Goal: Task Accomplishment & Management: Complete application form

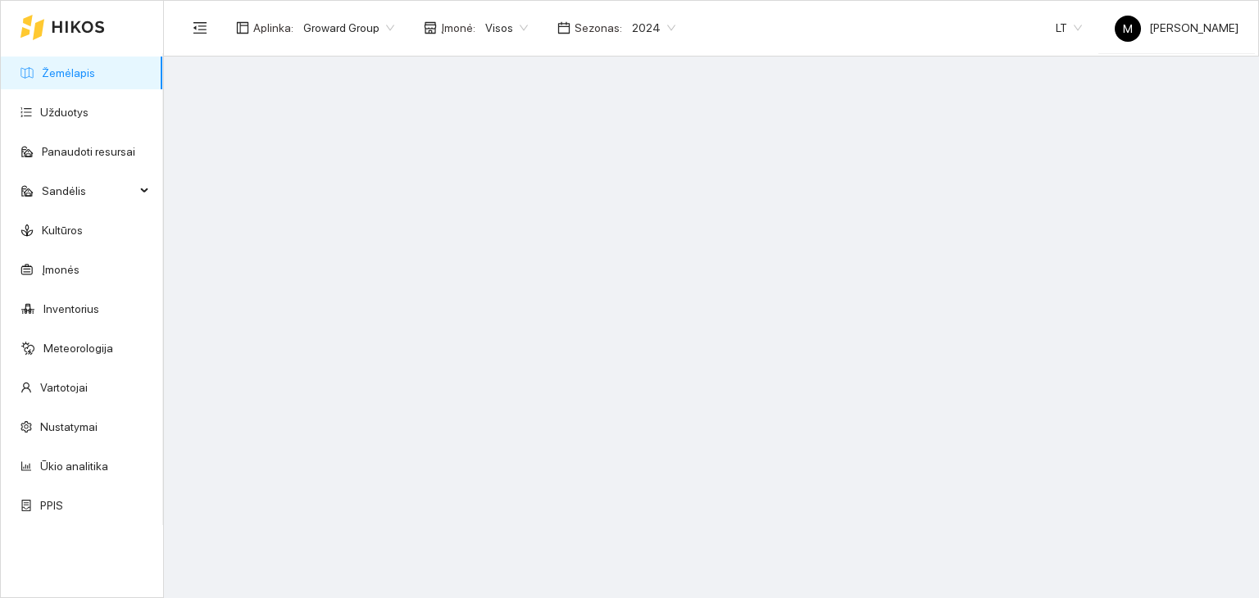
click at [634, 31] on span "2024" at bounding box center [653, 28] width 43 height 25
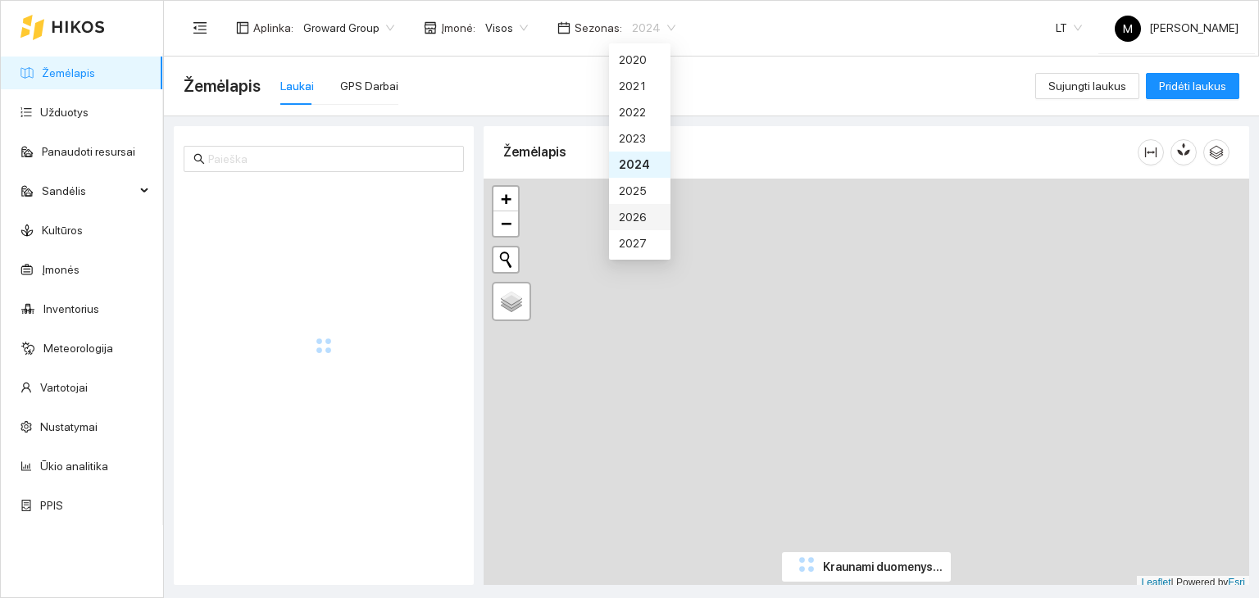
click at [630, 216] on div "2026" at bounding box center [640, 217] width 42 height 18
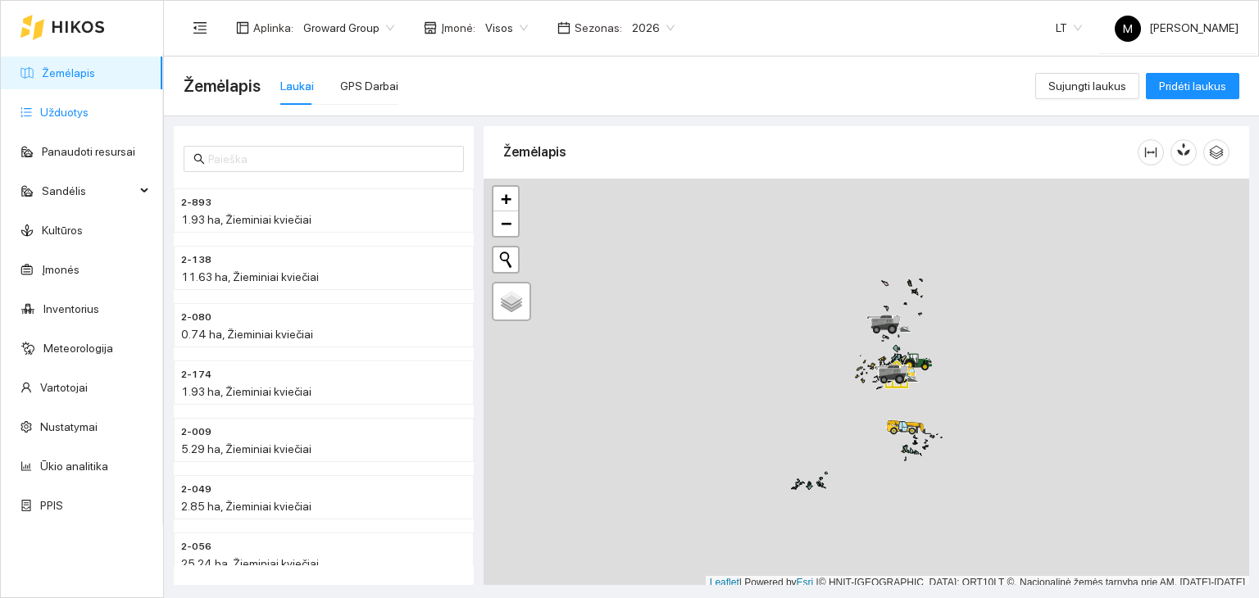
click at [75, 118] on link "Užduotys" at bounding box center [64, 112] width 48 height 13
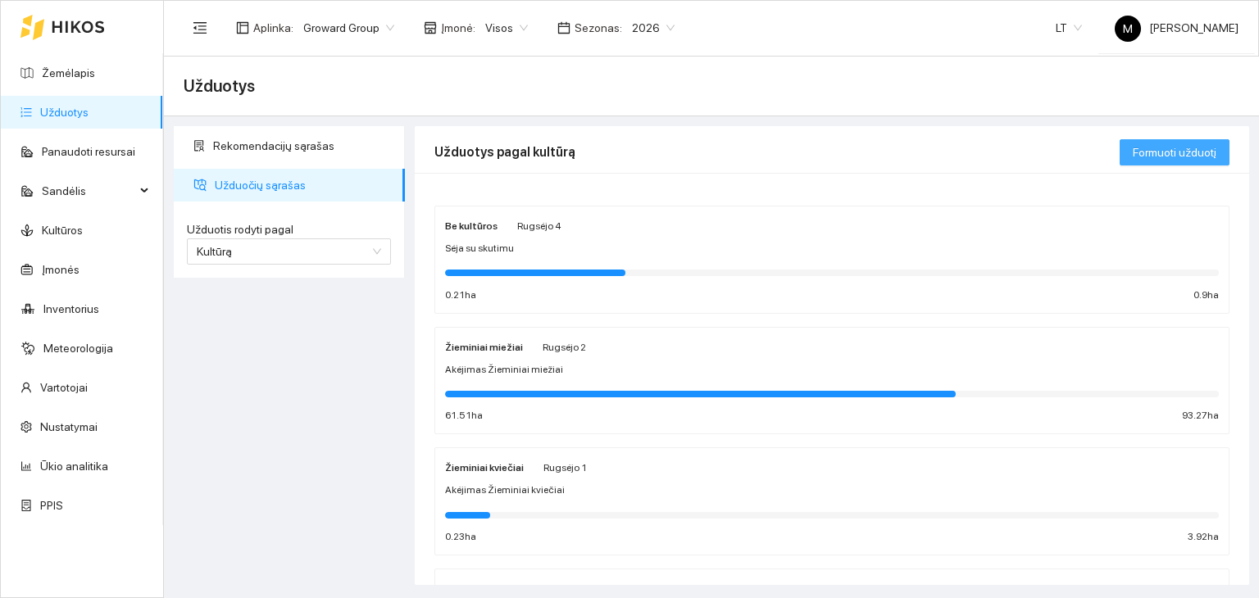
click at [1166, 151] on span "Formuoti užduotį" at bounding box center [1175, 152] width 84 height 18
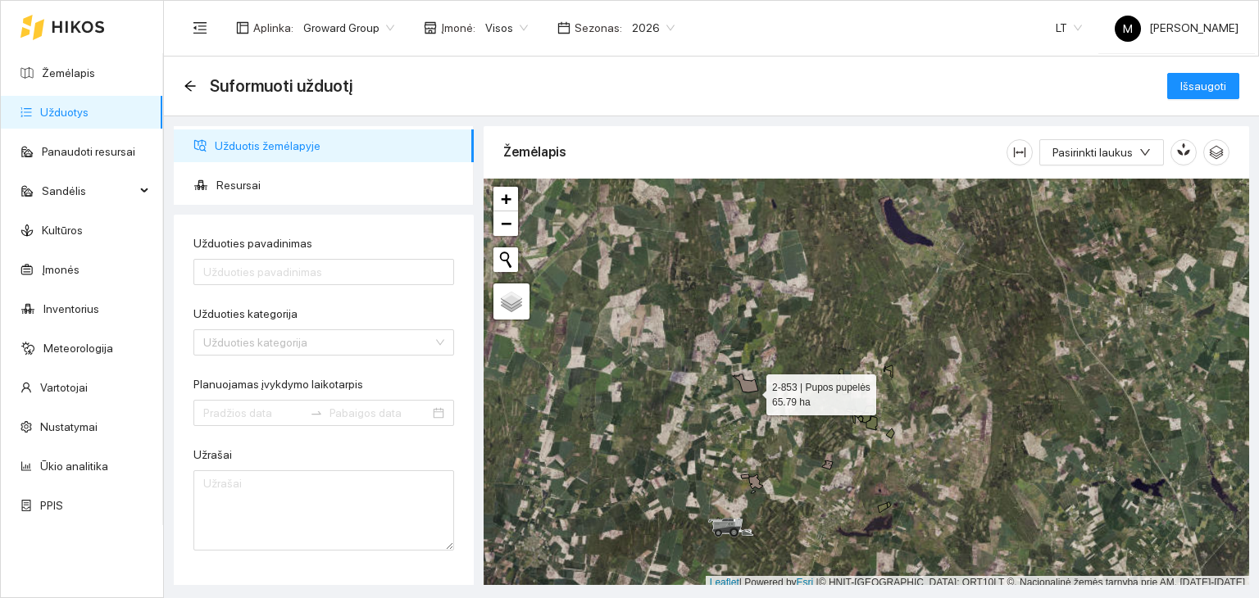
click at [752, 390] on div at bounding box center [867, 385] width 766 height 412
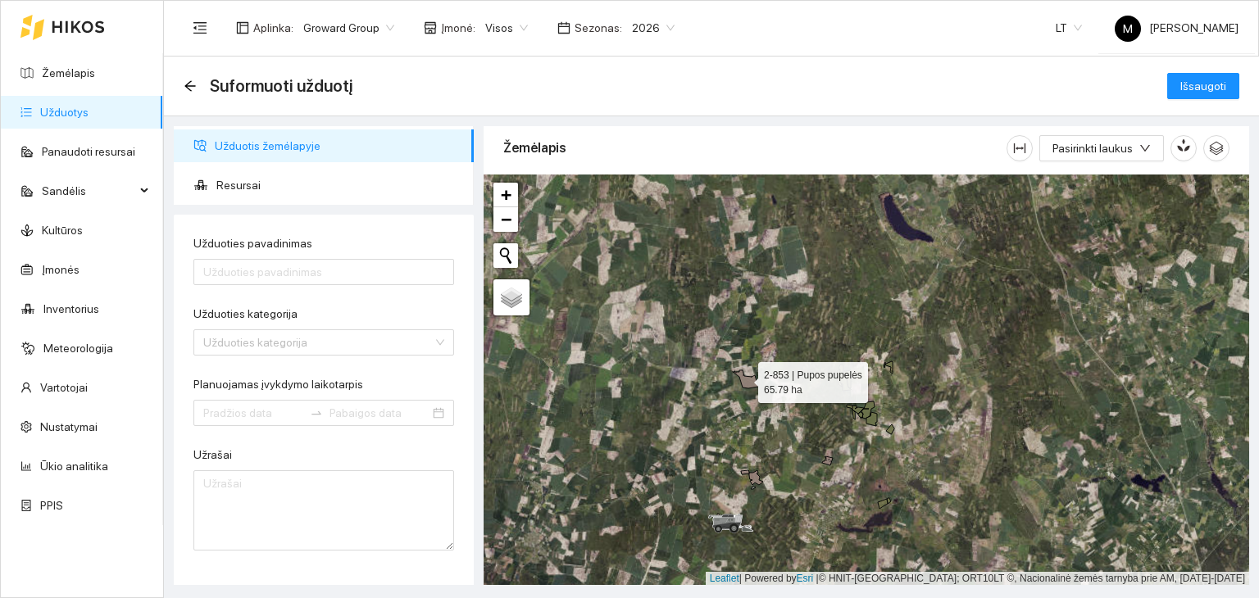
click at [743, 378] on icon at bounding box center [745, 380] width 25 height 18
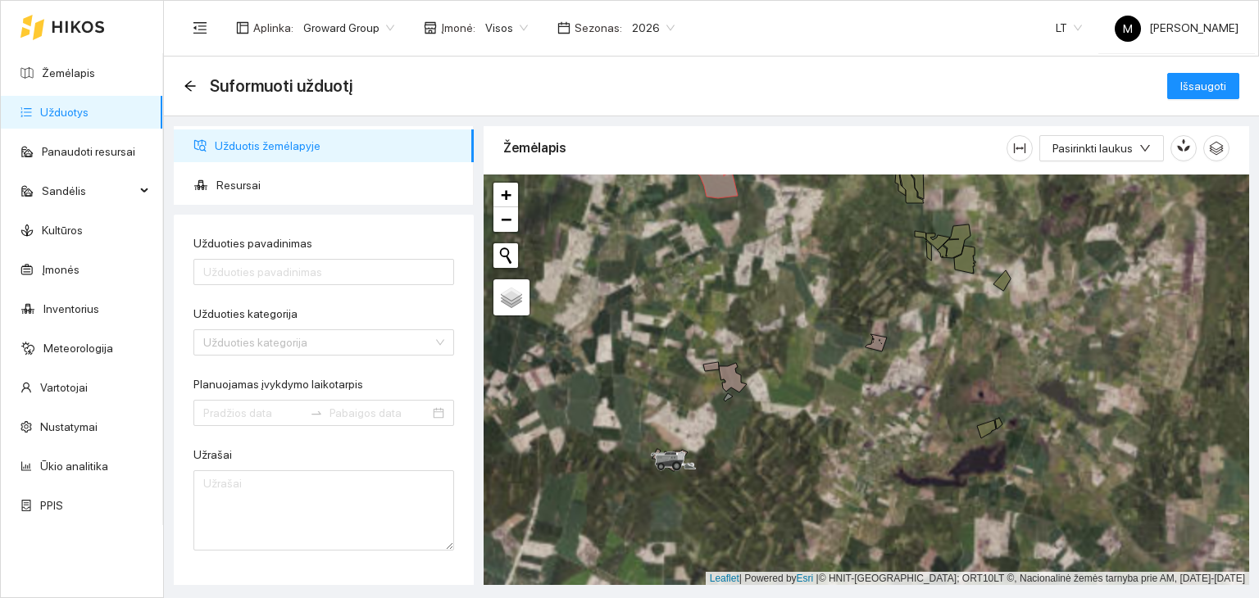
drag, startPoint x: 783, startPoint y: 452, endPoint x: 803, endPoint y: 249, distance: 203.5
click at [803, 249] on div at bounding box center [867, 381] width 766 height 412
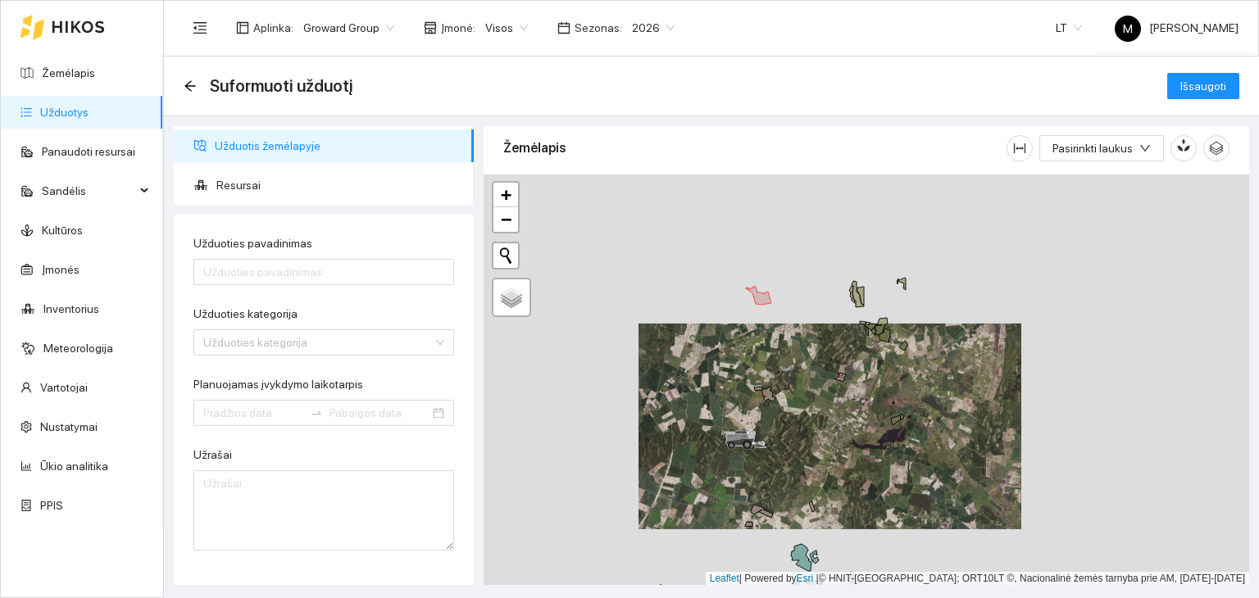
drag, startPoint x: 805, startPoint y: 293, endPoint x: 806, endPoint y: 391, distance: 97.6
click at [806, 391] on div at bounding box center [867, 381] width 766 height 412
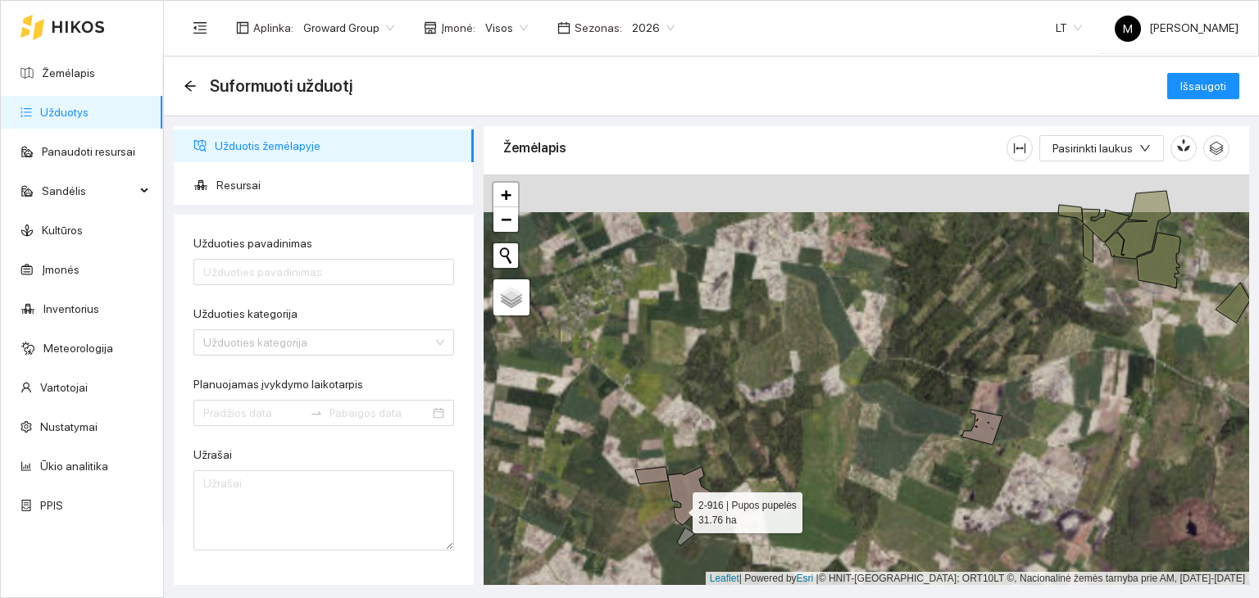
click at [679, 508] on icon at bounding box center [695, 496] width 55 height 59
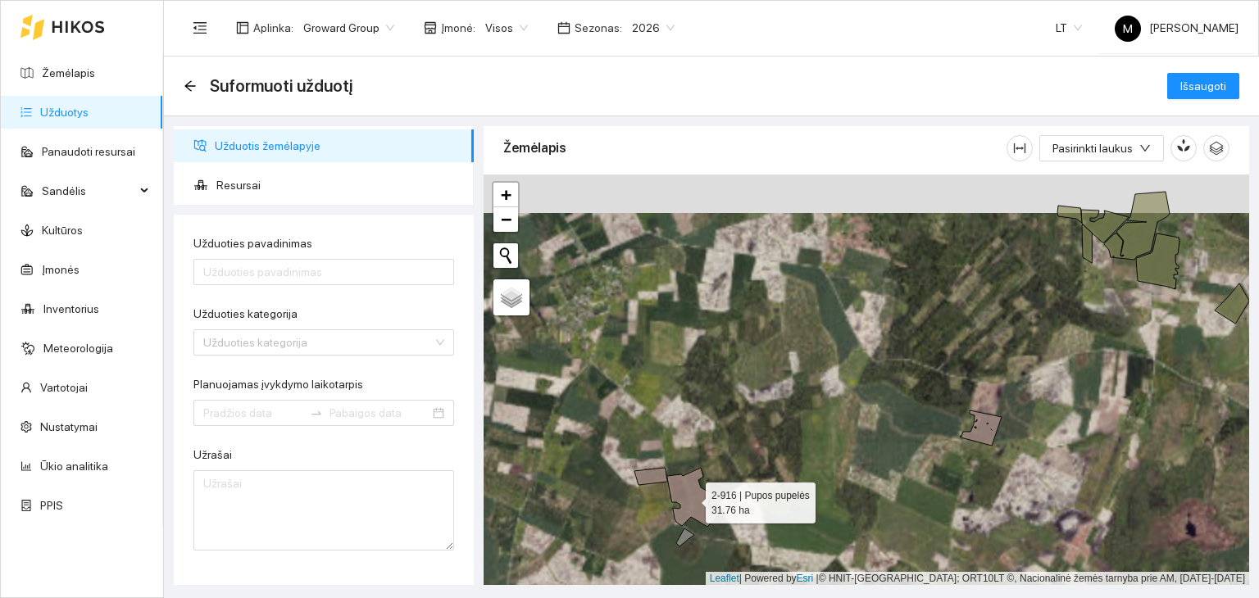
click at [689, 502] on icon at bounding box center [694, 497] width 55 height 59
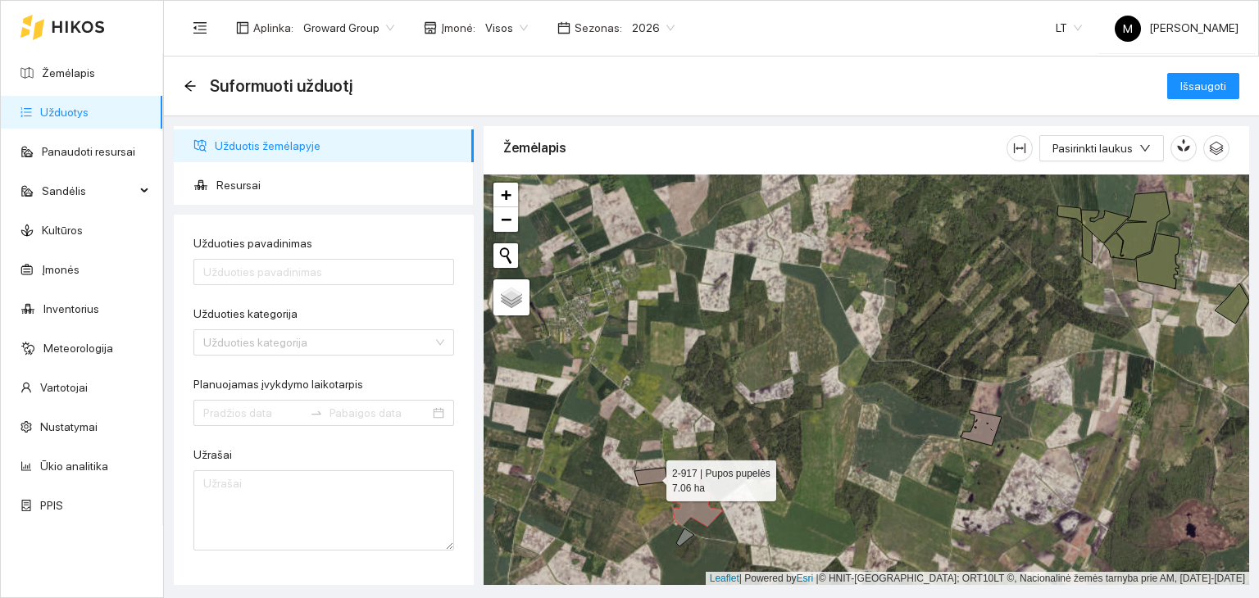
click at [652, 476] on icon at bounding box center [650, 476] width 33 height 17
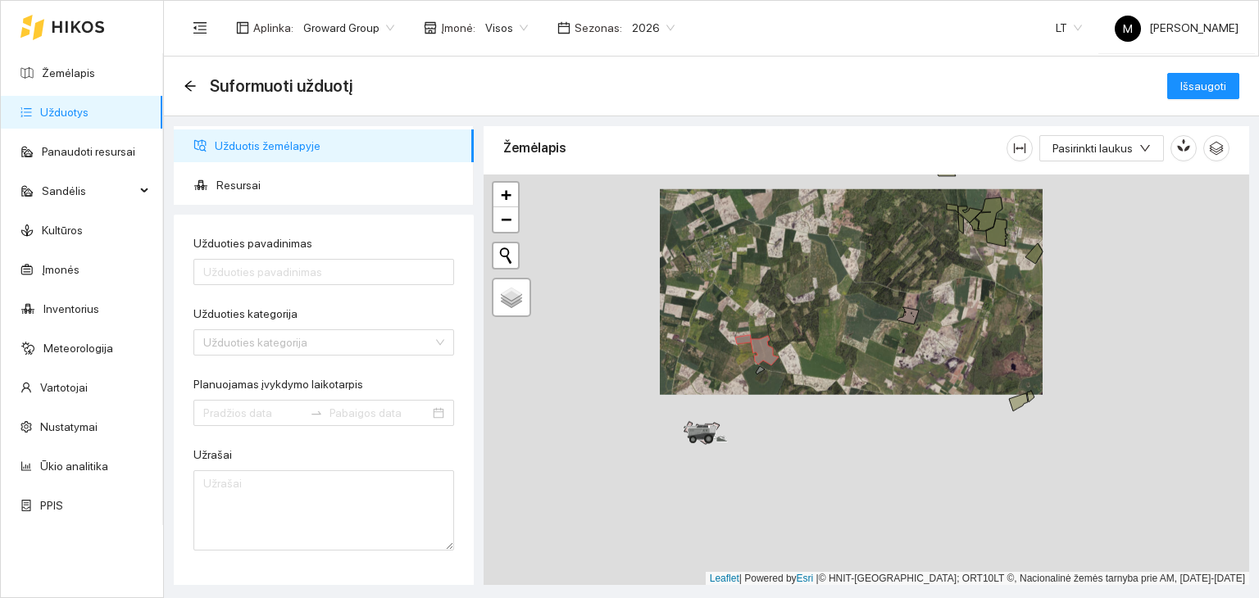
drag, startPoint x: 654, startPoint y: 506, endPoint x: 812, endPoint y: 271, distance: 283.5
click at [812, 271] on div at bounding box center [867, 381] width 766 height 412
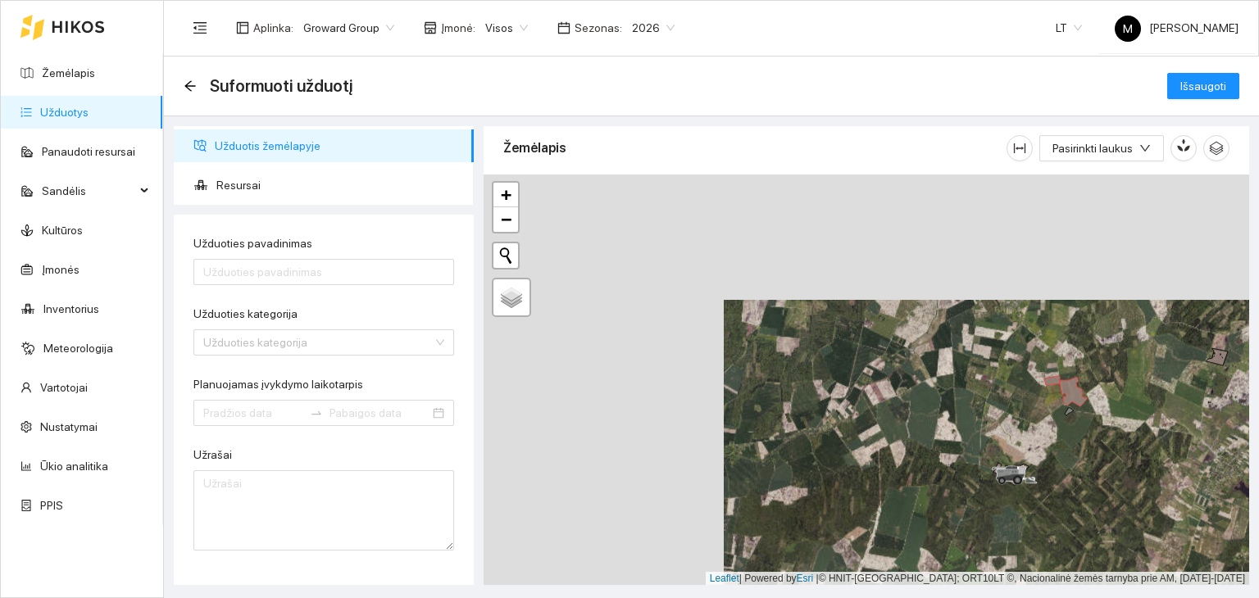
drag, startPoint x: 690, startPoint y: 291, endPoint x: 907, endPoint y: 425, distance: 255.0
click at [907, 425] on div at bounding box center [867, 381] width 766 height 412
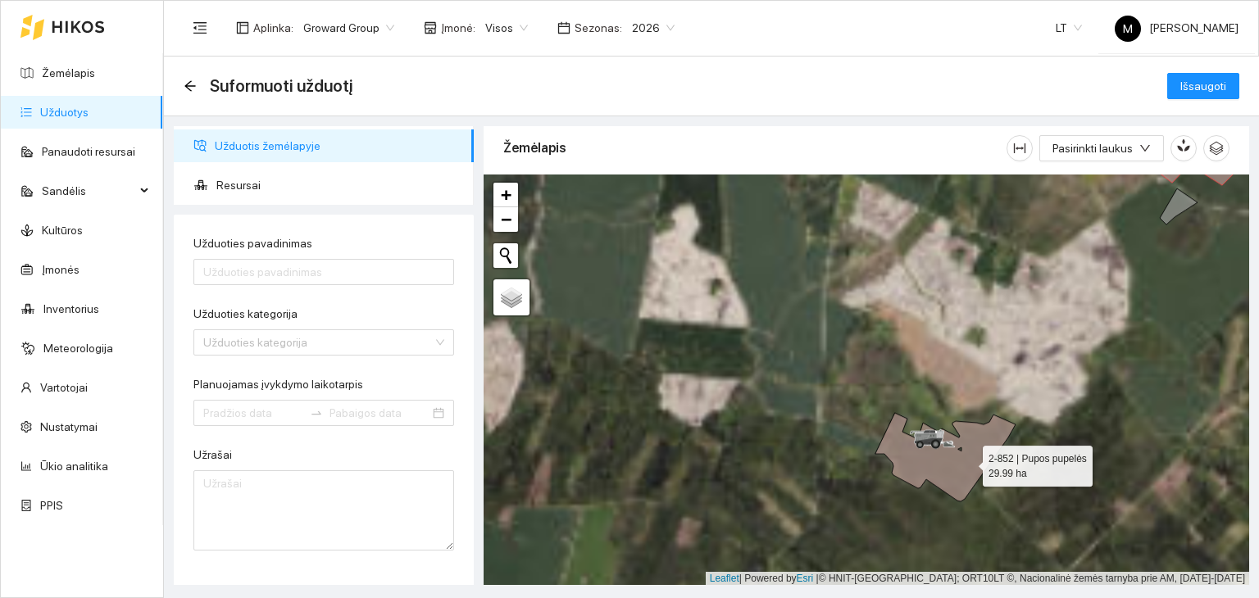
click at [967, 462] on icon at bounding box center [945, 457] width 140 height 89
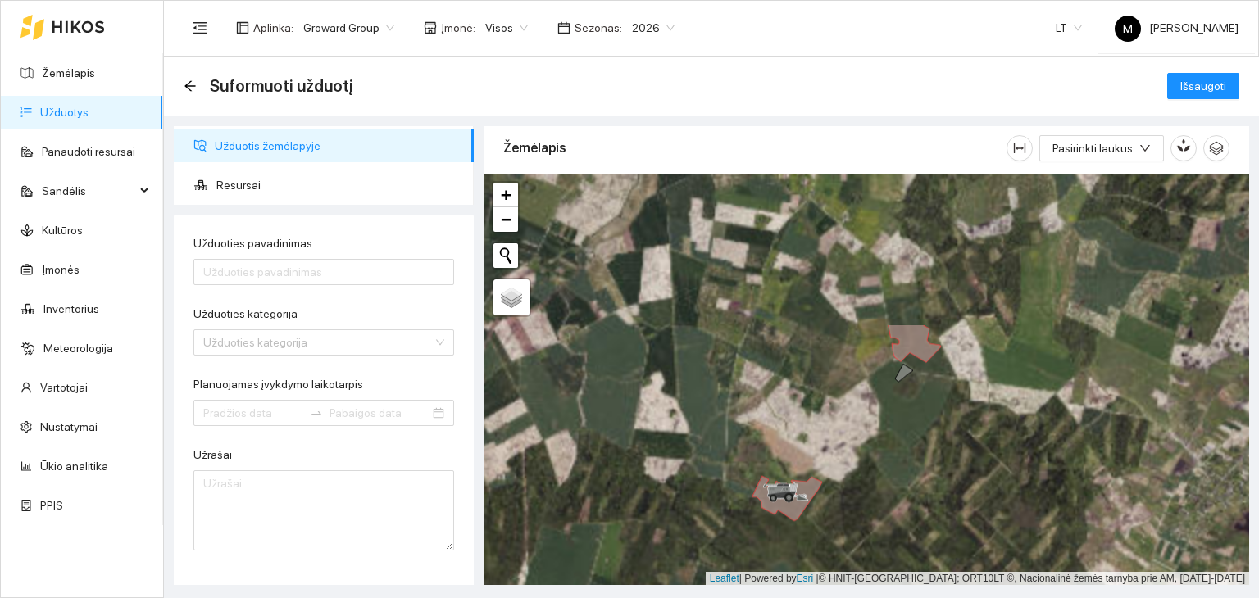
drag, startPoint x: 1091, startPoint y: 422, endPoint x: 846, endPoint y: 594, distance: 299.5
click at [839, 598] on html "Žemėlapis Užduotys Panaudoti resursai Sandėlis Kultūros Įmonės Inventorius Mete…" at bounding box center [629, 299] width 1259 height 598
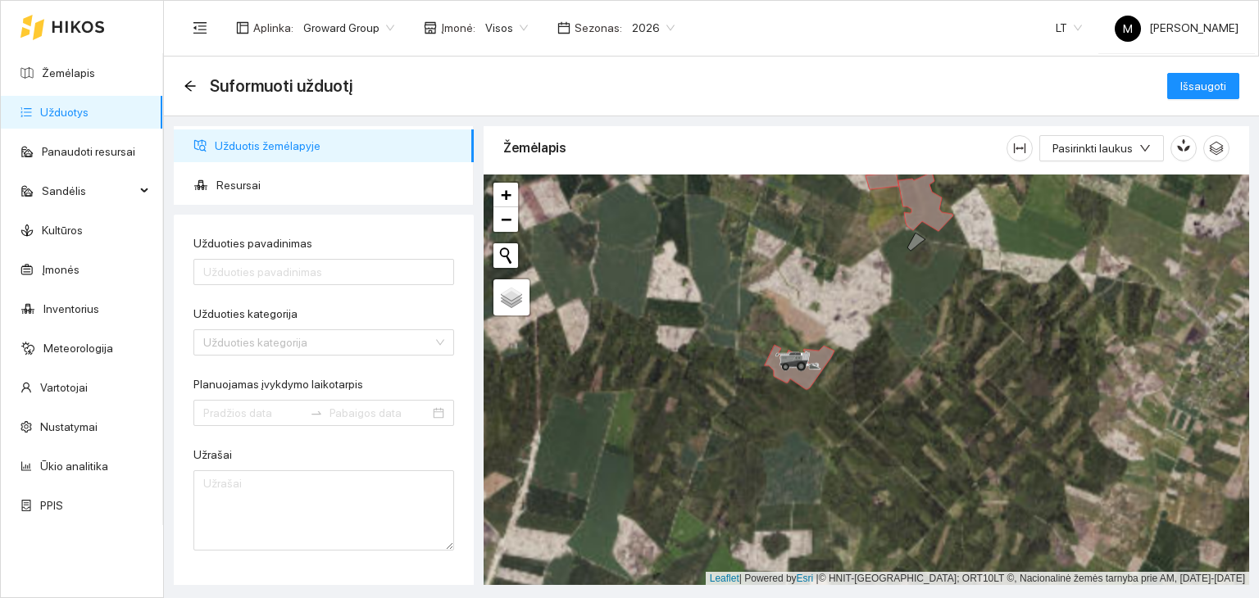
drag, startPoint x: 974, startPoint y: 512, endPoint x: 994, endPoint y: 322, distance: 191.2
click at [996, 321] on div at bounding box center [867, 381] width 766 height 412
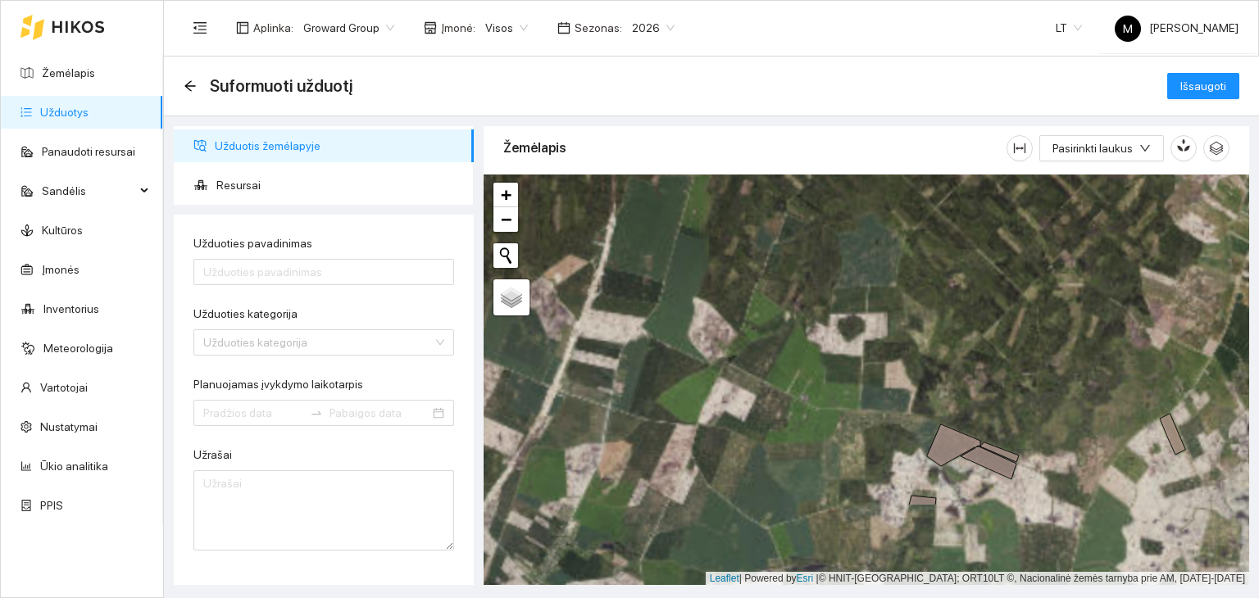
drag, startPoint x: 885, startPoint y: 473, endPoint x: 943, endPoint y: 357, distance: 129.4
click at [943, 357] on div at bounding box center [867, 381] width 766 height 412
drag, startPoint x: 948, startPoint y: 455, endPoint x: 944, endPoint y: 462, distance: 8.4
click at [948, 452] on icon at bounding box center [973, 452] width 92 height 55
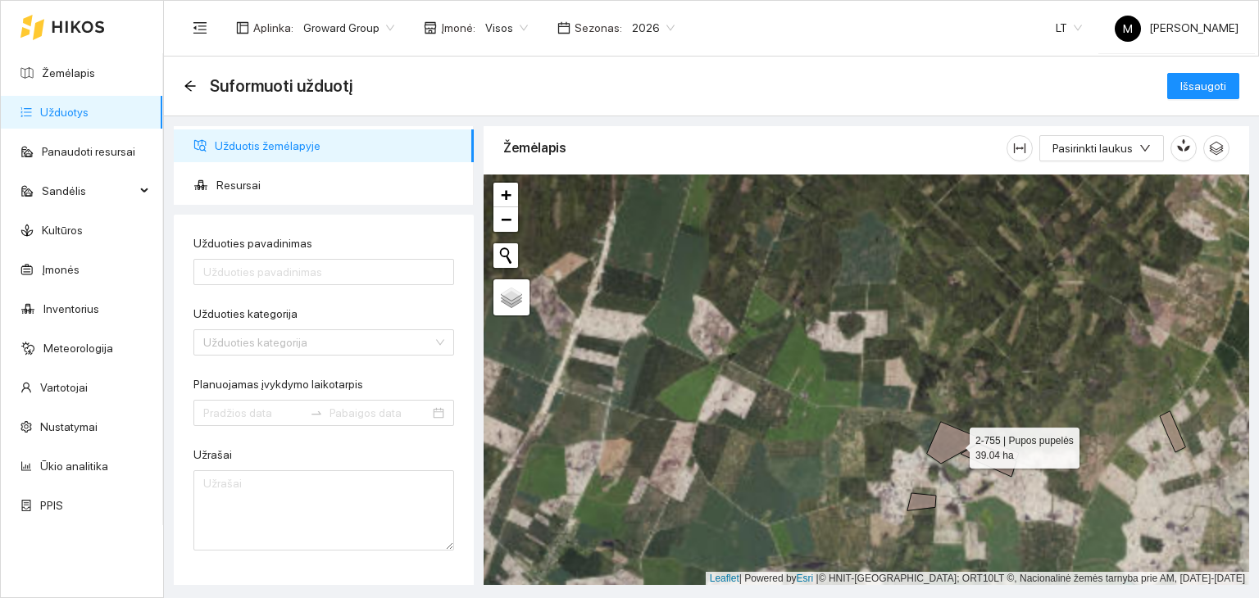
click at [955, 443] on icon at bounding box center [973, 449] width 92 height 55
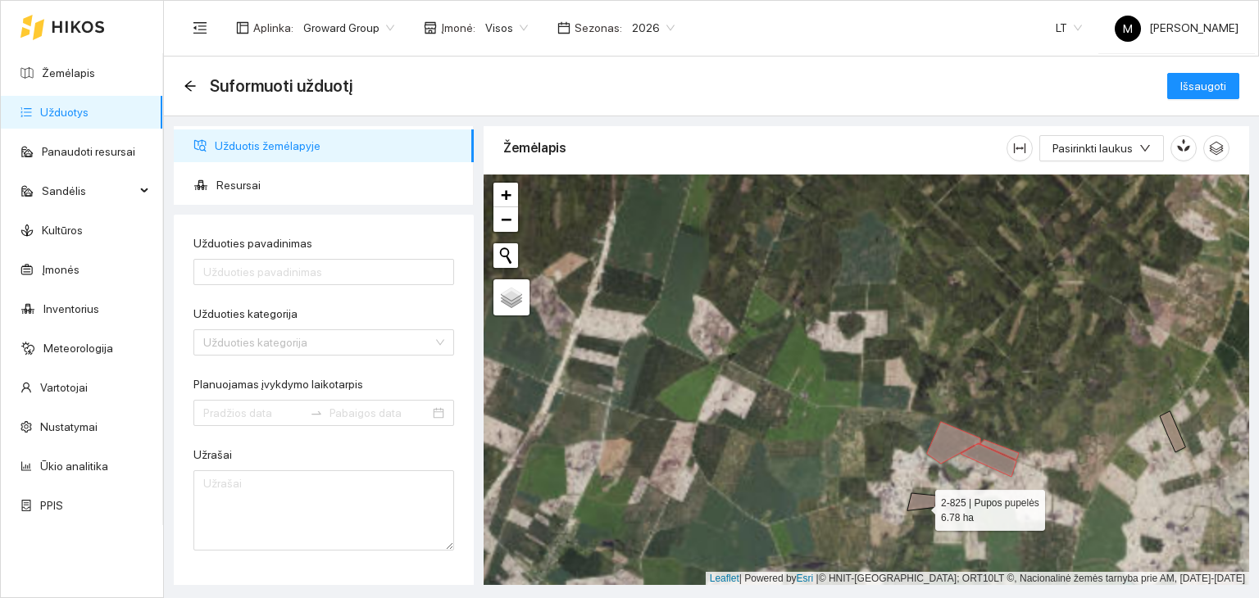
click at [921, 506] on icon at bounding box center [921, 501] width 29 height 17
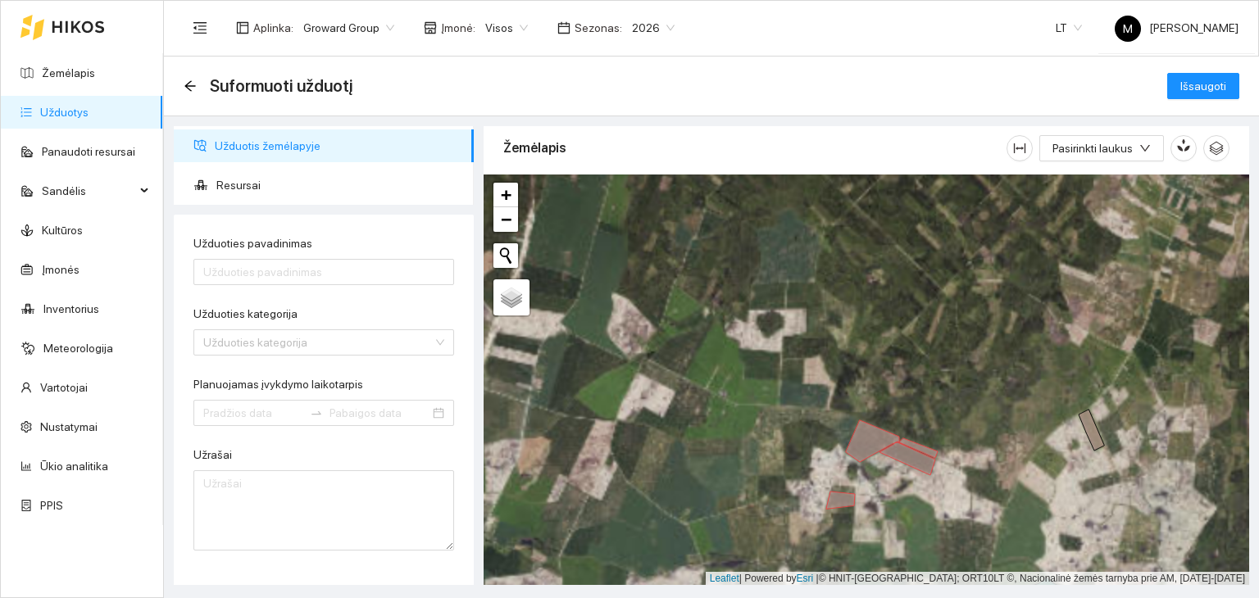
drag, startPoint x: 1082, startPoint y: 462, endPoint x: 1001, endPoint y: 460, distance: 81.2
click at [1001, 460] on div at bounding box center [867, 381] width 766 height 412
click at [1092, 427] on icon at bounding box center [1091, 430] width 25 height 41
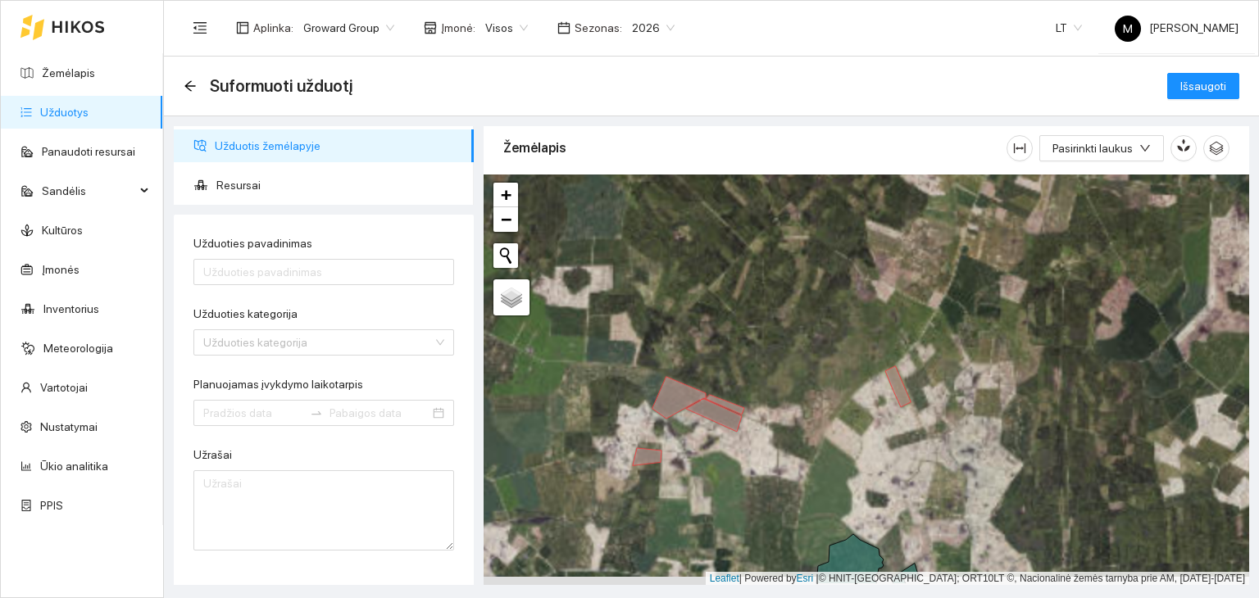
drag, startPoint x: 1128, startPoint y: 465, endPoint x: 932, endPoint y: 421, distance: 200.9
click at [932, 421] on div at bounding box center [867, 381] width 766 height 412
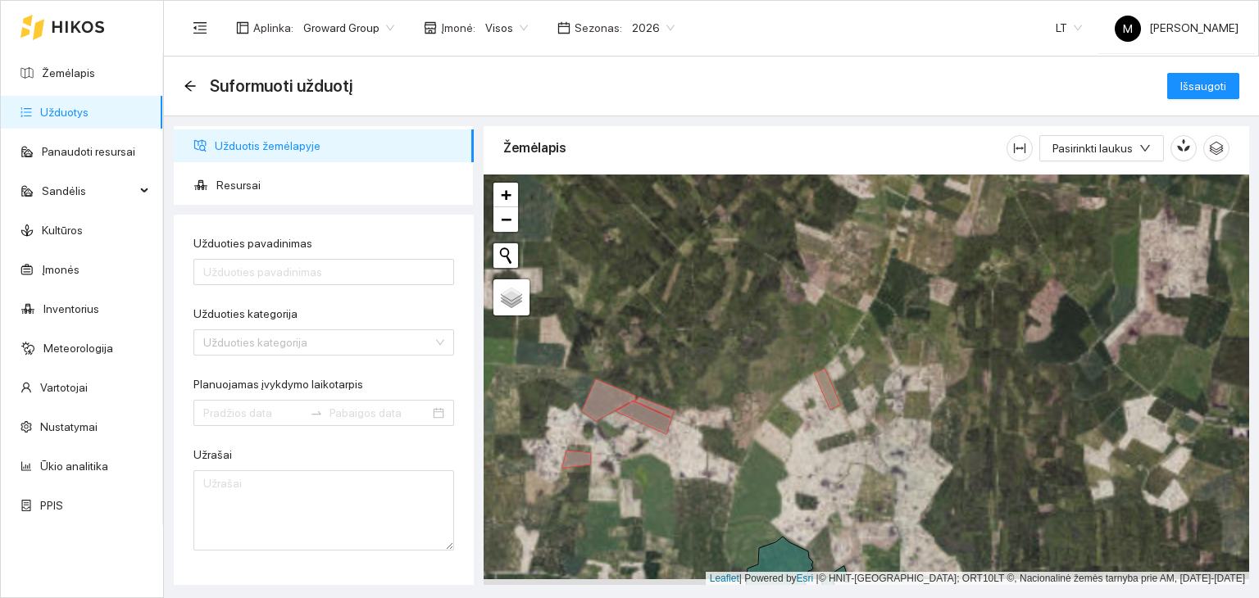
drag, startPoint x: 1108, startPoint y: 459, endPoint x: 939, endPoint y: 443, distance: 169.6
click at [939, 443] on div at bounding box center [867, 381] width 766 height 412
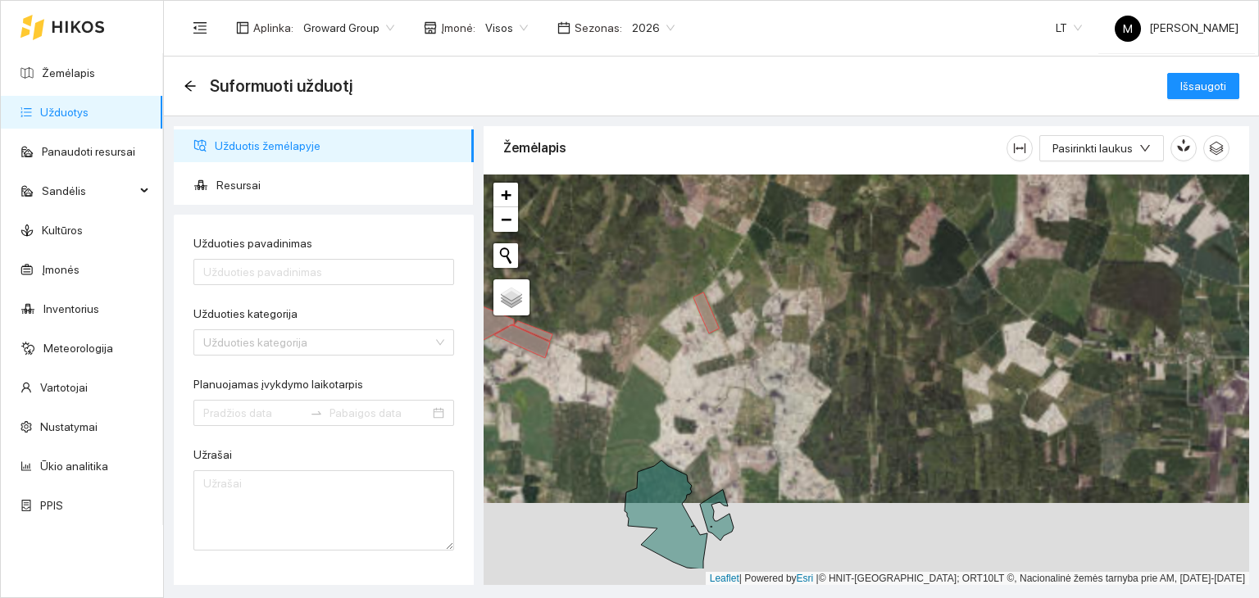
drag, startPoint x: 1057, startPoint y: 516, endPoint x: 1046, endPoint y: 388, distance: 129.2
click at [1046, 389] on div at bounding box center [867, 381] width 766 height 412
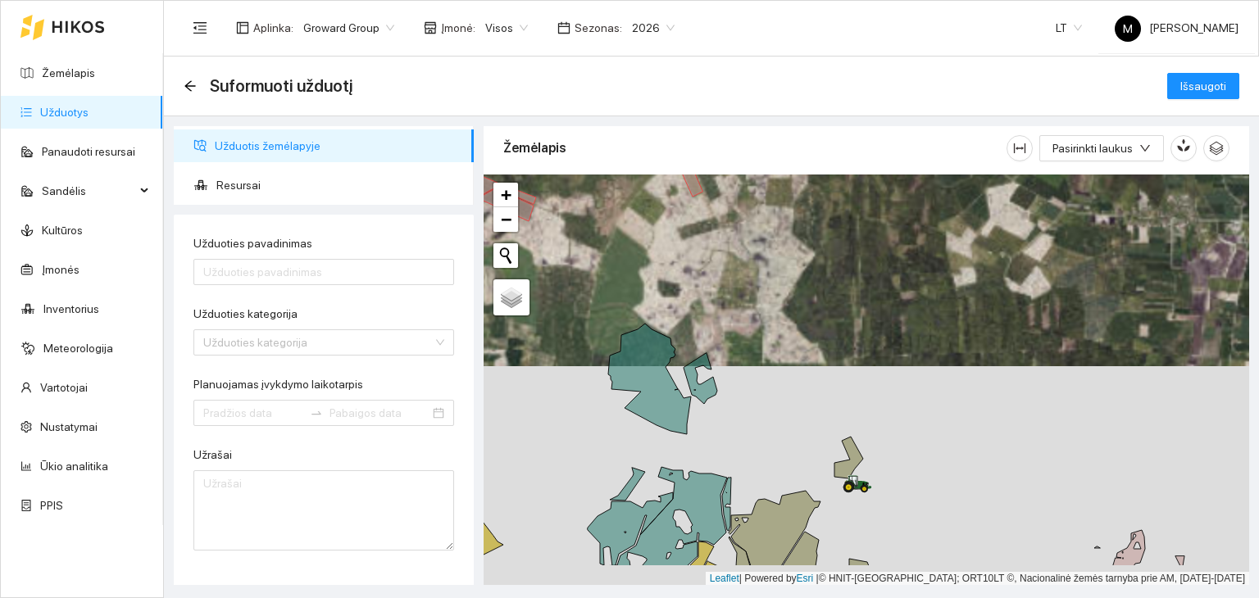
drag, startPoint x: 1072, startPoint y: 486, endPoint x: 1044, endPoint y: 404, distance: 86.8
click at [1048, 398] on div at bounding box center [867, 381] width 766 height 412
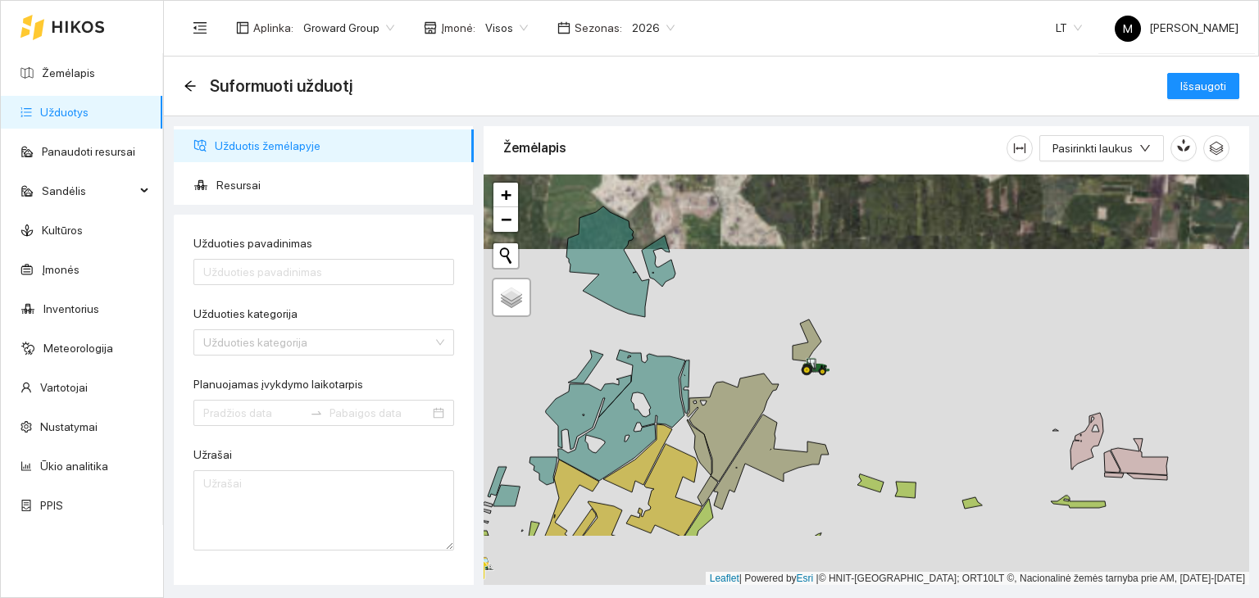
drag, startPoint x: 1089, startPoint y: 495, endPoint x: 1045, endPoint y: 405, distance: 100.1
click at [1045, 405] on div at bounding box center [867, 381] width 766 height 412
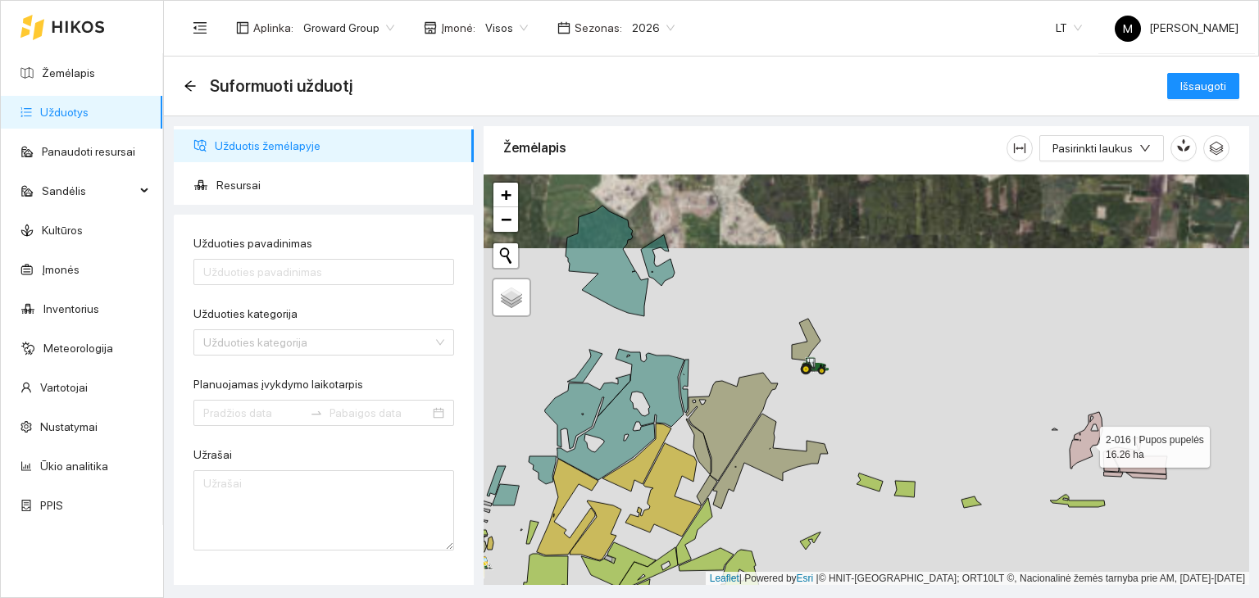
click at [1084, 441] on icon at bounding box center [1086, 440] width 33 height 57
click at [1112, 460] on icon at bounding box center [1111, 461] width 16 height 22
click at [1128, 453] on icon at bounding box center [1138, 457] width 57 height 36
click at [1141, 471] on icon at bounding box center [1138, 457] width 57 height 36
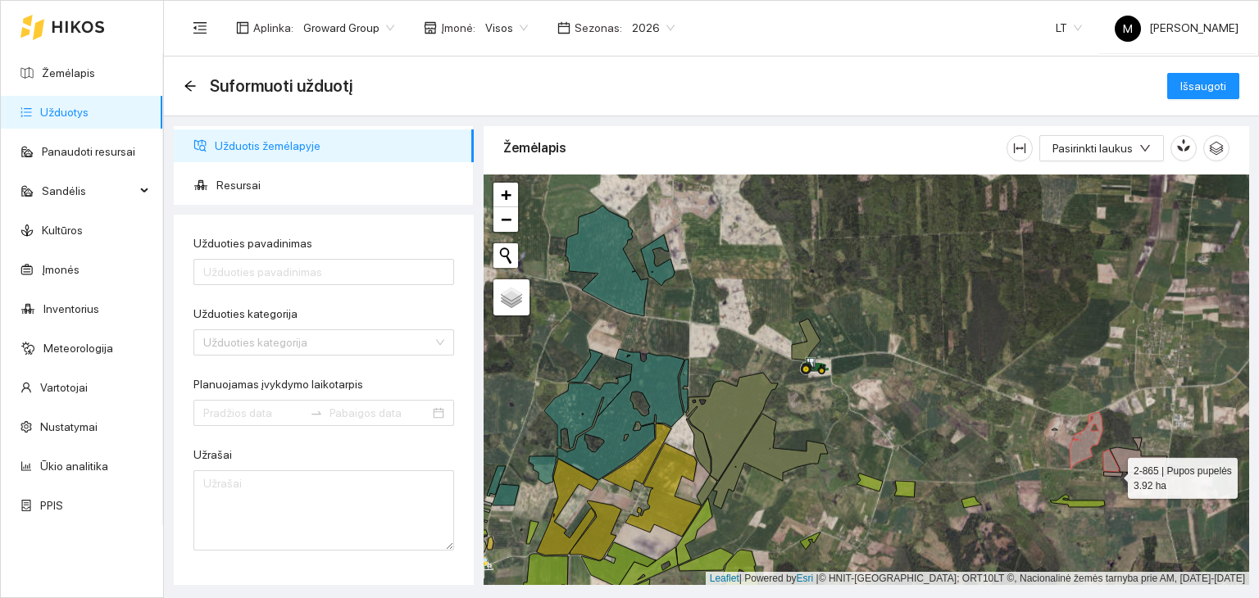
click at [1140, 474] on icon at bounding box center [1135, 475] width 62 height 7
click at [1138, 462] on icon at bounding box center [1138, 457] width 57 height 36
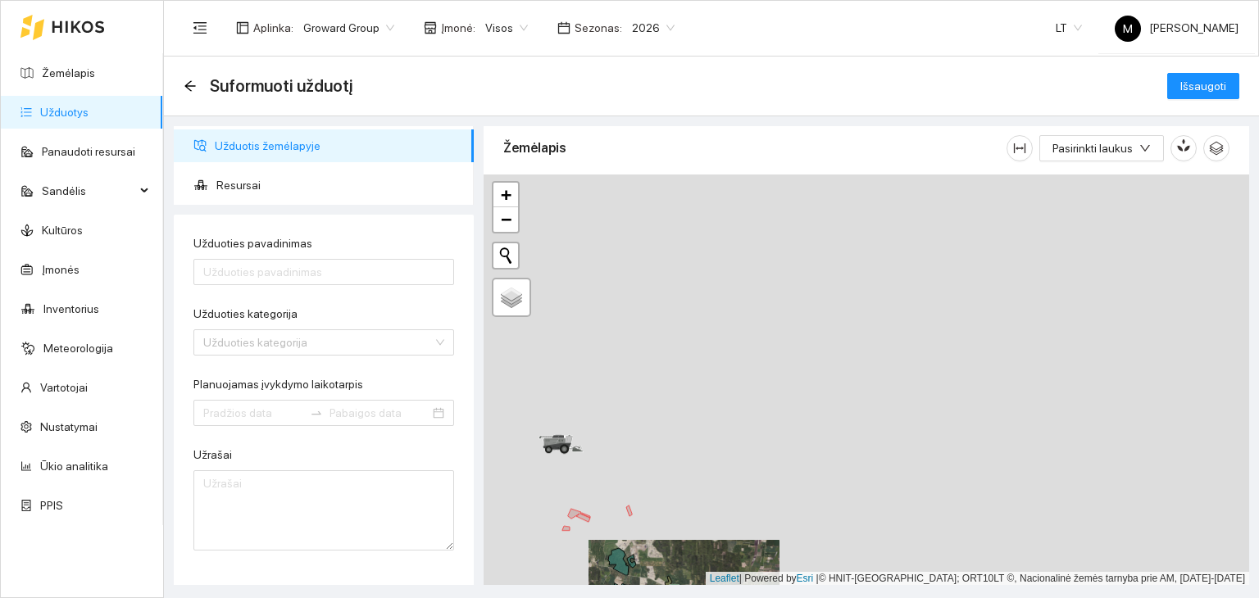
drag, startPoint x: 943, startPoint y: 247, endPoint x: 763, endPoint y: 565, distance: 365.6
click at [763, 566] on div at bounding box center [867, 381] width 766 height 412
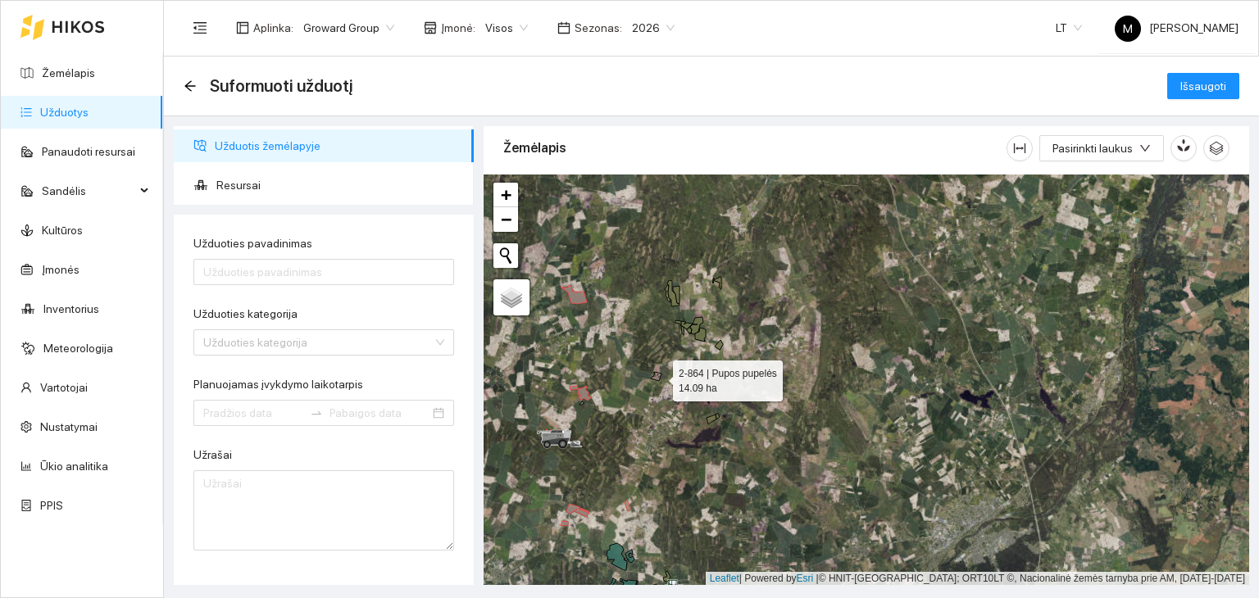
click at [658, 376] on icon at bounding box center [656, 376] width 11 height 9
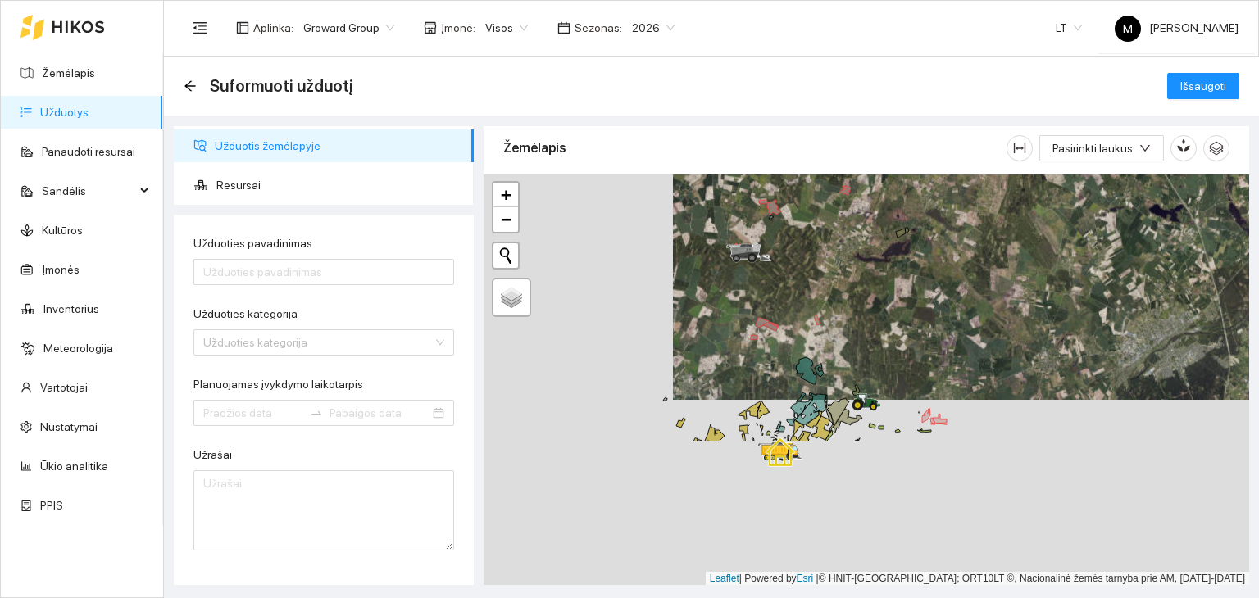
drag, startPoint x: 716, startPoint y: 453, endPoint x: 907, endPoint y: 257, distance: 274.2
click at [914, 249] on div at bounding box center [867, 381] width 766 height 412
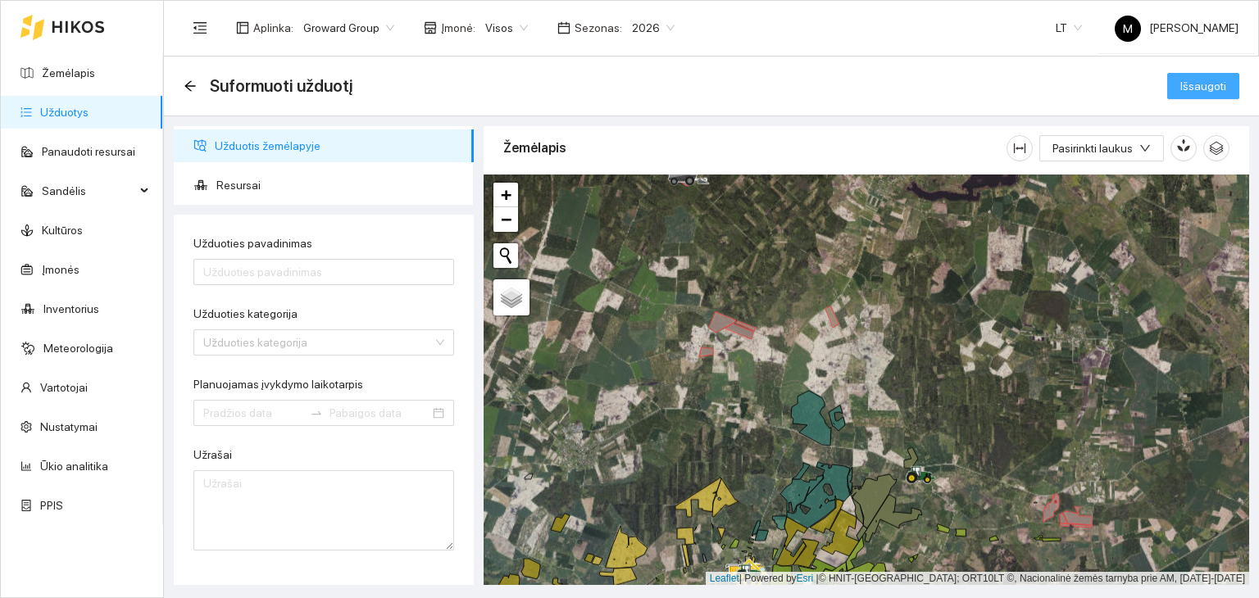
click at [1194, 88] on span "Išsaugoti" at bounding box center [1203, 86] width 46 height 18
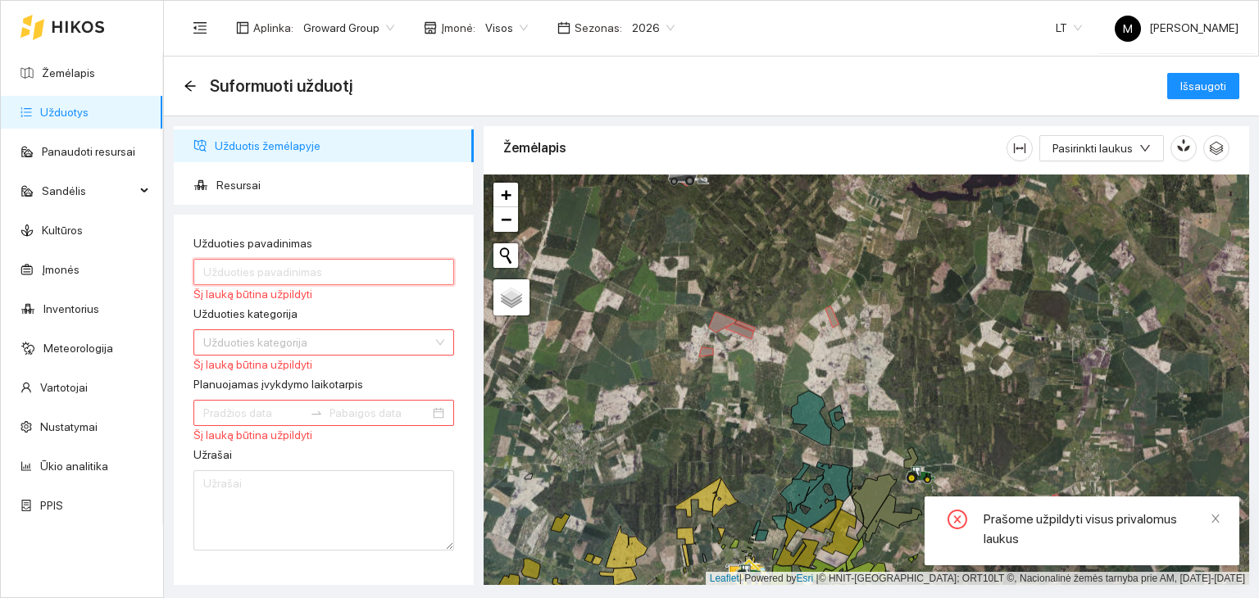
click at [249, 267] on input "Užduoties pavadinimas" at bounding box center [323, 272] width 261 height 26
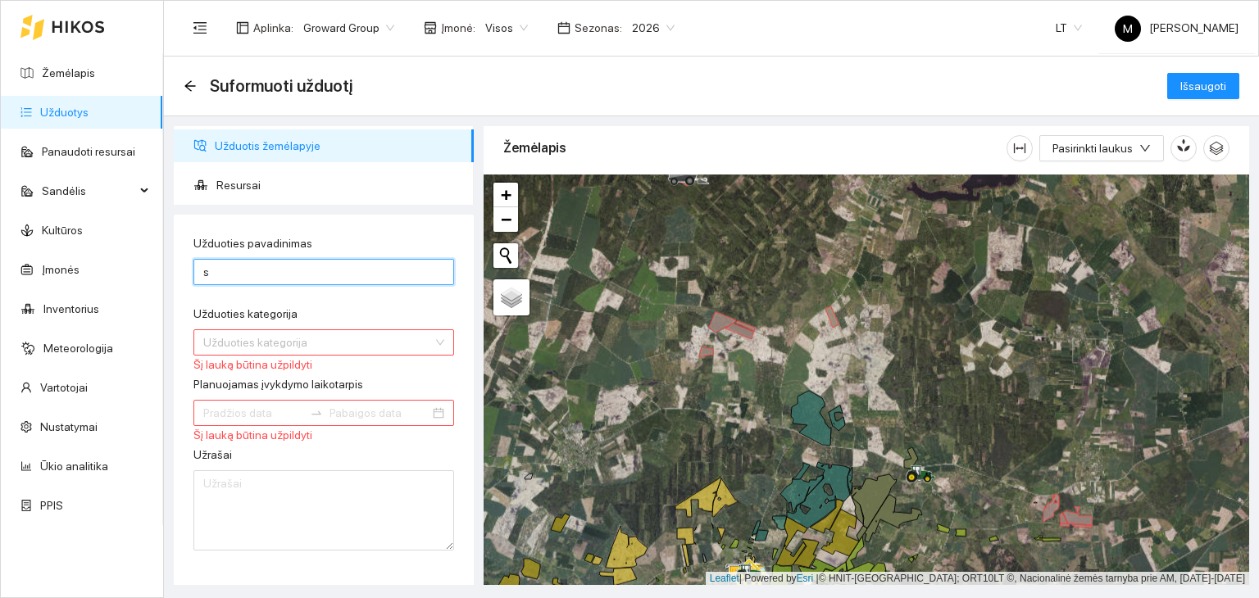
type input "sėja skutiku Daugiametė pieva iki 5 m."
click at [270, 343] on input "Užduoties kategorija" at bounding box center [318, 342] width 230 height 25
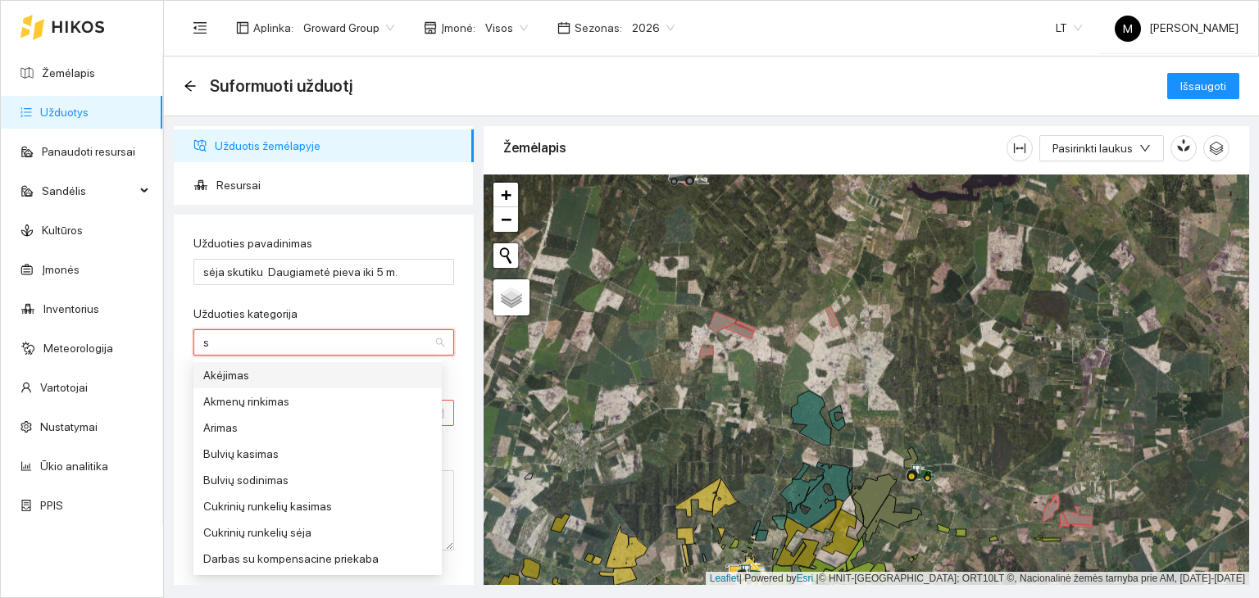
type input "sė"
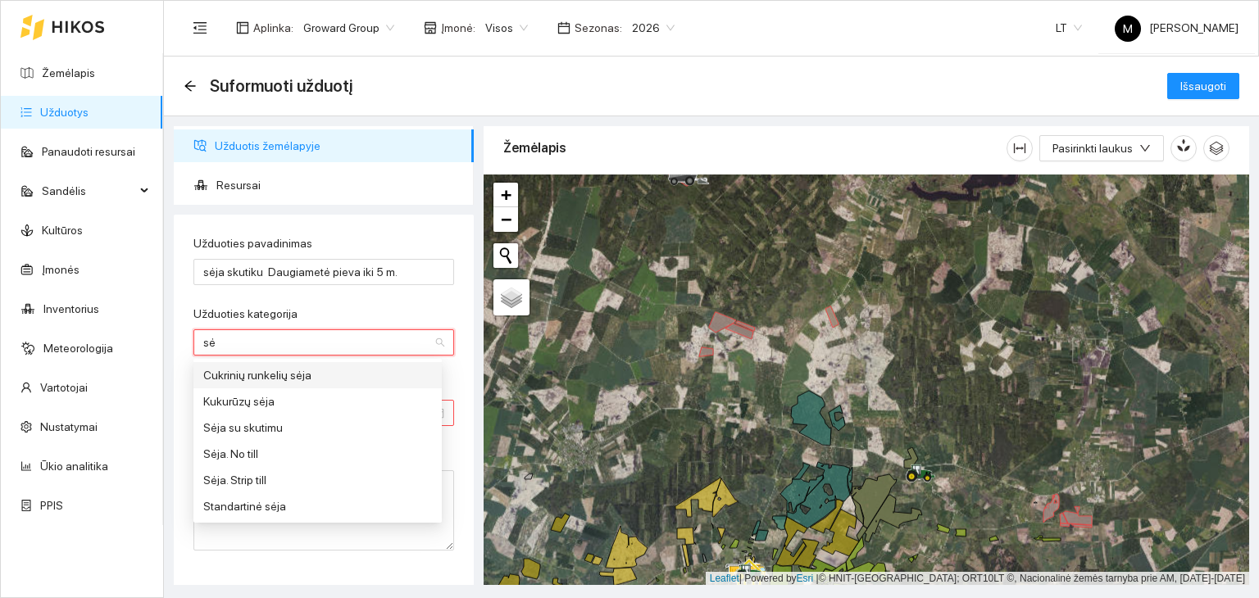
click at [245, 434] on div "Sėja su skutimu" at bounding box center [317, 428] width 229 height 18
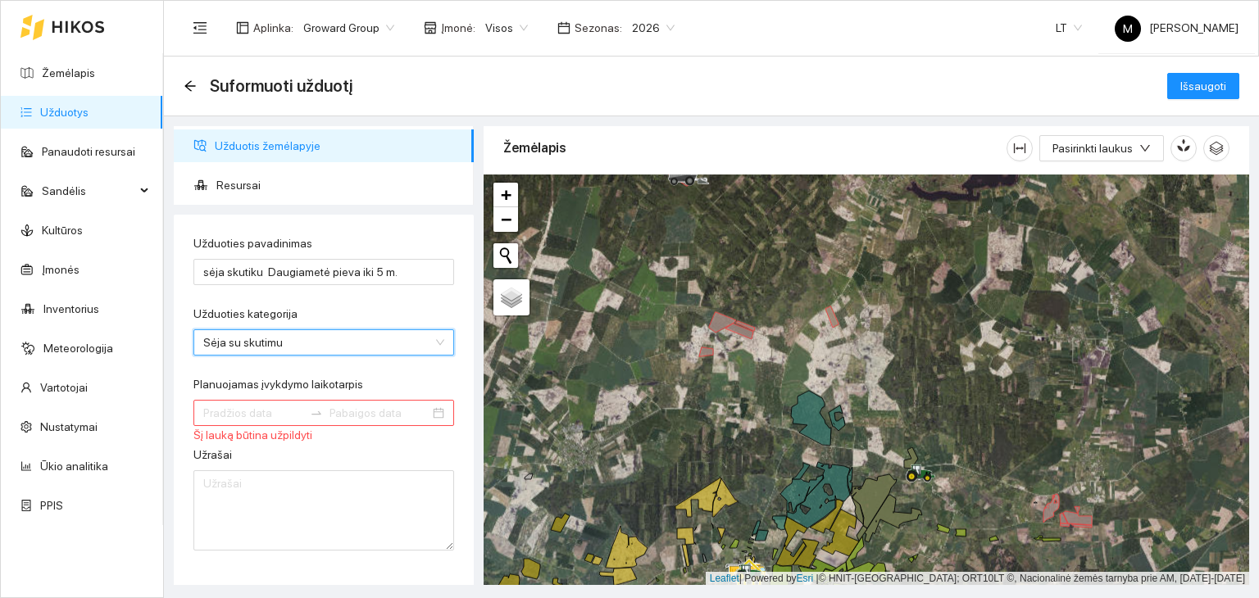
click at [230, 415] on input "Planuojamas įvykdymo laikotarpis" at bounding box center [253, 413] width 100 height 18
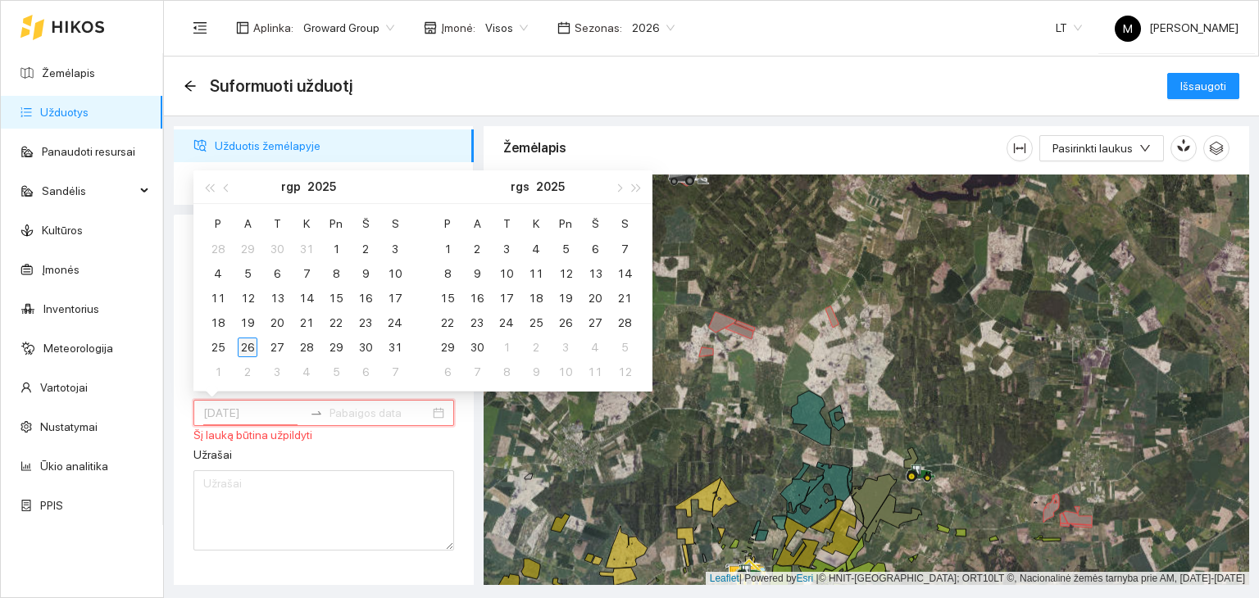
type input "[DATE]"
click at [248, 345] on div "26" at bounding box center [248, 348] width 20 height 20
type input "[DATE]"
click at [407, 343] on td "31" at bounding box center [395, 347] width 30 height 25
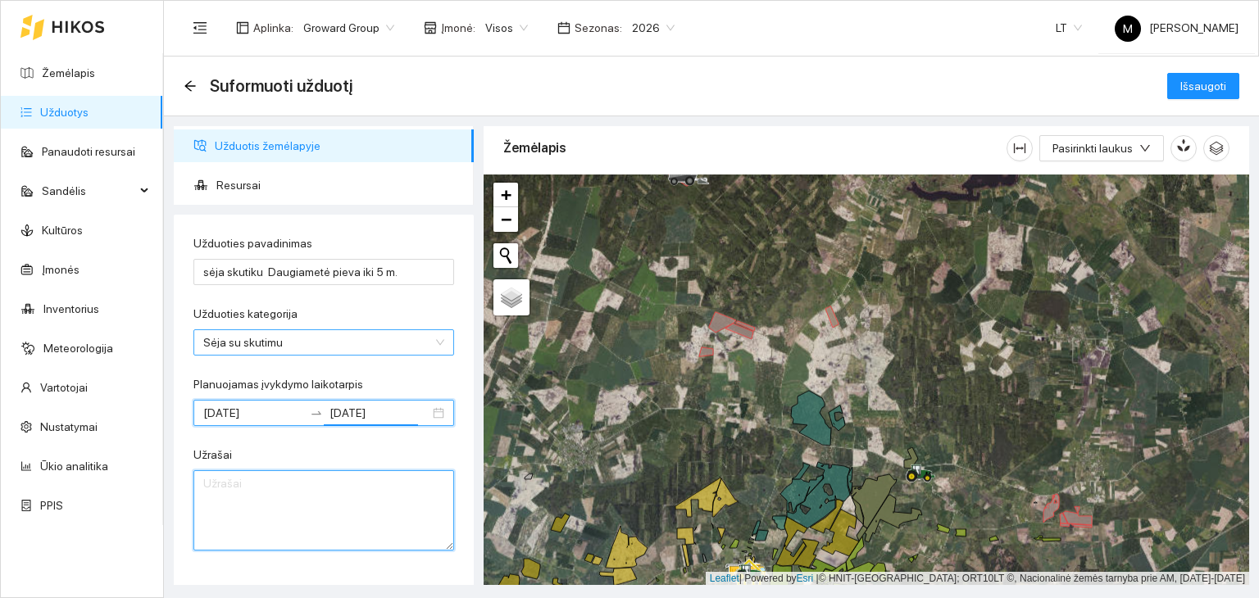
click at [298, 499] on textarea "Užrašai" at bounding box center [323, 511] width 261 height 80
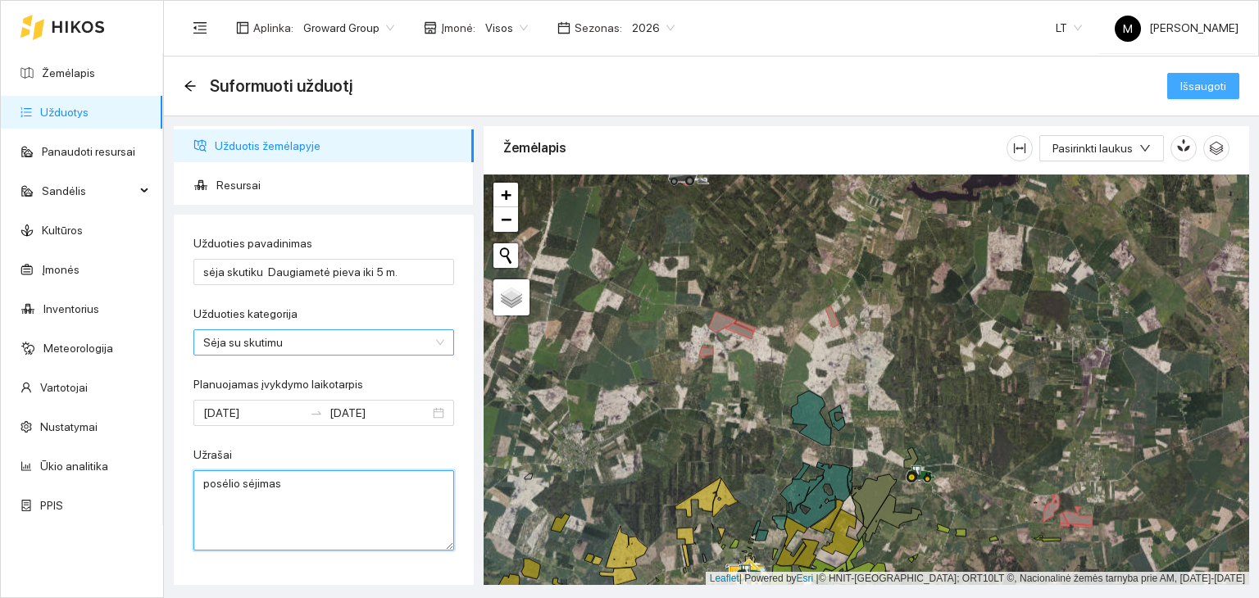
type textarea "posėlio sėjimas"
click at [1197, 90] on span "Išsaugoti" at bounding box center [1203, 86] width 46 height 18
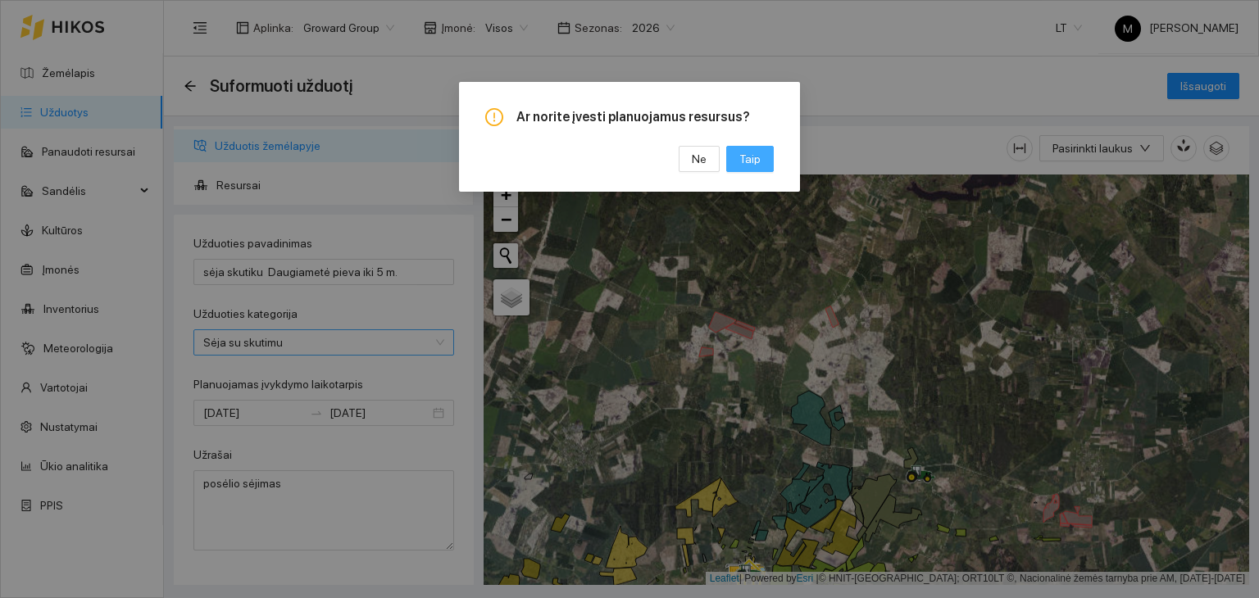
click at [744, 152] on span "Taip" at bounding box center [749, 159] width 21 height 18
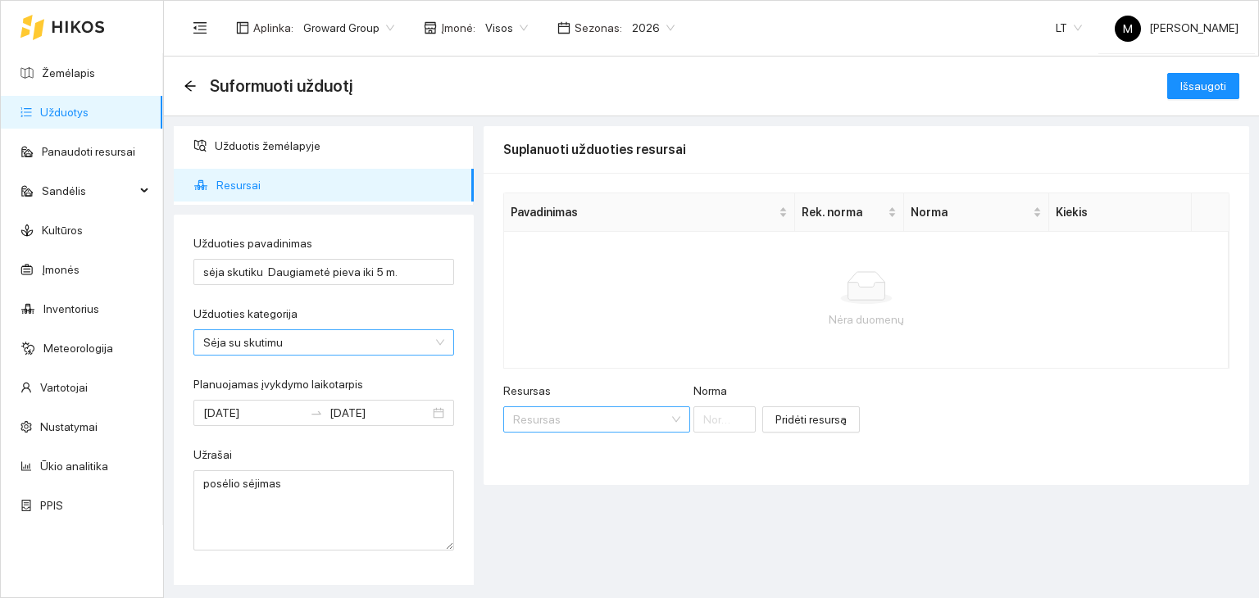
click at [552, 412] on input "Resursas" at bounding box center [591, 419] width 156 height 25
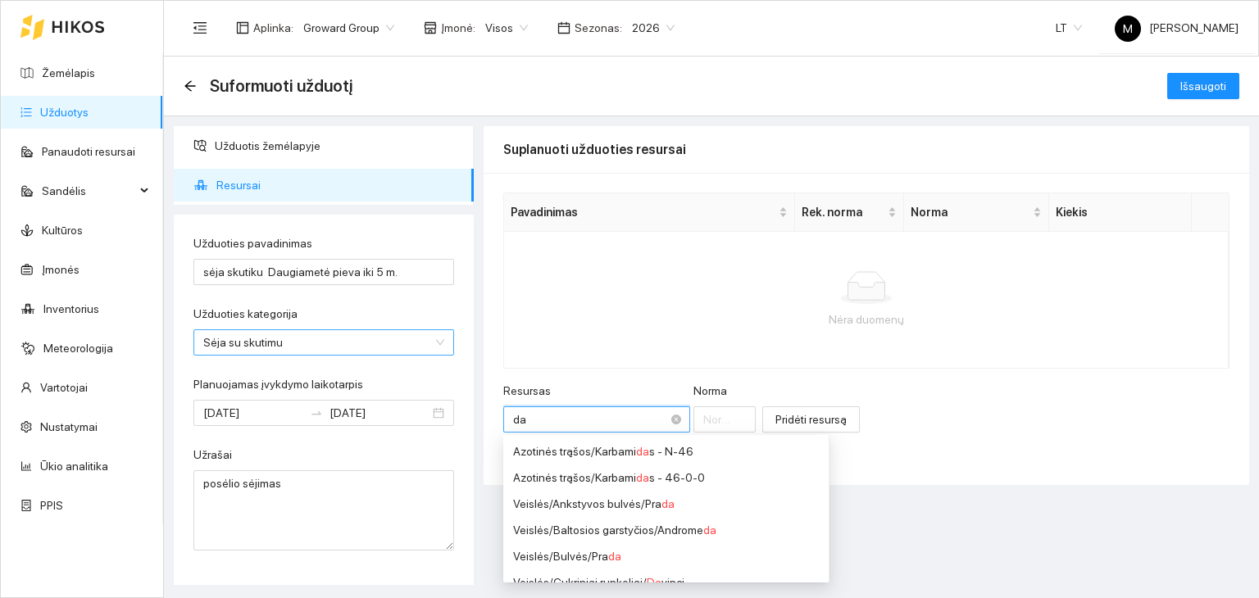
type input "d"
type input "miš"
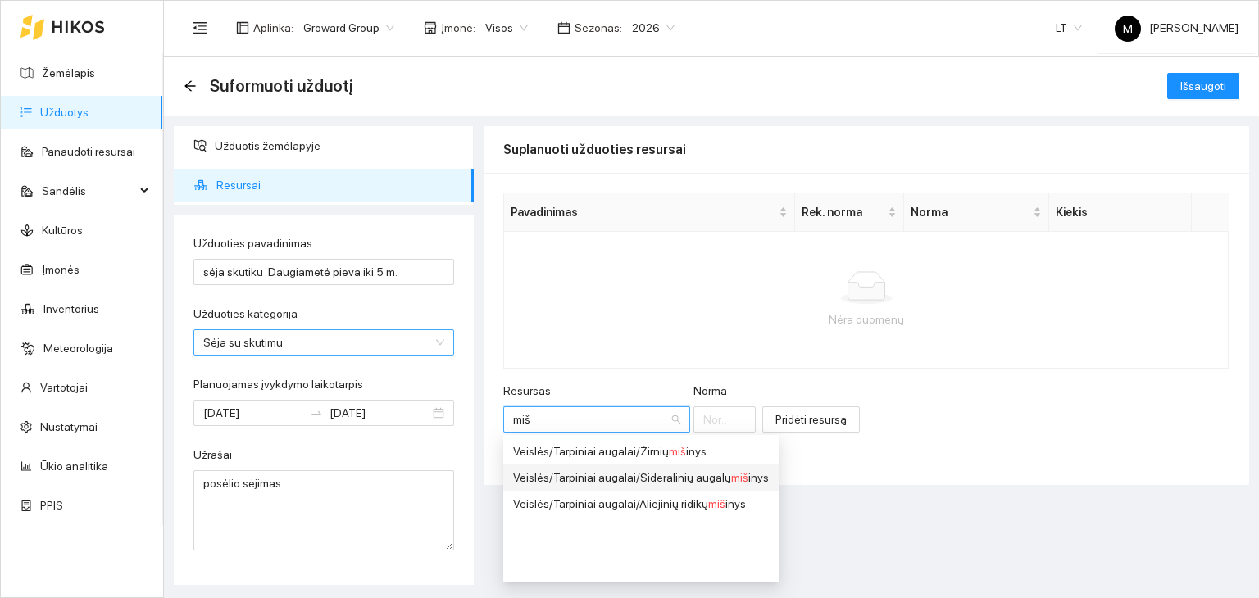
click at [672, 475] on div "Veislės / Tarpiniai augalai / Sideralinių augalų miš inys" at bounding box center [641, 478] width 256 height 18
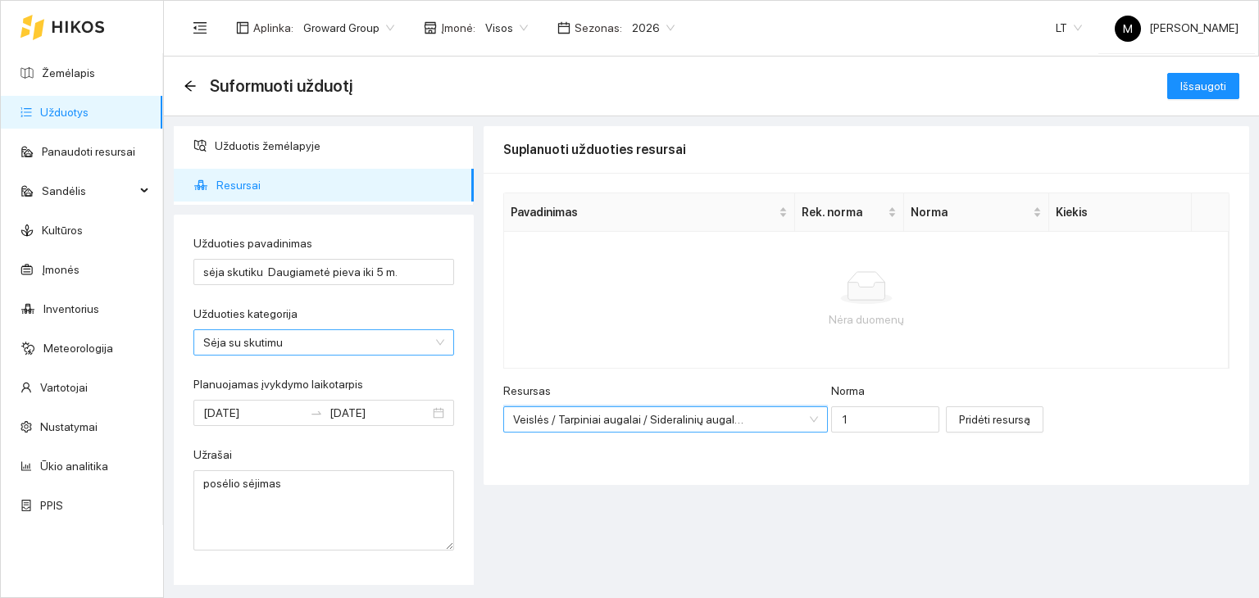
scroll to position [459, 0]
click at [863, 412] on input "1" at bounding box center [885, 420] width 108 height 26
type input "12"
click at [959, 417] on span "Pridėti resursą" at bounding box center [994, 420] width 71 height 18
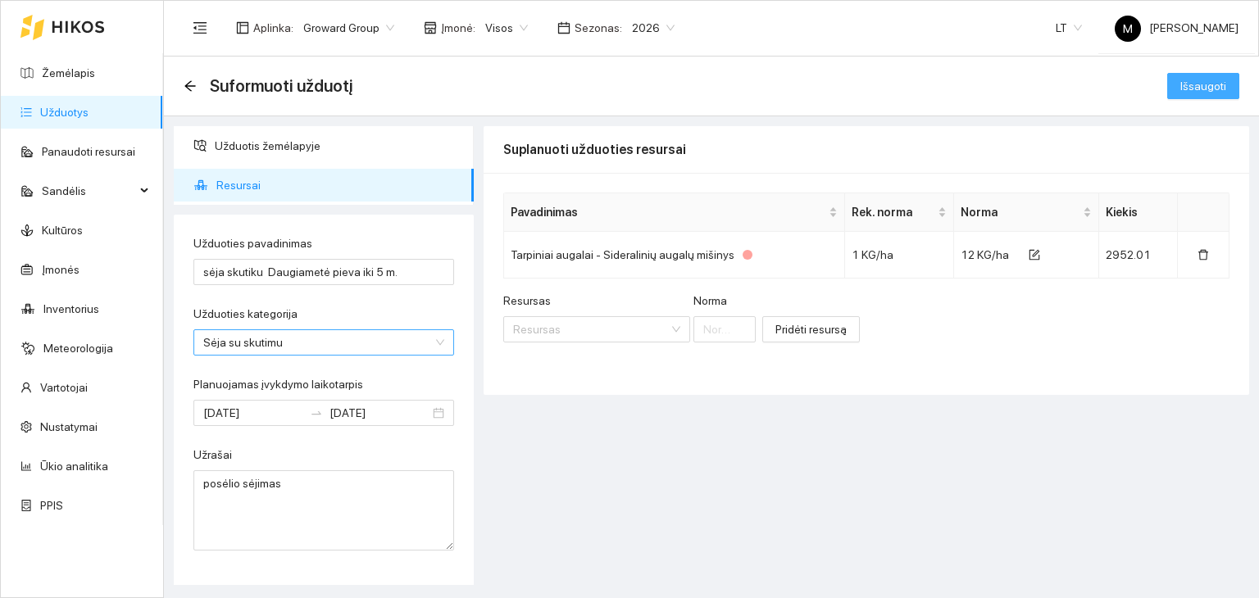
click at [1210, 84] on span "Išsaugoti" at bounding box center [1203, 86] width 46 height 18
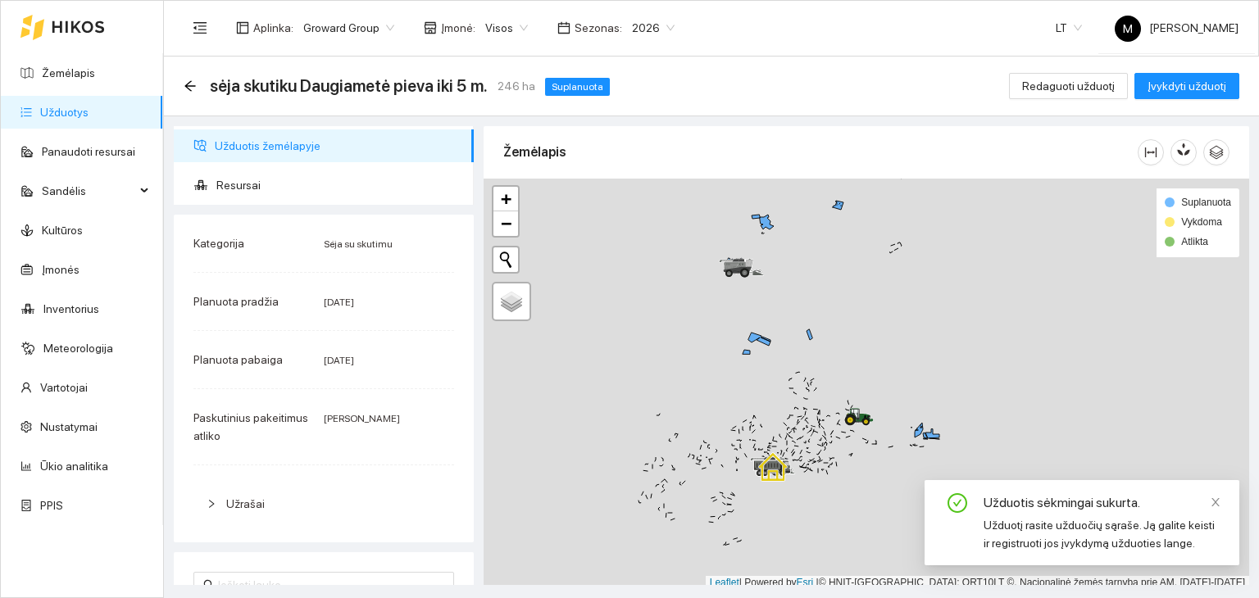
click at [60, 106] on link "Užduotys" at bounding box center [64, 112] width 48 height 13
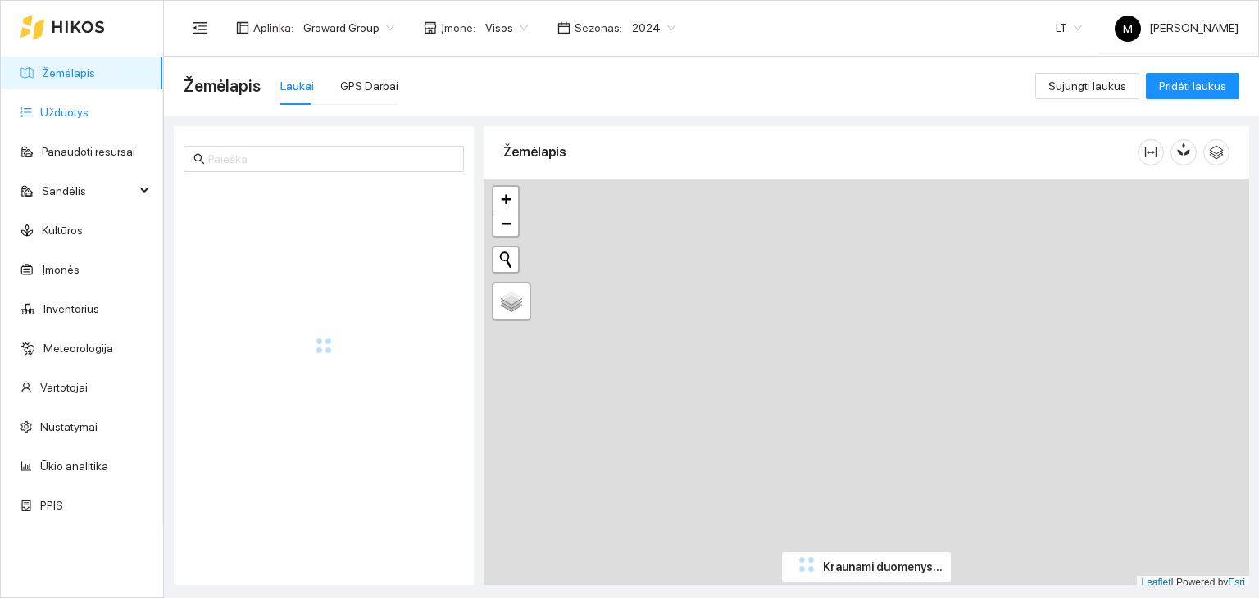
click at [89, 113] on link "Užduotys" at bounding box center [64, 112] width 48 height 13
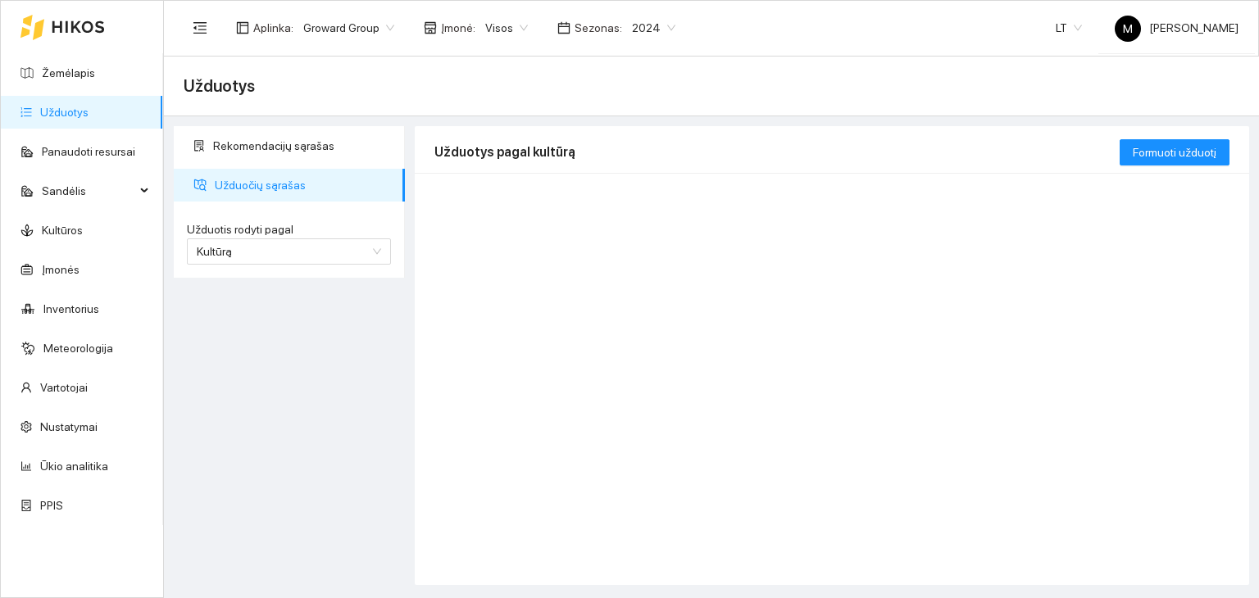
click at [642, 23] on span "2024" at bounding box center [653, 28] width 43 height 25
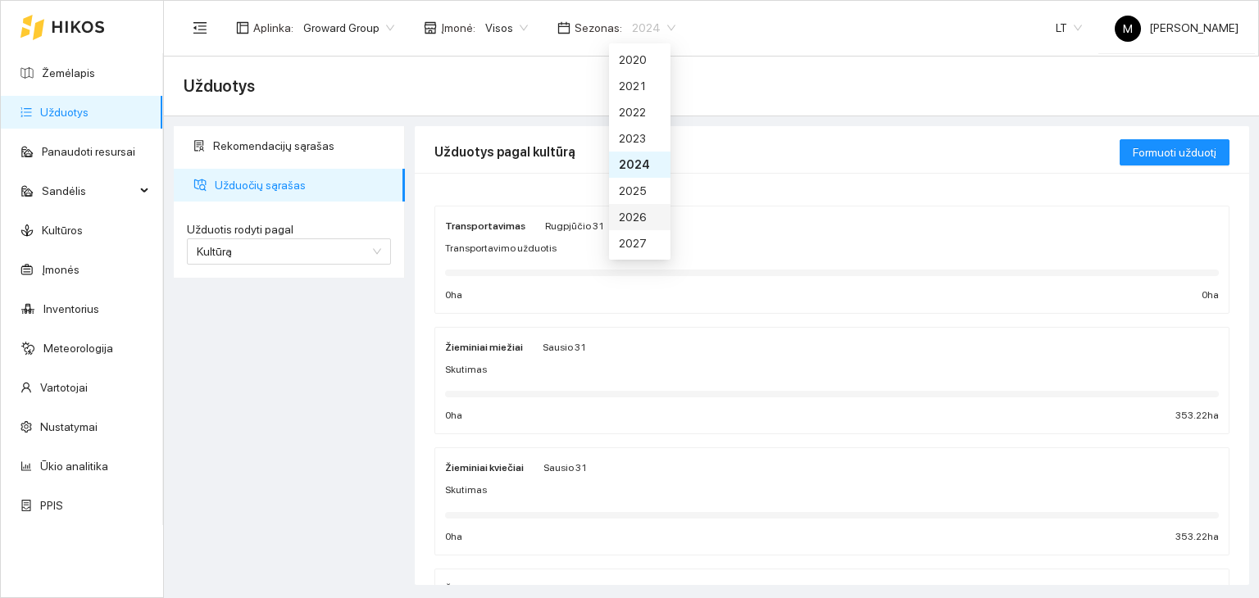
click at [649, 214] on div "2026" at bounding box center [639, 217] width 61 height 26
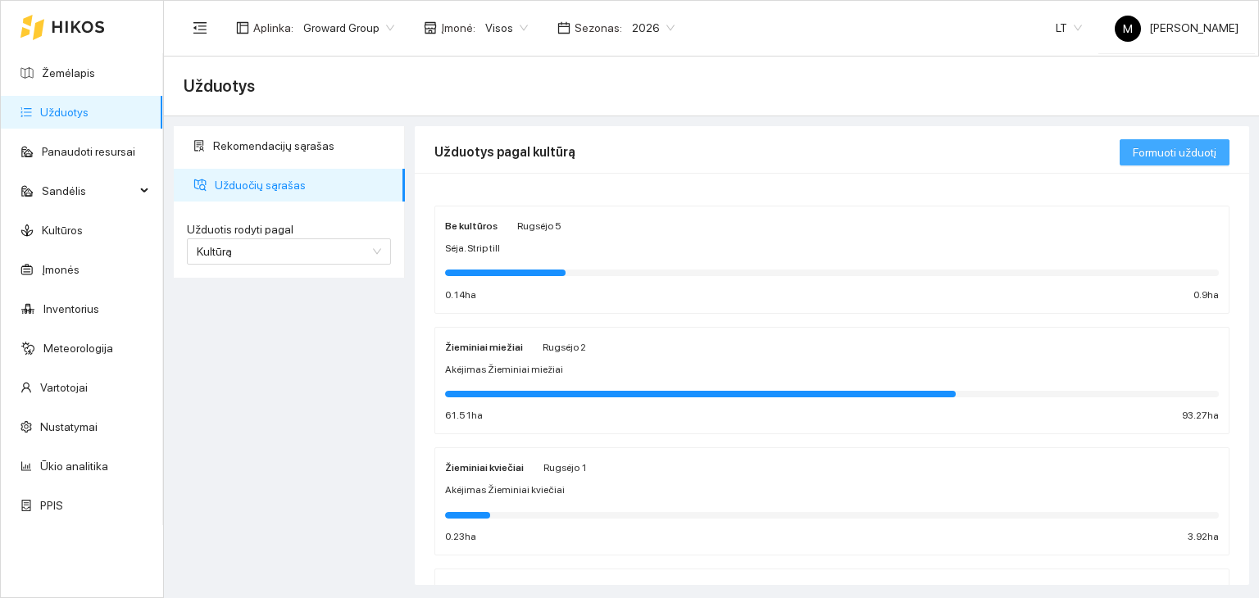
click at [1168, 156] on span "Formuoti užduotį" at bounding box center [1175, 152] width 84 height 18
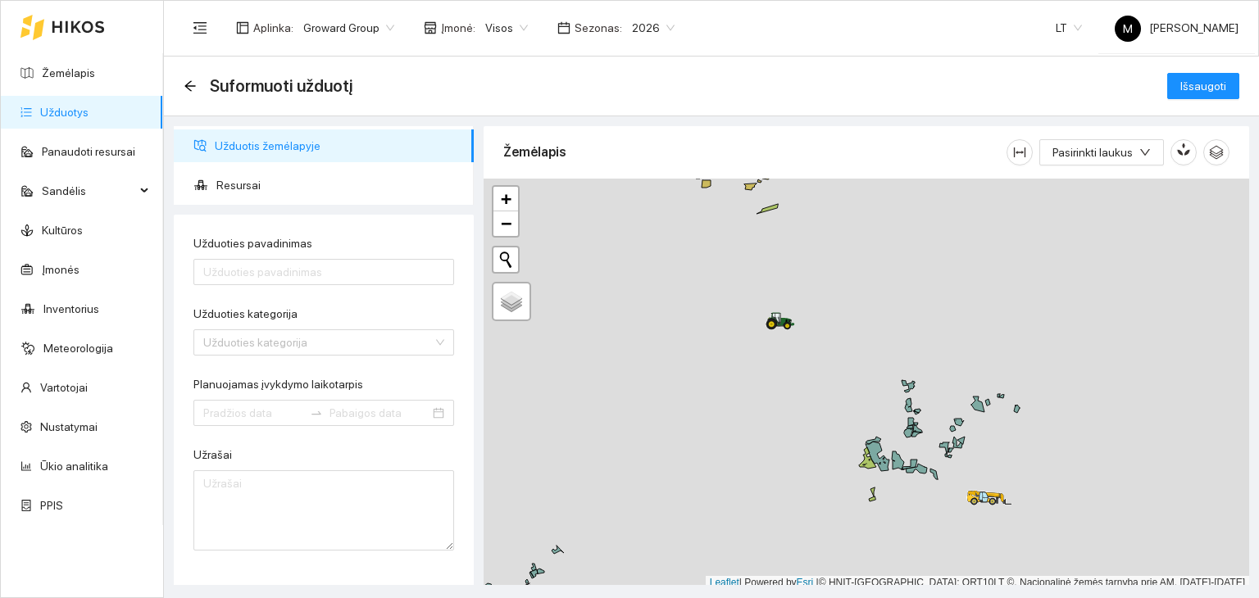
scroll to position [4, 0]
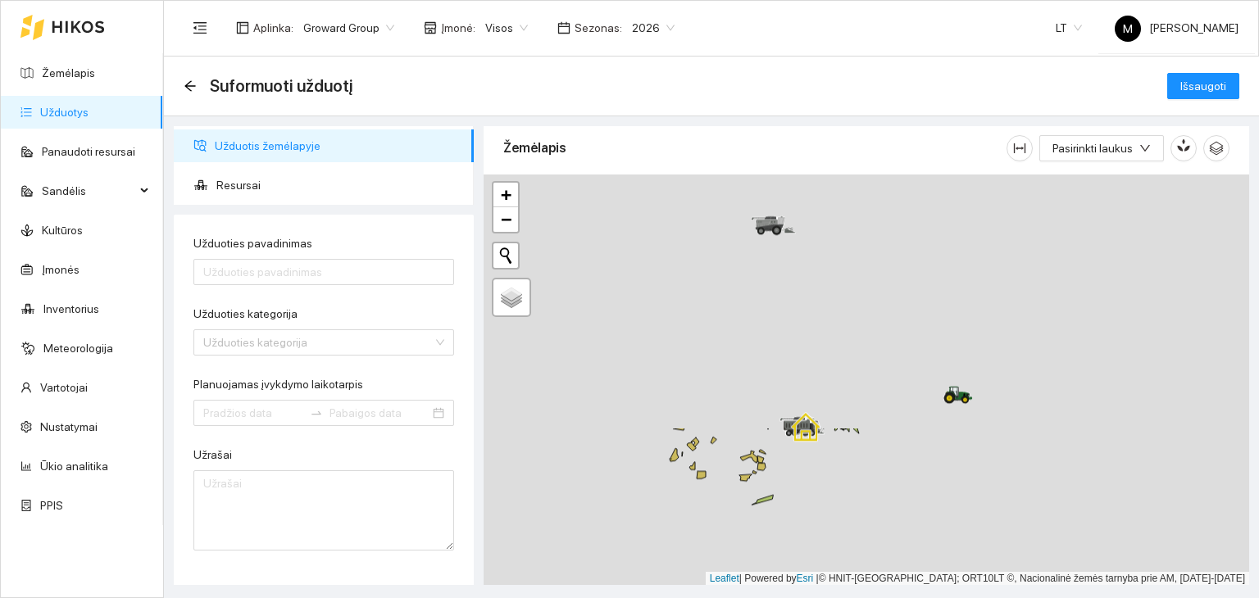
drag, startPoint x: 817, startPoint y: 240, endPoint x: 812, endPoint y: 535, distance: 295.1
click at [812, 535] on div at bounding box center [867, 381] width 766 height 412
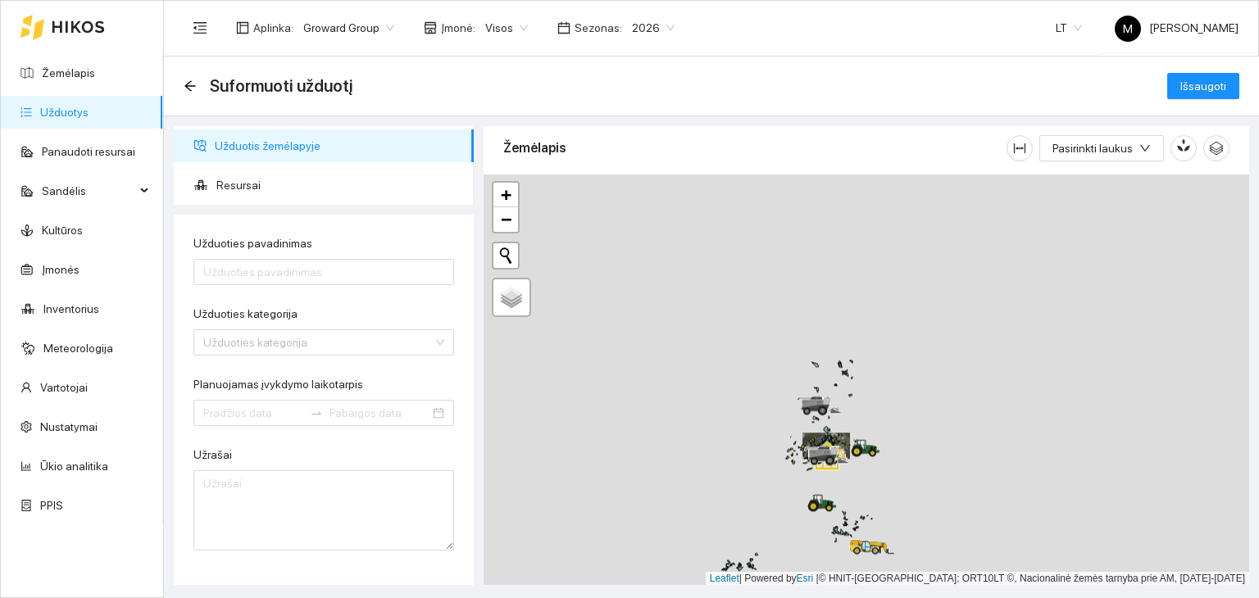
click at [89, 106] on link "Užduotys" at bounding box center [64, 112] width 48 height 13
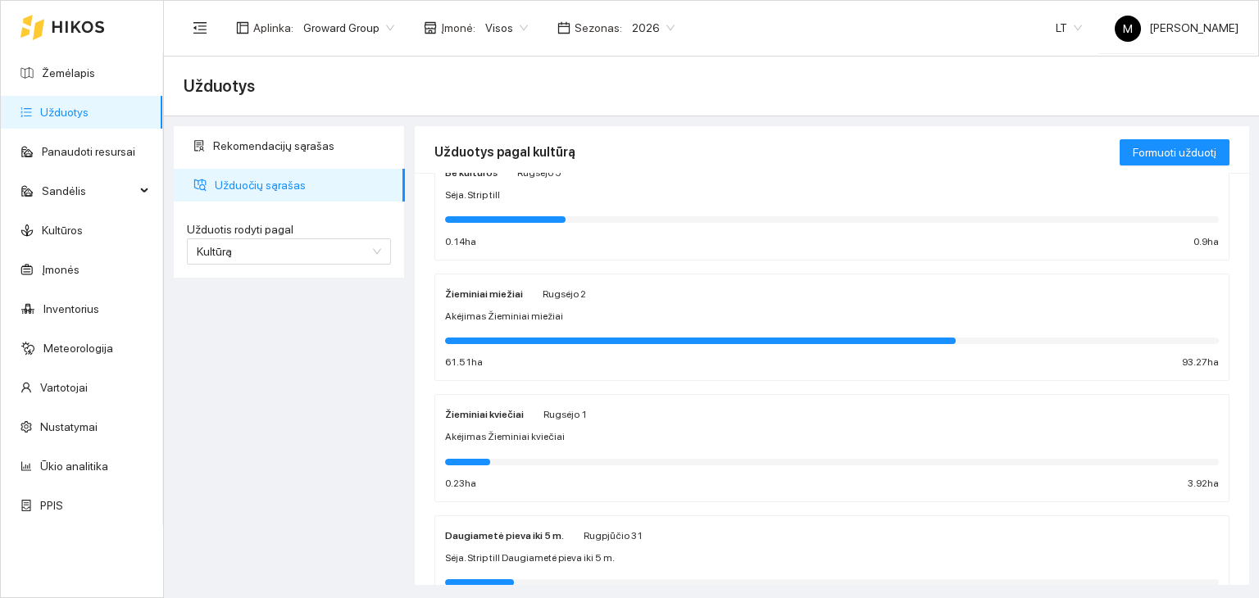
scroll to position [82, 0]
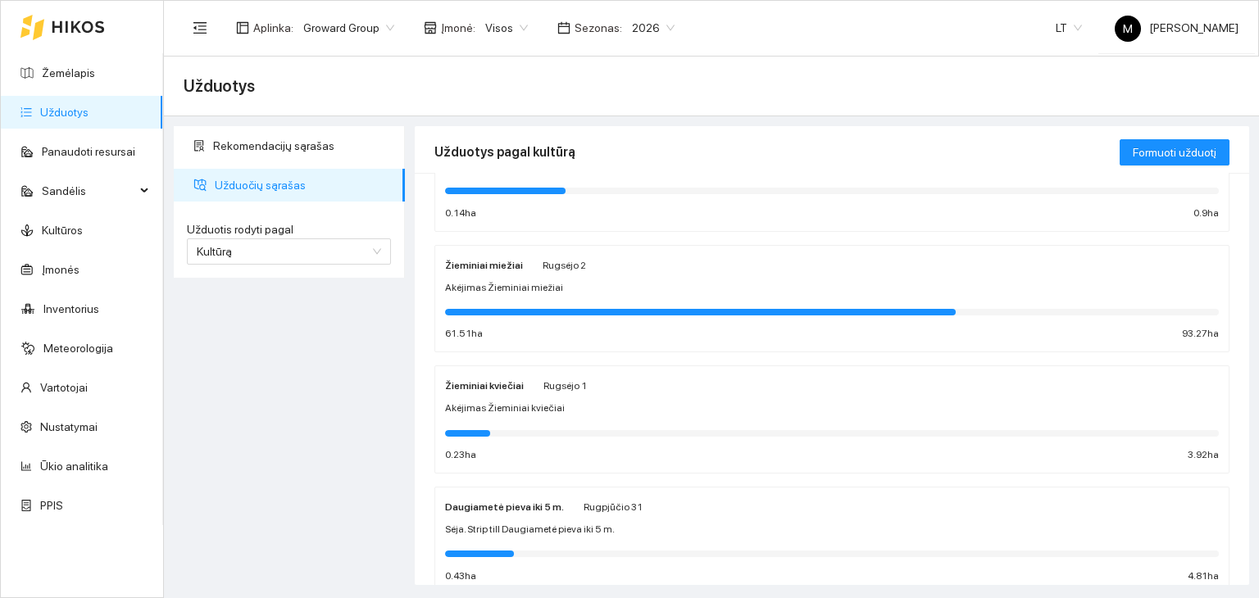
click at [698, 396] on div "Žieminiai kviečiai Rugsėjo 1 Akėjimas Žieminiai kviečiai 0.23 ha 3.92 ha" at bounding box center [832, 419] width 774 height 87
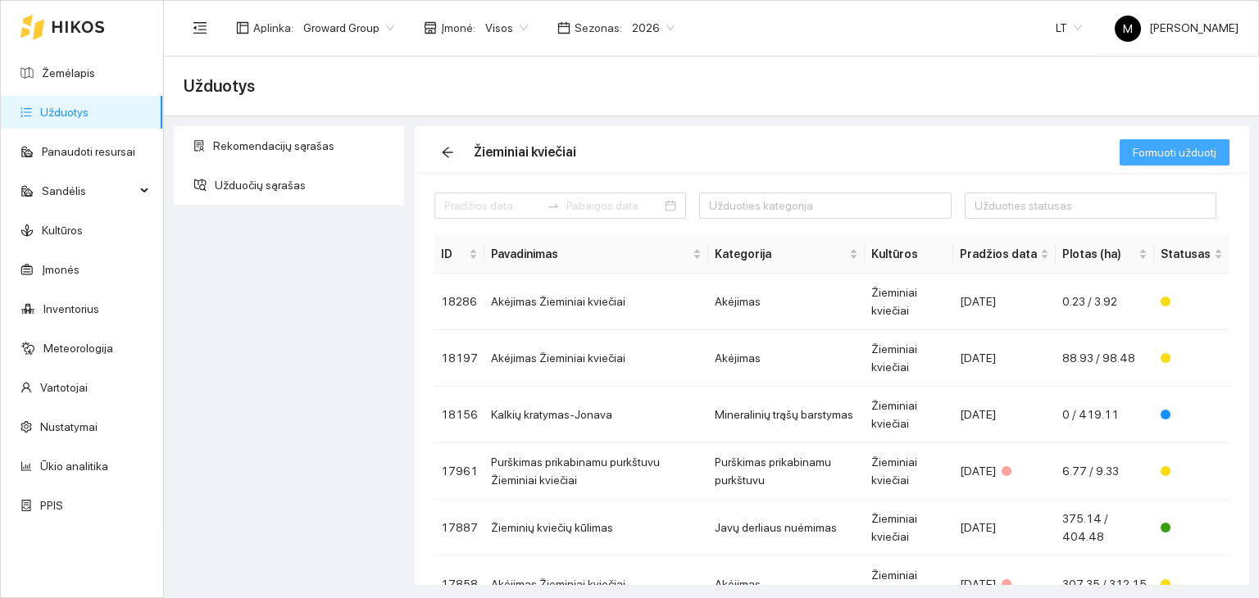
click at [1162, 156] on span "Formuoti užduotį" at bounding box center [1175, 152] width 84 height 18
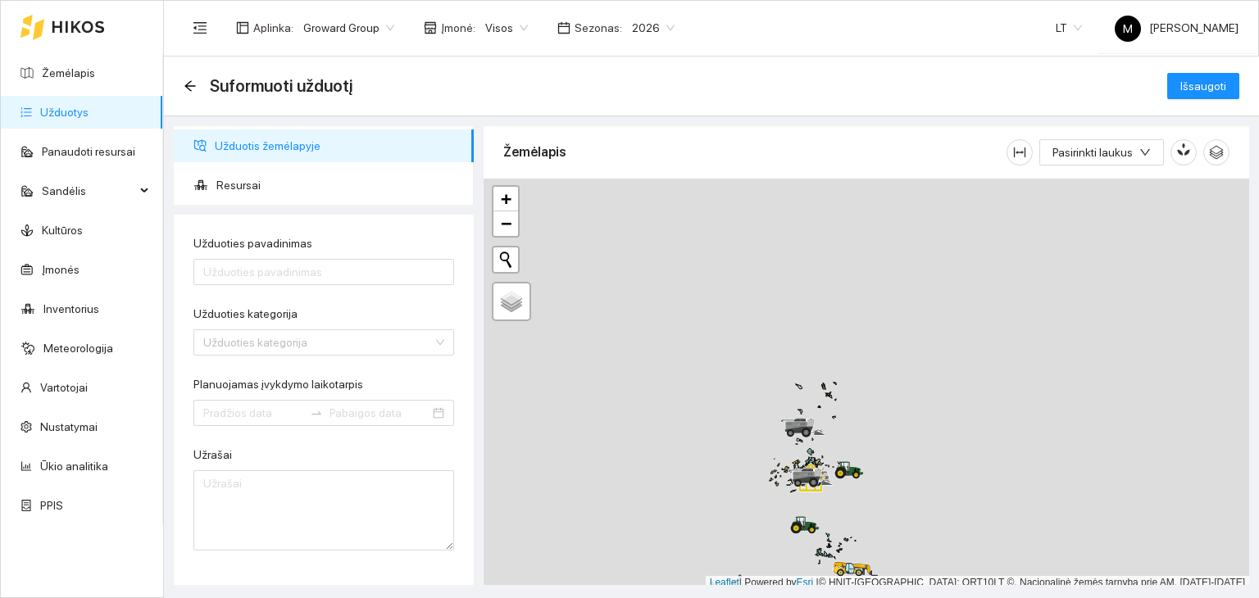
scroll to position [4, 0]
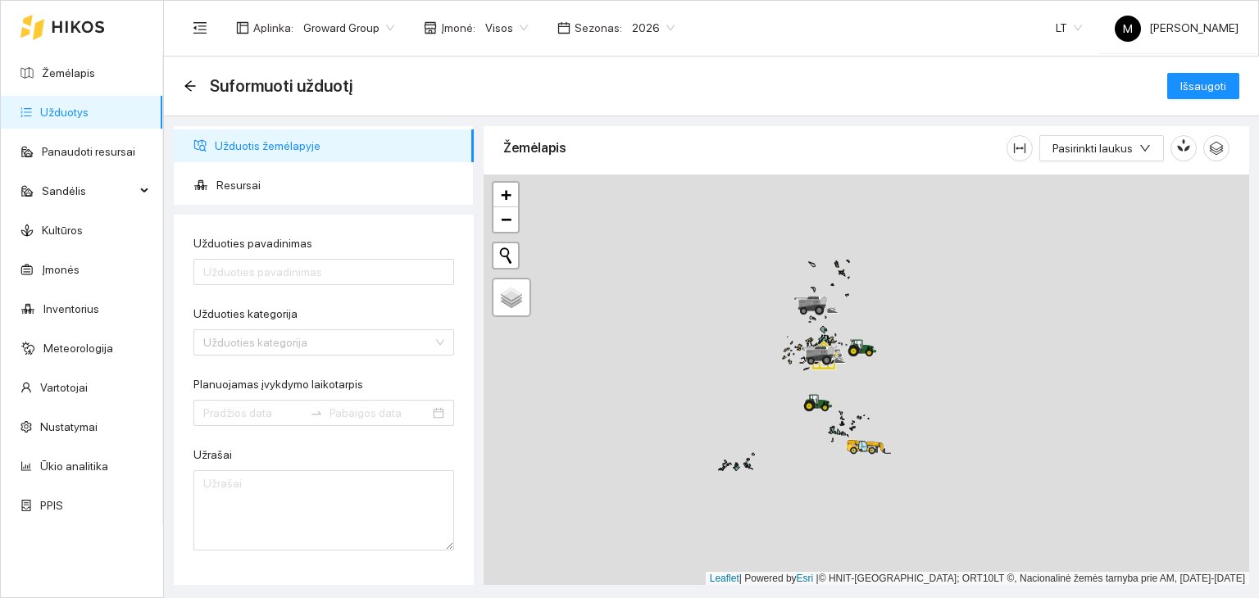
drag, startPoint x: 722, startPoint y: 562, endPoint x: 753, endPoint y: 361, distance: 203.9
click at [753, 361] on div at bounding box center [867, 381] width 766 height 412
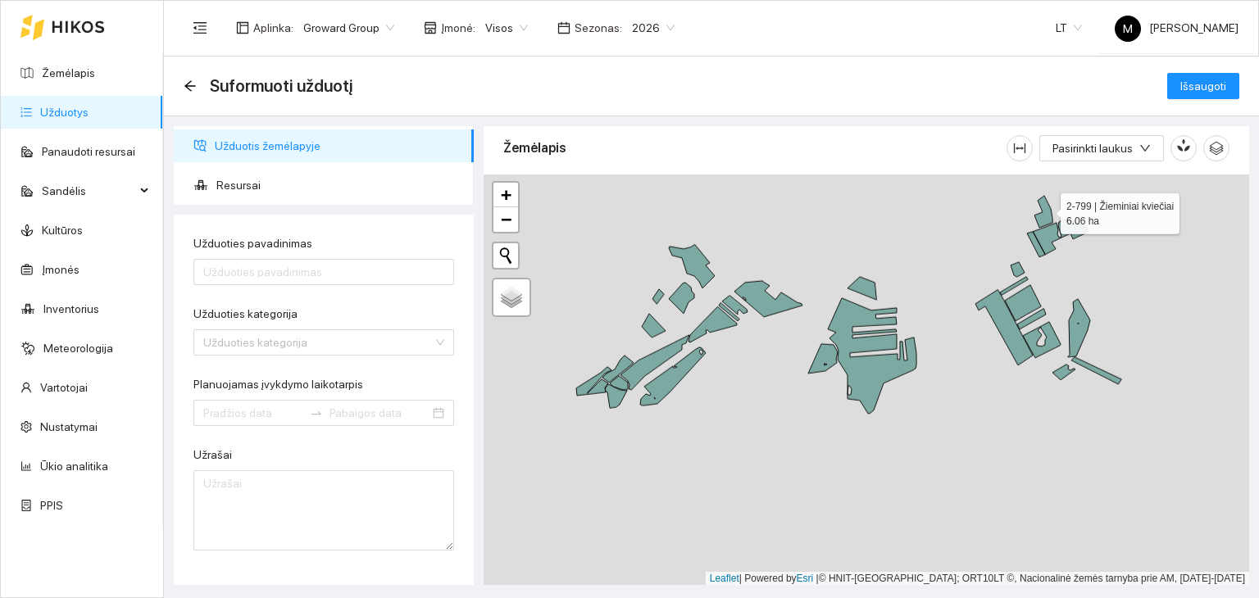
click at [1046, 209] on icon at bounding box center [1043, 212] width 18 height 32
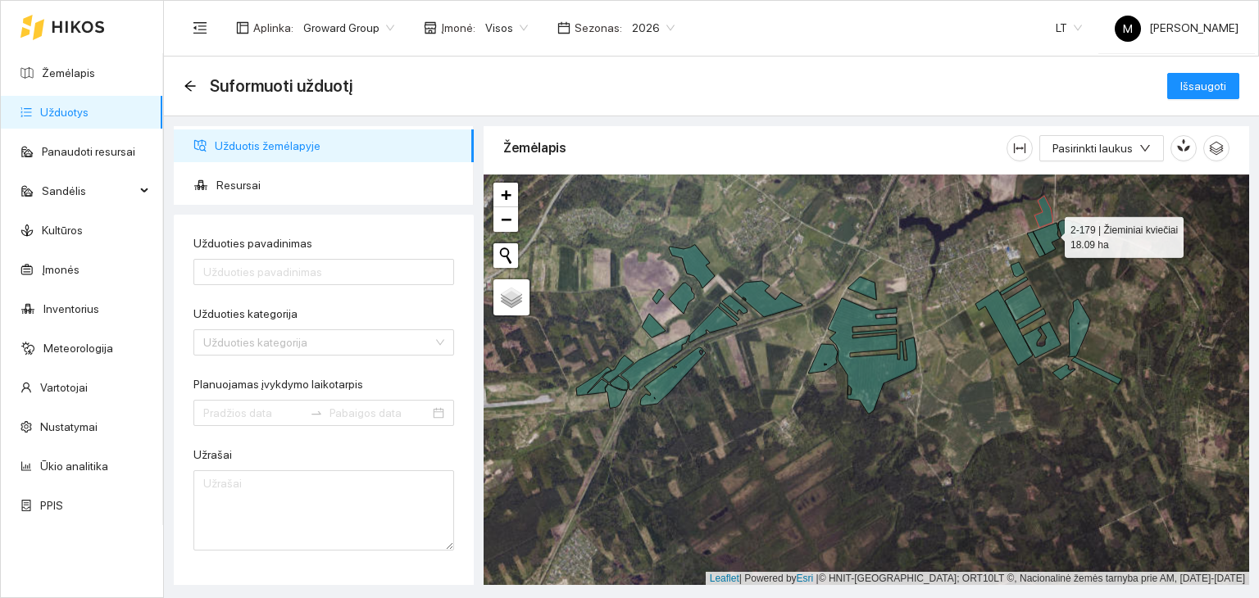
click at [1050, 233] on icon at bounding box center [1057, 239] width 61 height 37
click at [1080, 228] on icon at bounding box center [1057, 239] width 61 height 37
click at [1069, 234] on icon at bounding box center [1057, 239] width 61 height 37
drag, startPoint x: 1016, startPoint y: 280, endPoint x: 1024, endPoint y: 269, distance: 13.6
click at [1017, 277] on div at bounding box center [867, 381] width 766 height 412
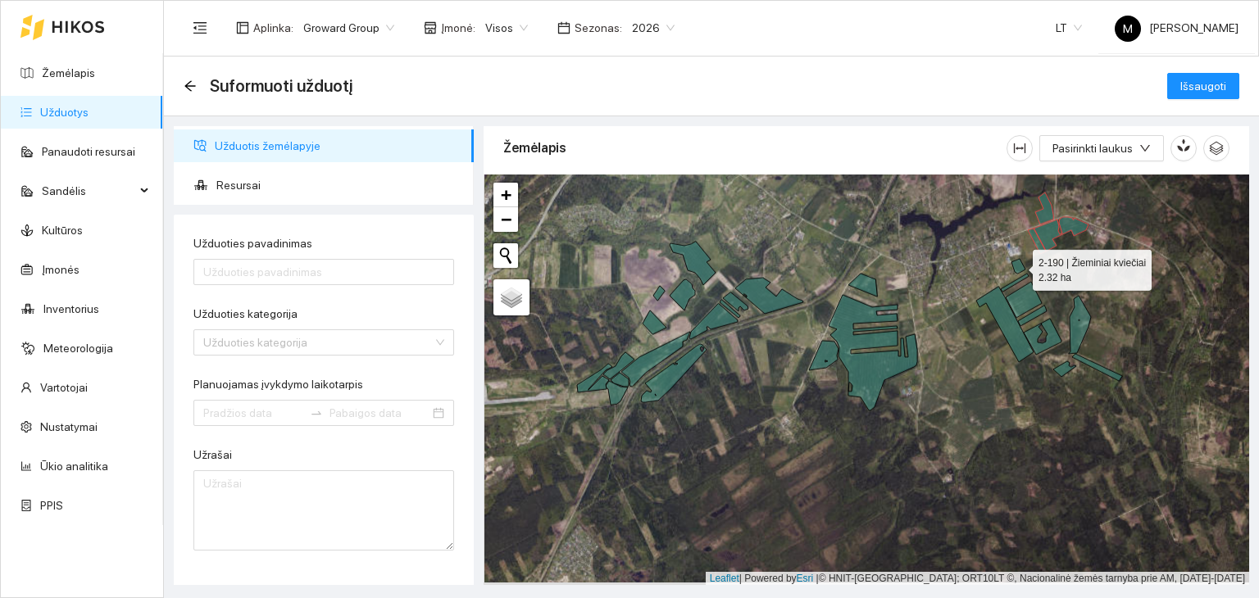
click at [1017, 268] on icon at bounding box center [1019, 266] width 14 height 15
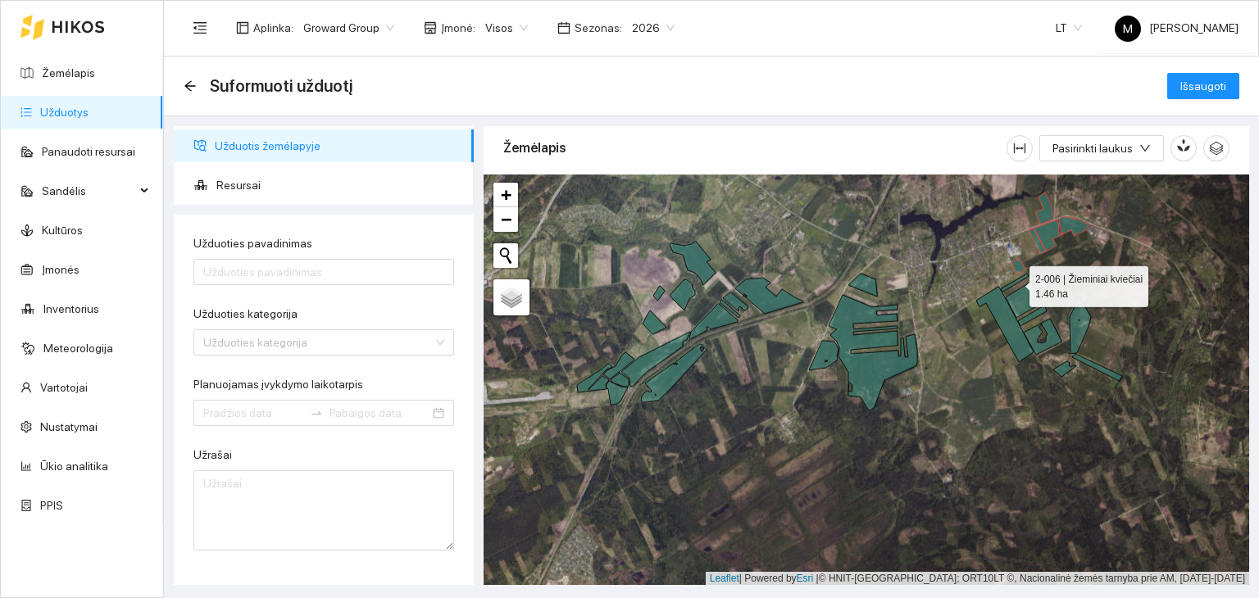
click at [1006, 287] on icon at bounding box center [1015, 283] width 28 height 18
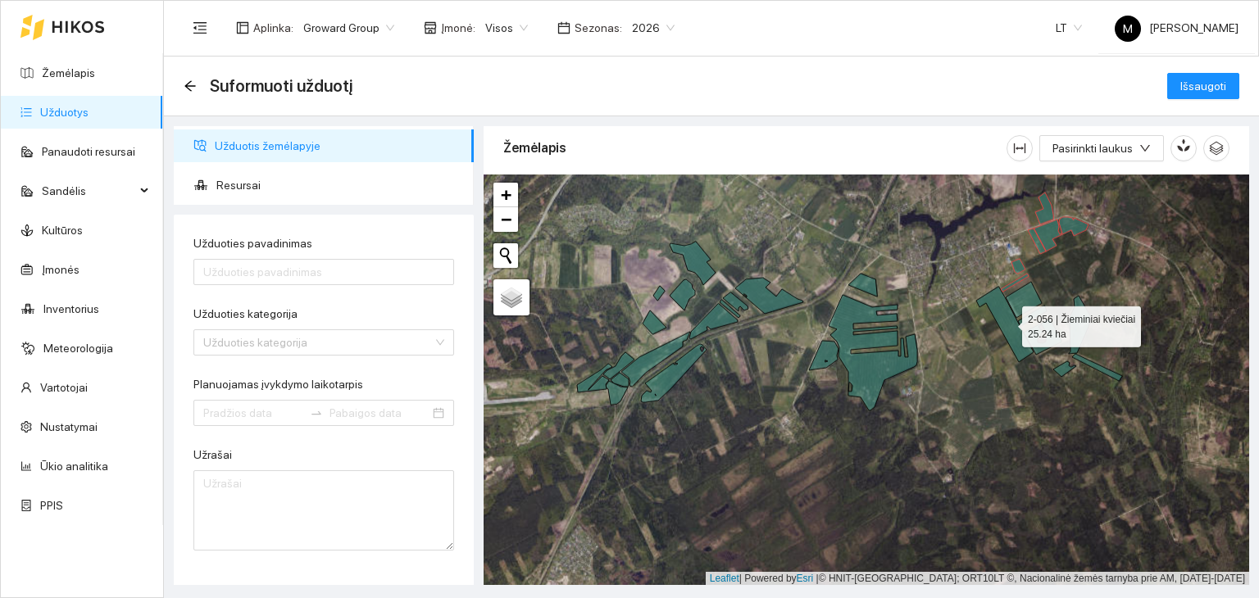
click at [1003, 302] on icon at bounding box center [1004, 324] width 57 height 75
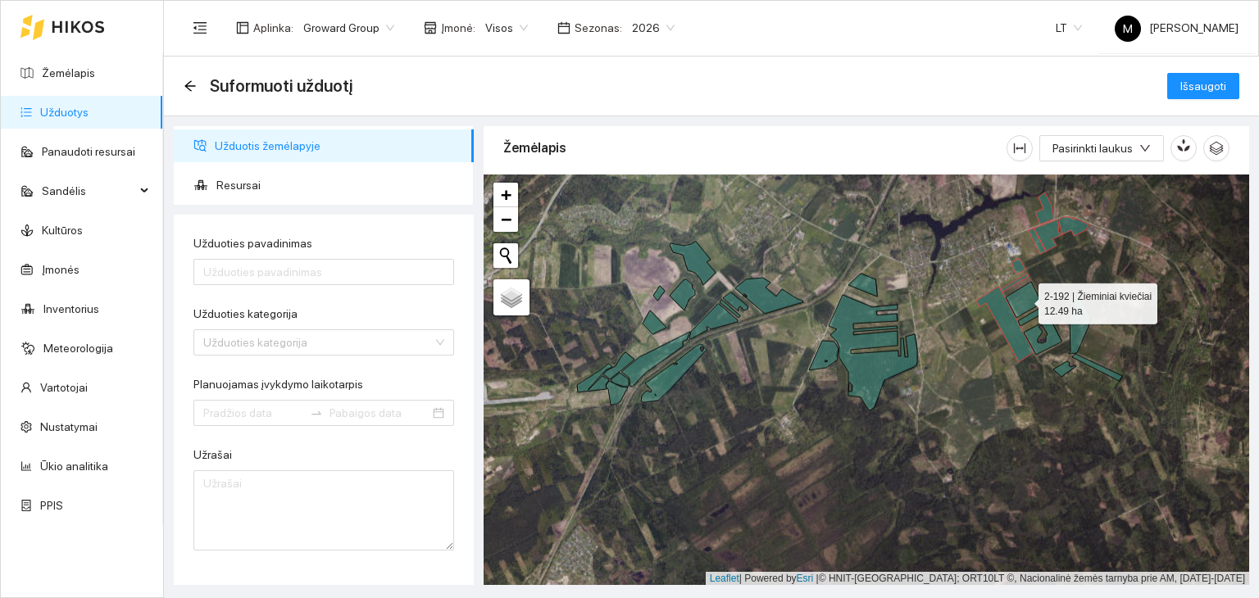
click at [1014, 309] on icon at bounding box center [1024, 300] width 36 height 36
click at [1032, 321] on div at bounding box center [867, 381] width 766 height 412
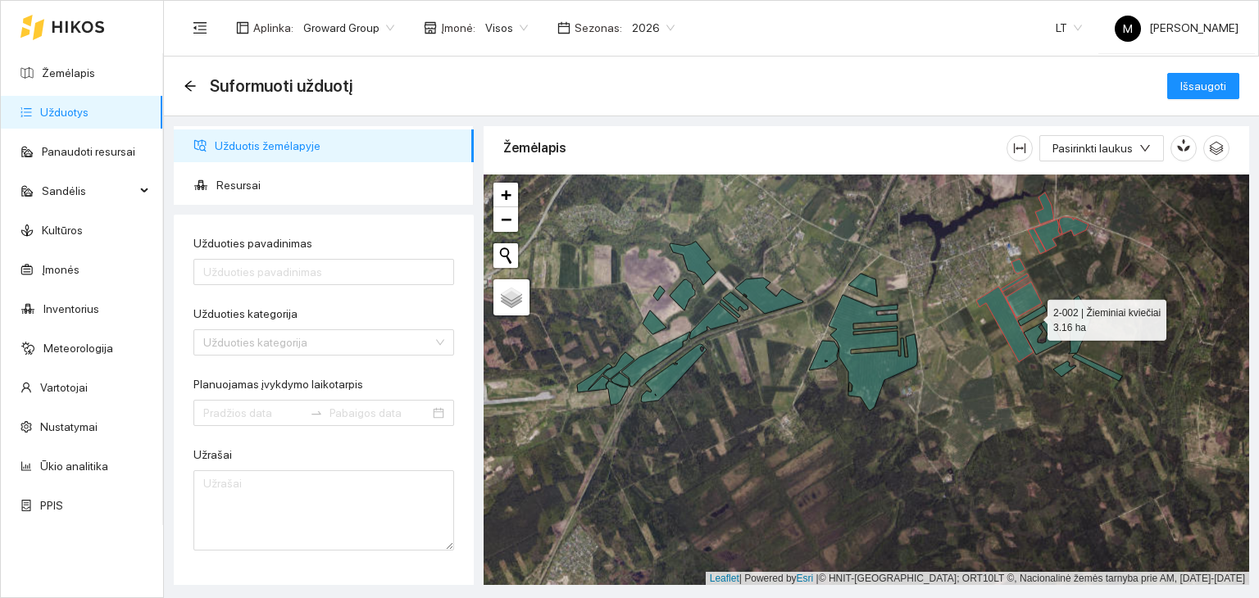
click at [1033, 316] on icon at bounding box center [1032, 316] width 29 height 20
click at [1037, 339] on icon at bounding box center [1043, 337] width 38 height 36
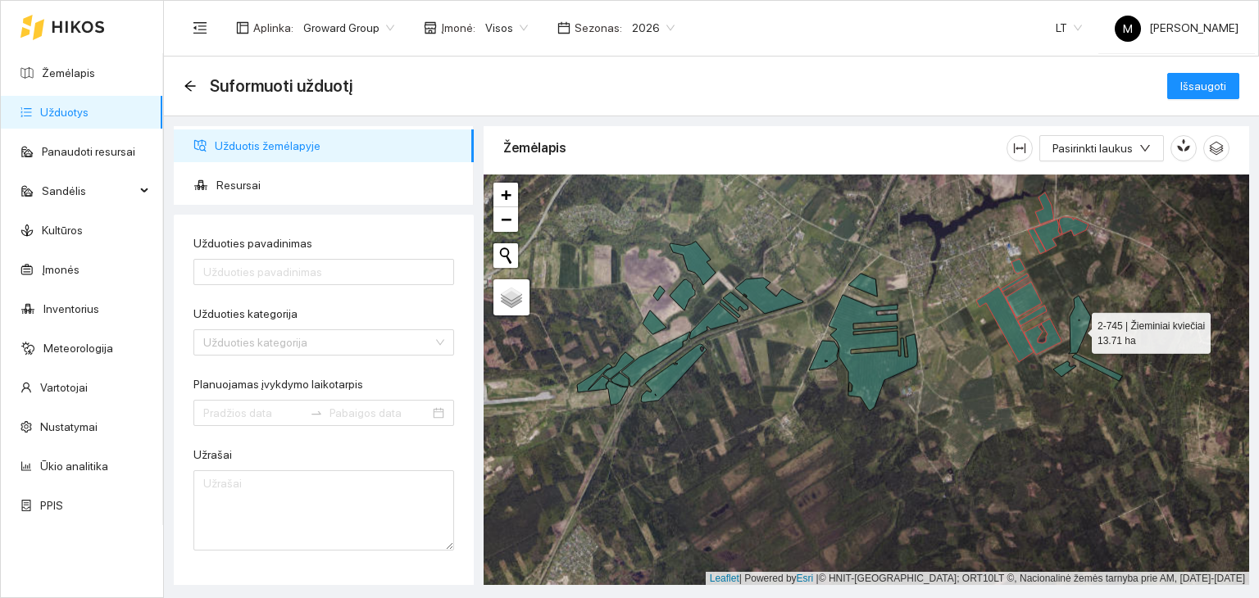
click at [1077, 328] on icon at bounding box center [1080, 325] width 22 height 58
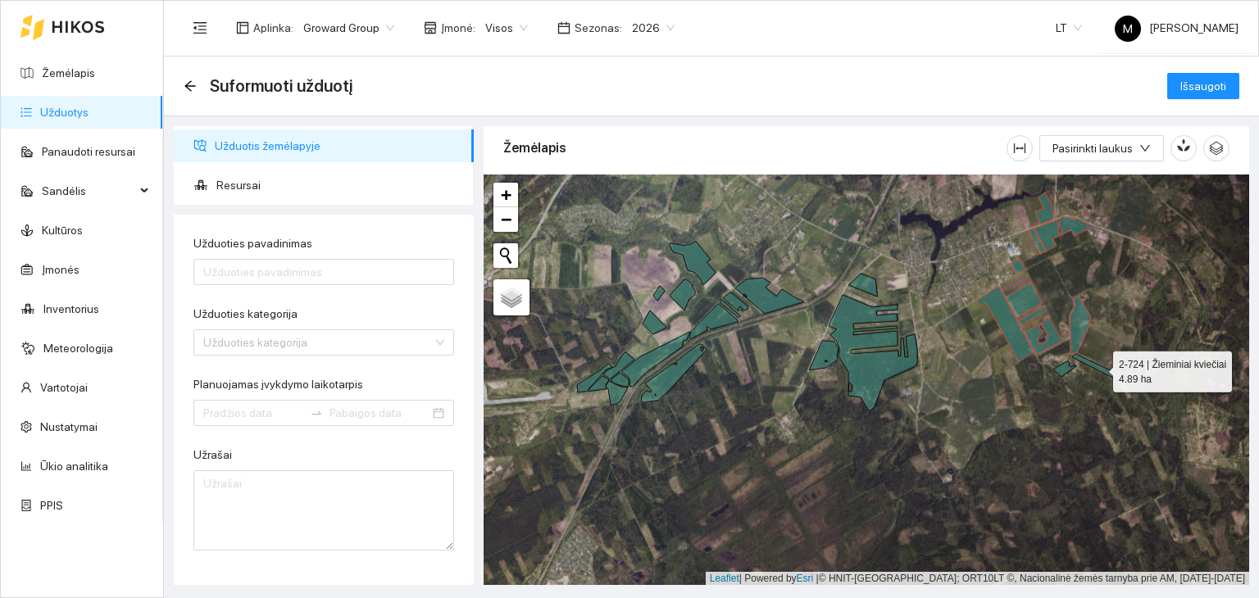
click at [1076, 355] on icon at bounding box center [1097, 367] width 50 height 27
click at [1067, 365] on icon at bounding box center [1064, 369] width 23 height 16
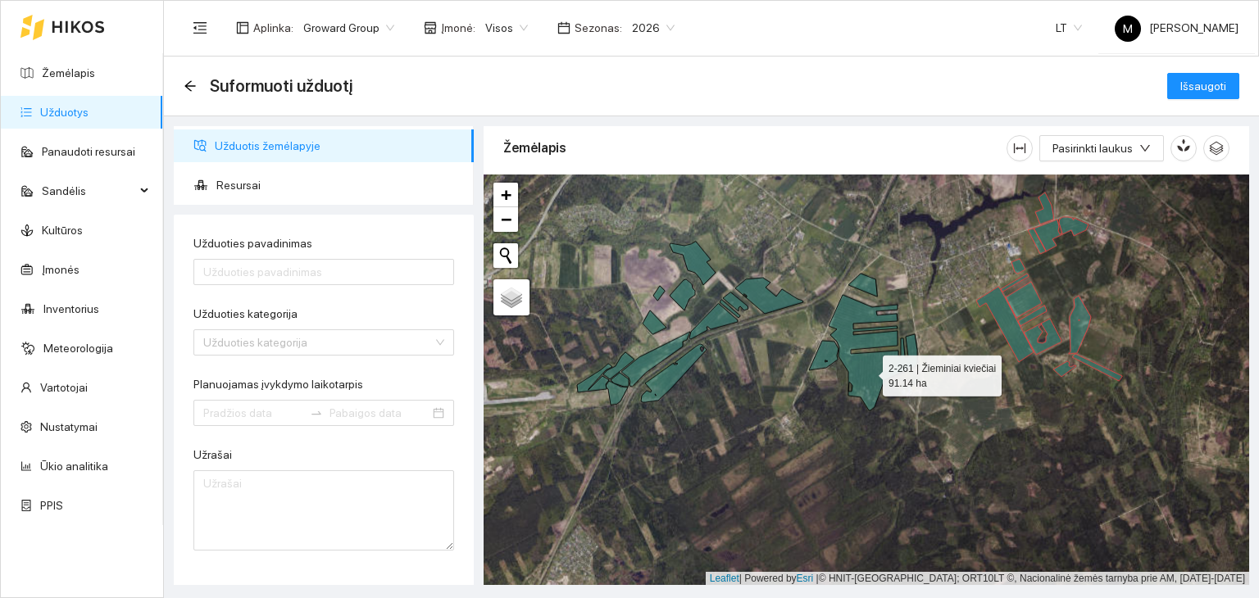
click at [868, 371] on icon at bounding box center [873, 353] width 89 height 116
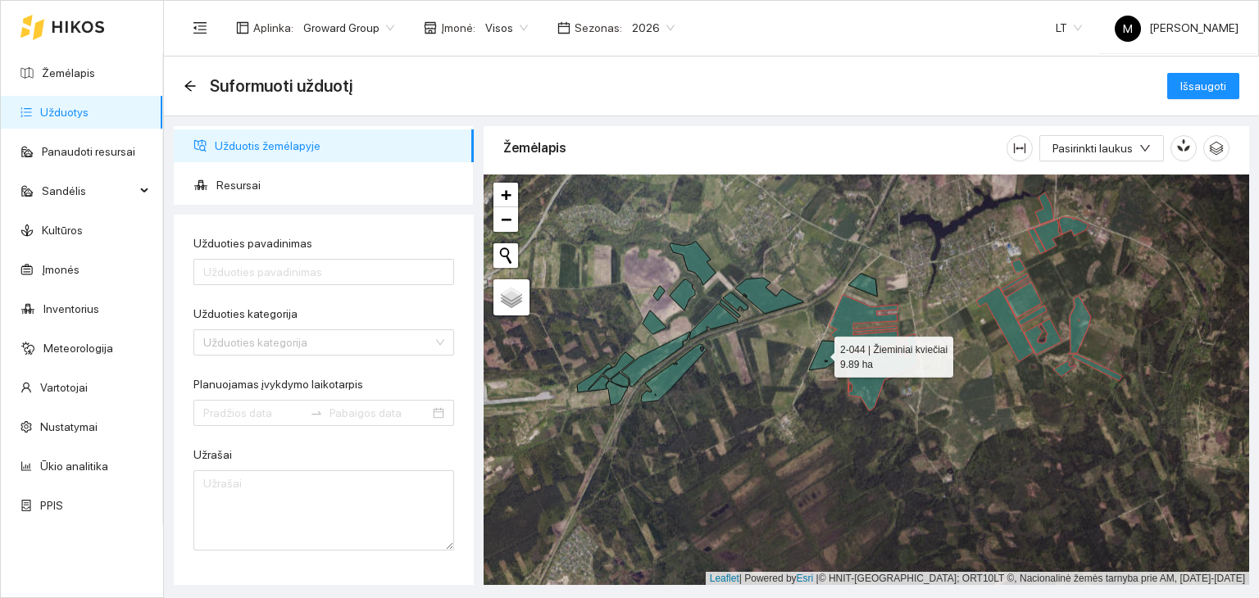
click at [820, 352] on icon at bounding box center [824, 356] width 30 height 30
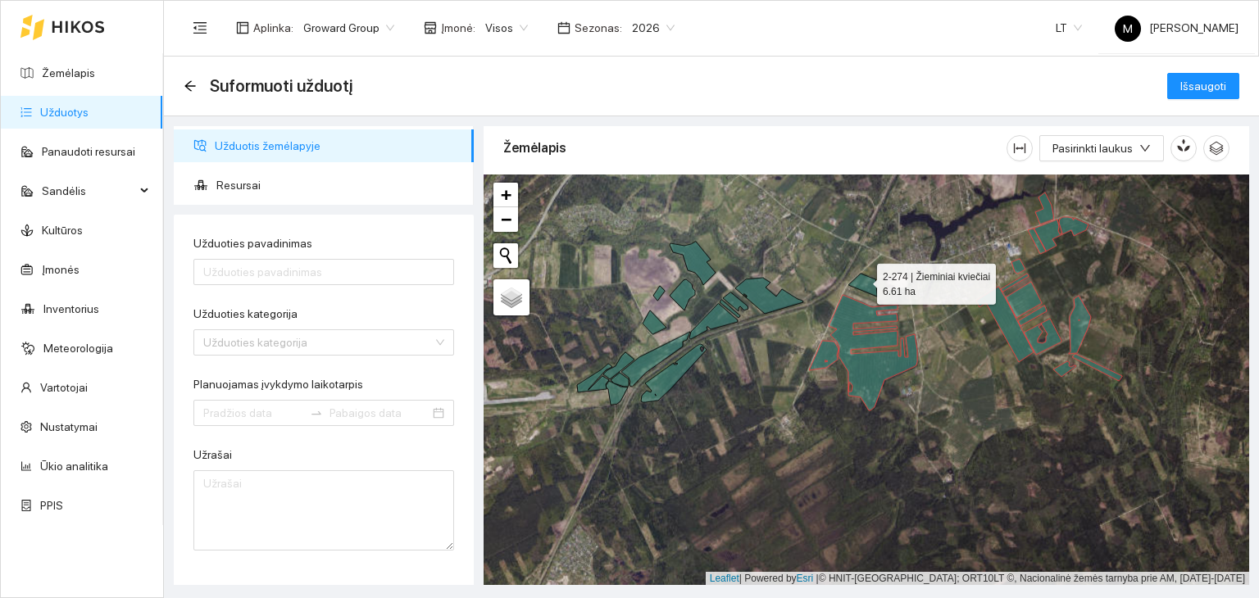
click at [862, 280] on icon at bounding box center [862, 285] width 29 height 23
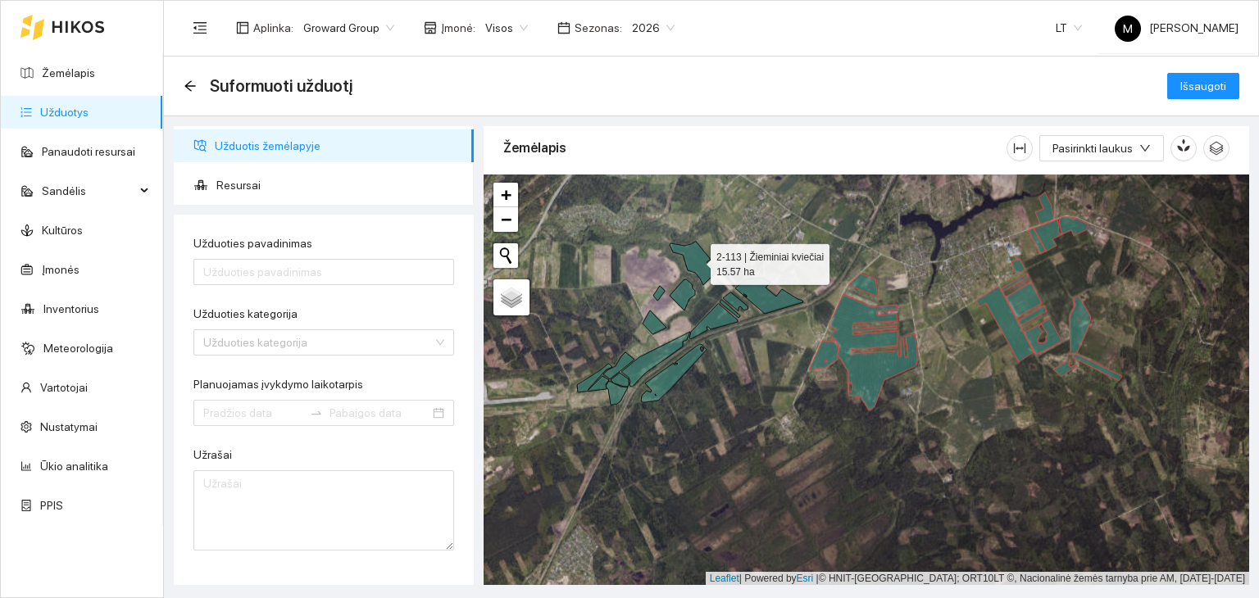
click at [704, 260] on icon at bounding box center [693, 263] width 46 height 43
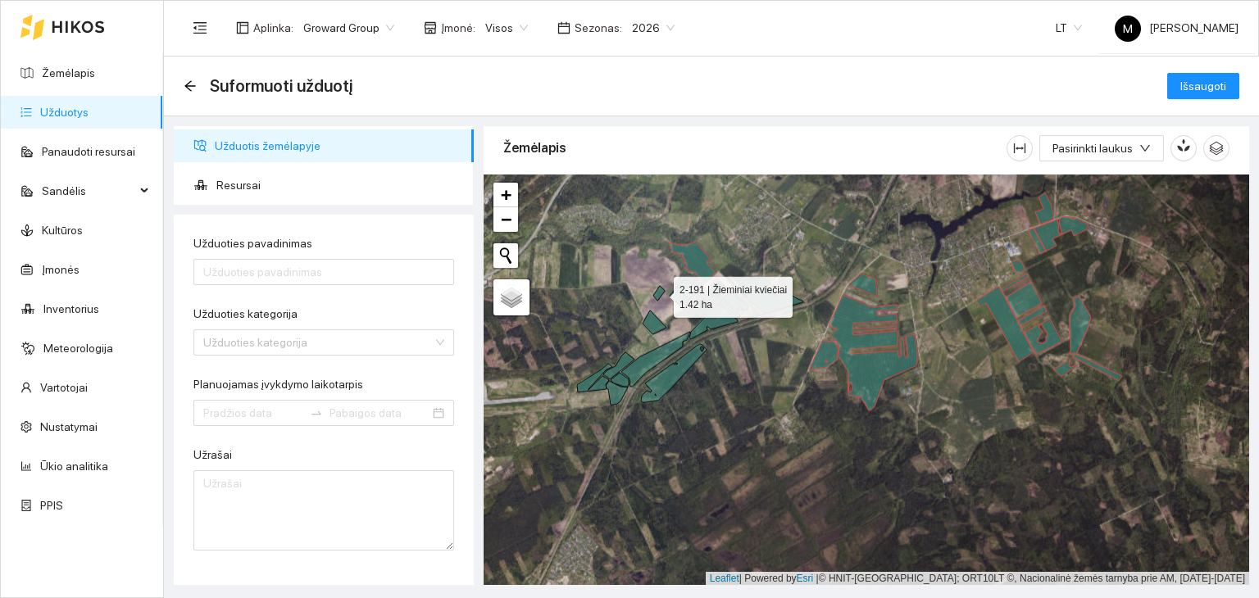
click at [658, 297] on icon at bounding box center [658, 293] width 11 height 15
click at [685, 287] on icon at bounding box center [682, 295] width 25 height 31
click at [657, 321] on icon at bounding box center [655, 323] width 24 height 24
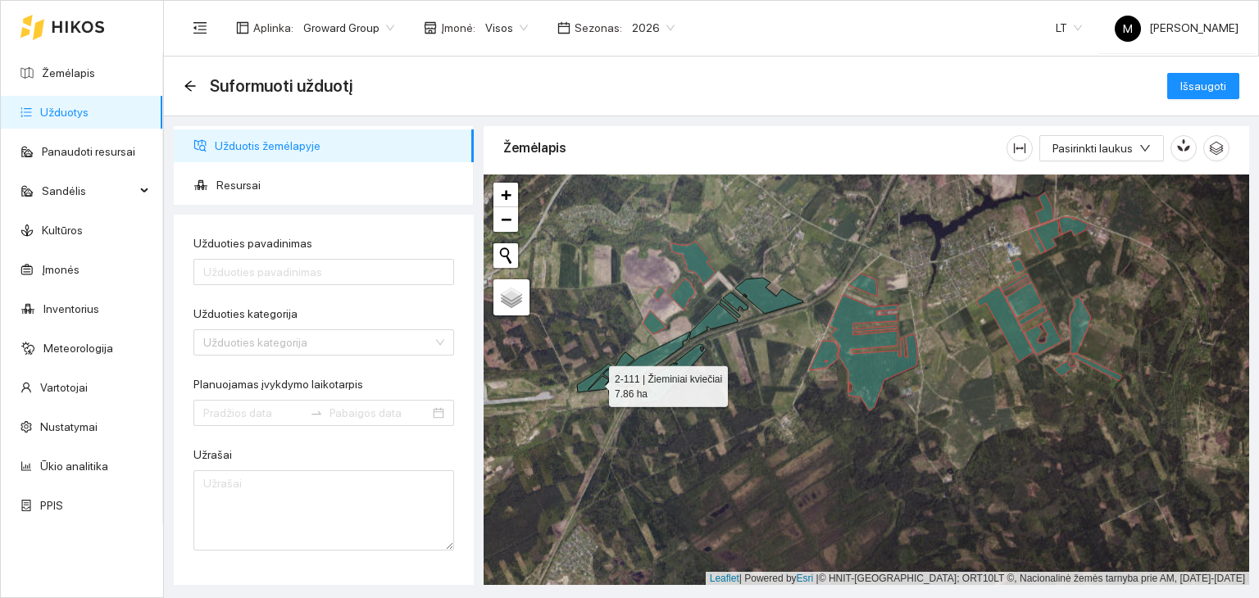
click at [588, 382] on icon at bounding box center [594, 378] width 35 height 29
click at [622, 366] on icon at bounding box center [618, 365] width 31 height 27
click at [619, 378] on icon at bounding box center [620, 380] width 18 height 14
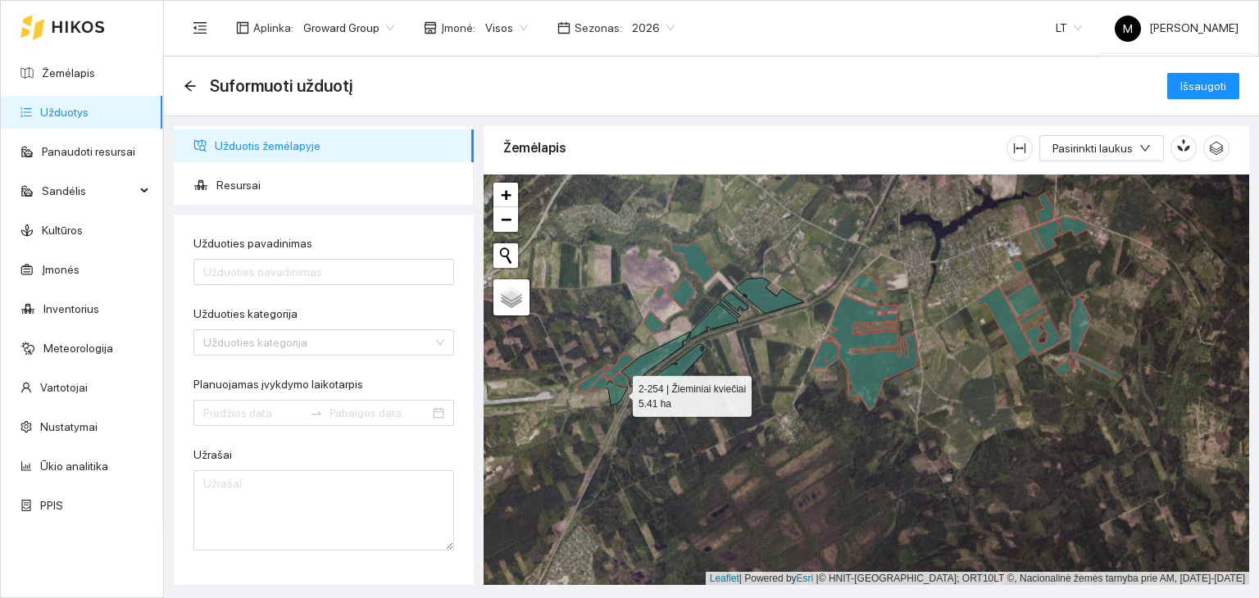
click at [618, 392] on icon at bounding box center [617, 393] width 22 height 24
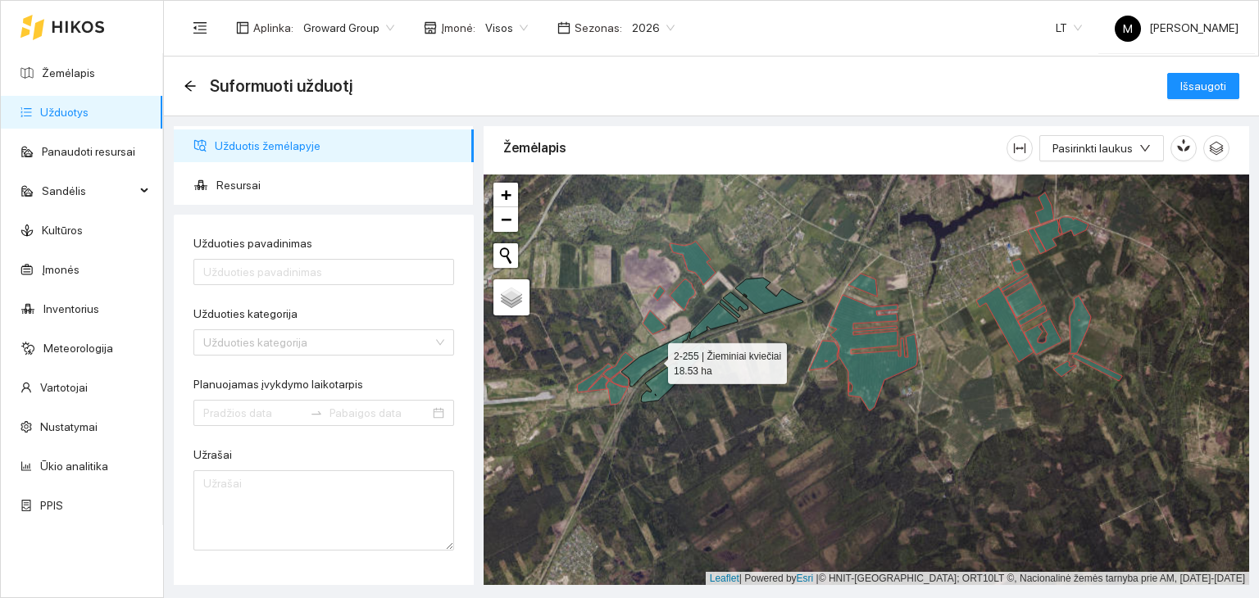
click at [642, 364] on icon at bounding box center [655, 359] width 69 height 55
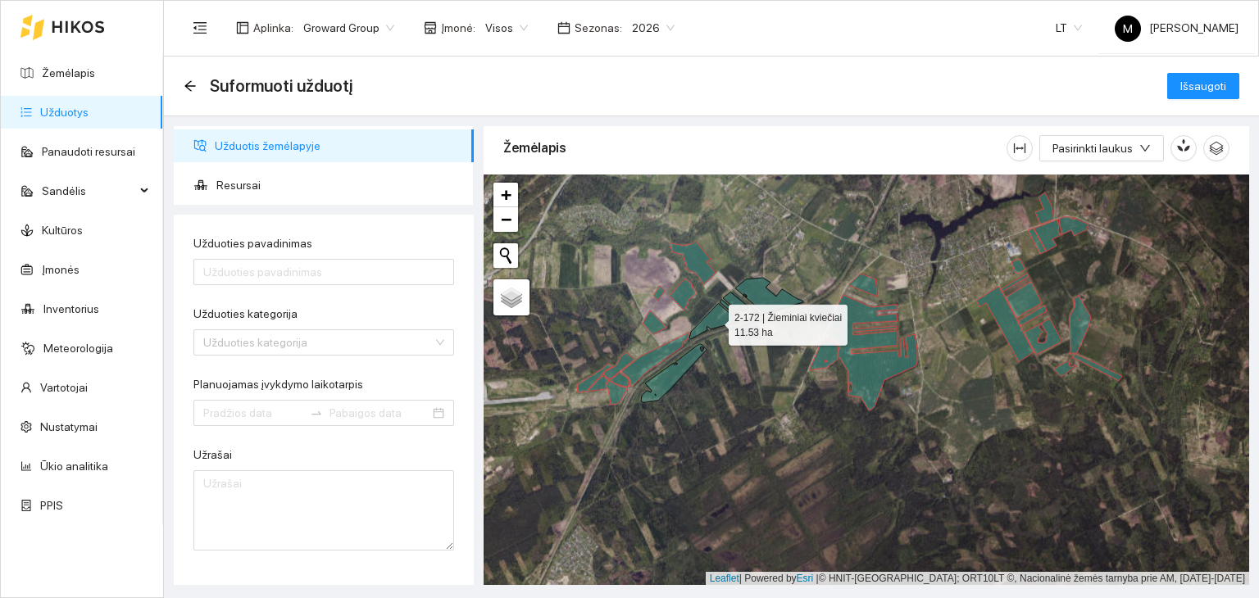
click at [708, 319] on icon at bounding box center [713, 321] width 48 height 35
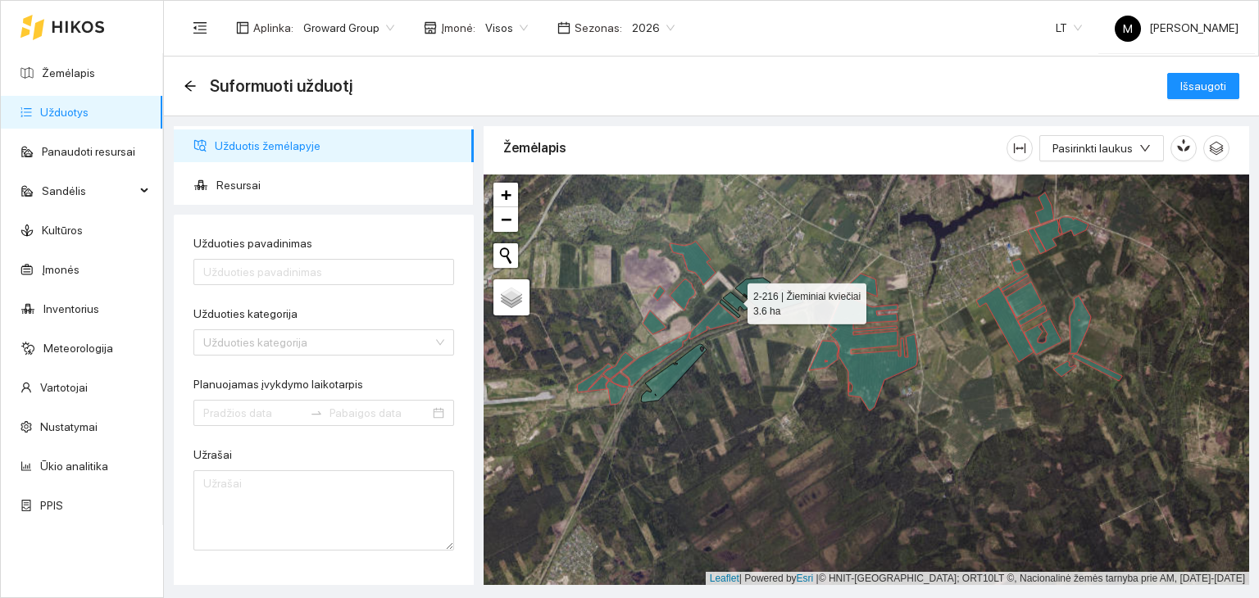
click at [733, 299] on icon at bounding box center [735, 302] width 25 height 19
click at [732, 312] on div at bounding box center [867, 381] width 766 height 412
click at [736, 311] on icon at bounding box center [730, 309] width 20 height 18
click at [755, 292] on icon at bounding box center [769, 296] width 68 height 36
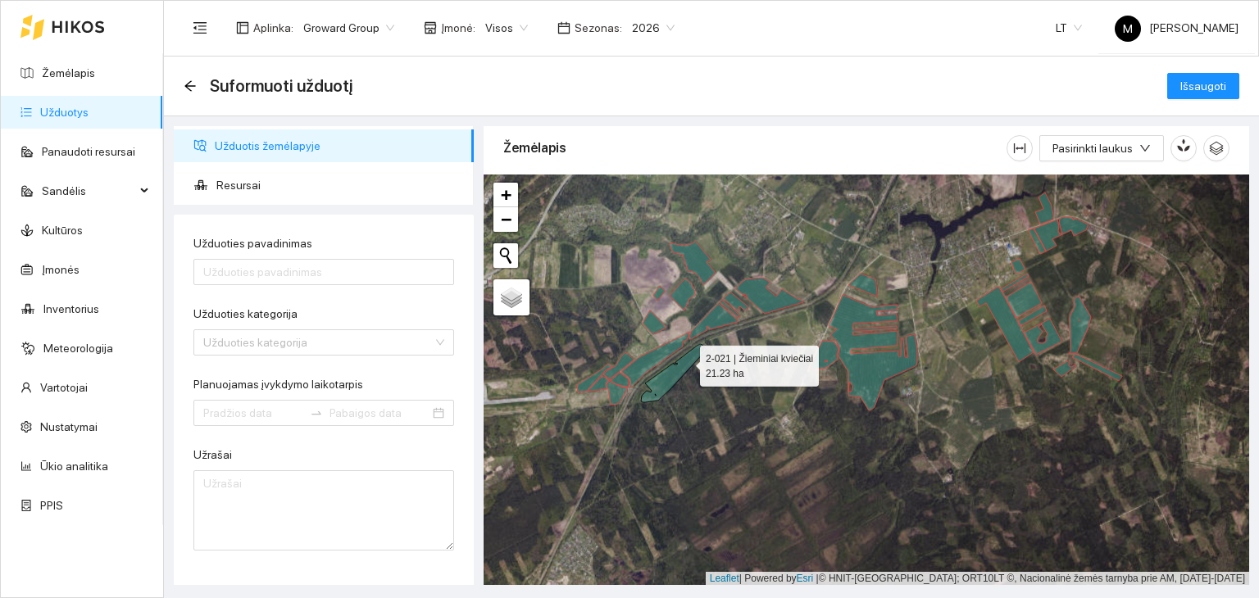
click at [685, 361] on icon at bounding box center [674, 373] width 66 height 58
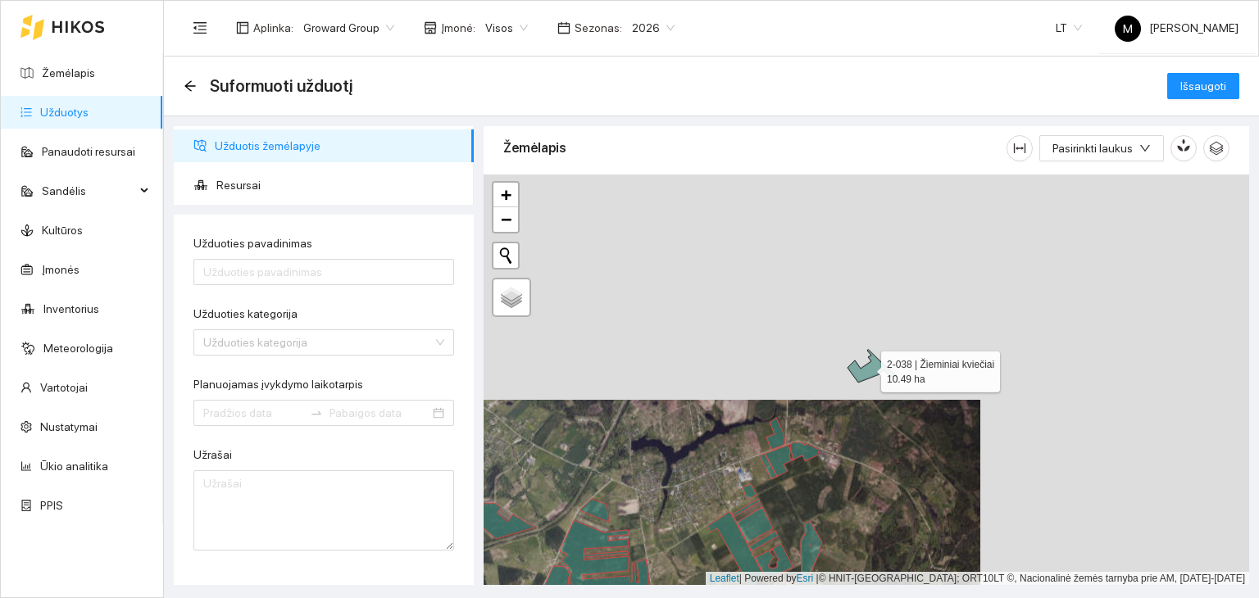
click at [865, 368] on icon at bounding box center [873, 366] width 50 height 33
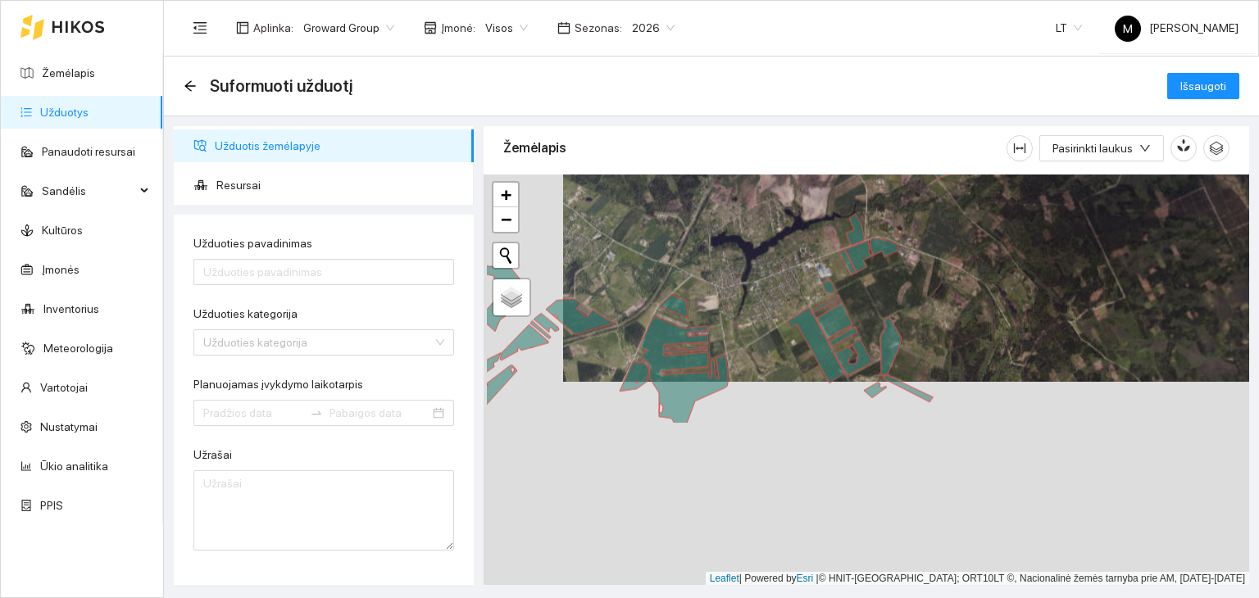
drag, startPoint x: 843, startPoint y: 497, endPoint x: 919, endPoint y: 304, distance: 206.9
click at [919, 305] on div at bounding box center [867, 381] width 766 height 412
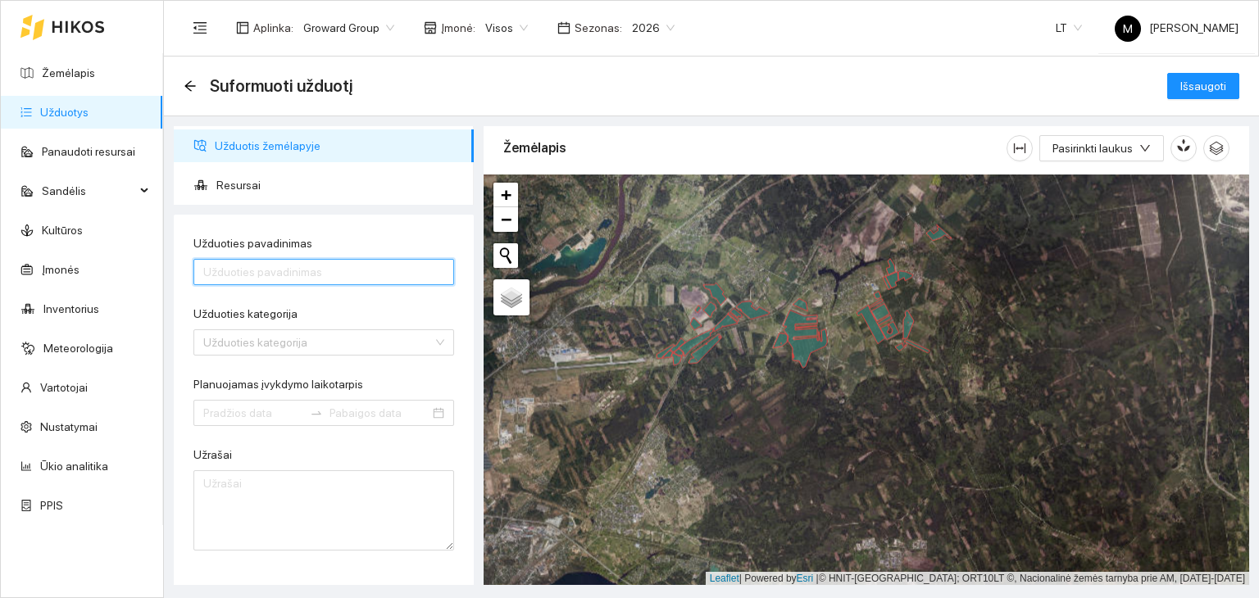
click at [341, 270] on input "Užduoties pavadinimas" at bounding box center [323, 272] width 261 height 26
type input "Purškimas prikabinamu purkštuvu Žieminiai rapsai"
click at [272, 348] on input "Užduoties kategorija" at bounding box center [318, 342] width 230 height 25
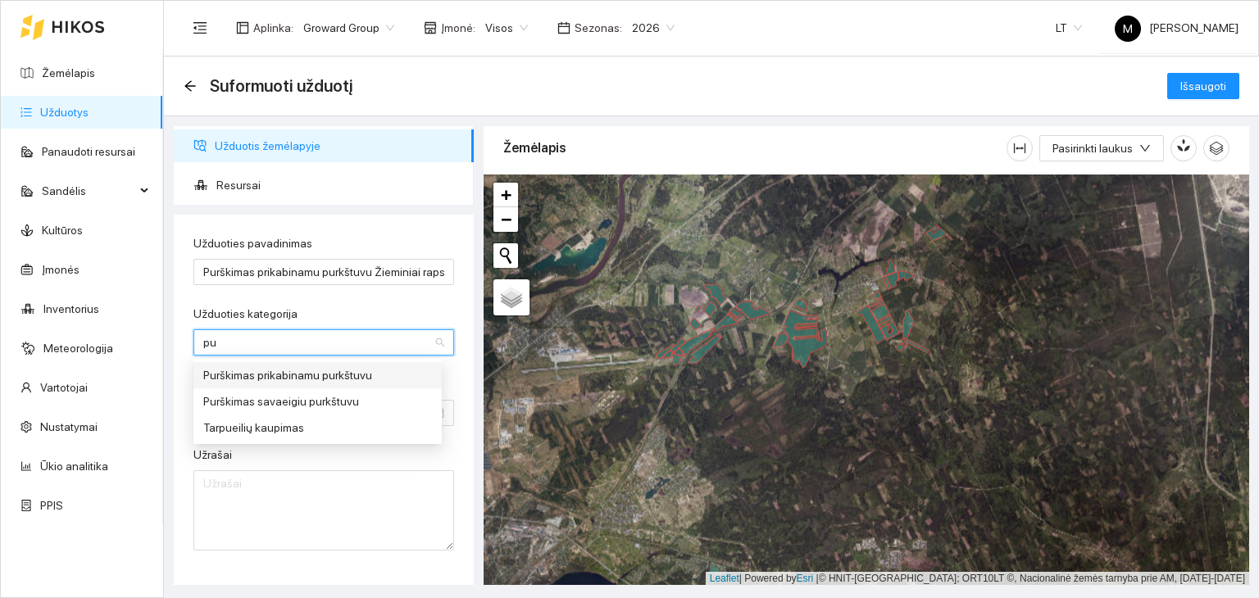
type input "pur"
click at [271, 376] on div "Purškimas prikabinamu purkštuvu" at bounding box center [317, 375] width 229 height 18
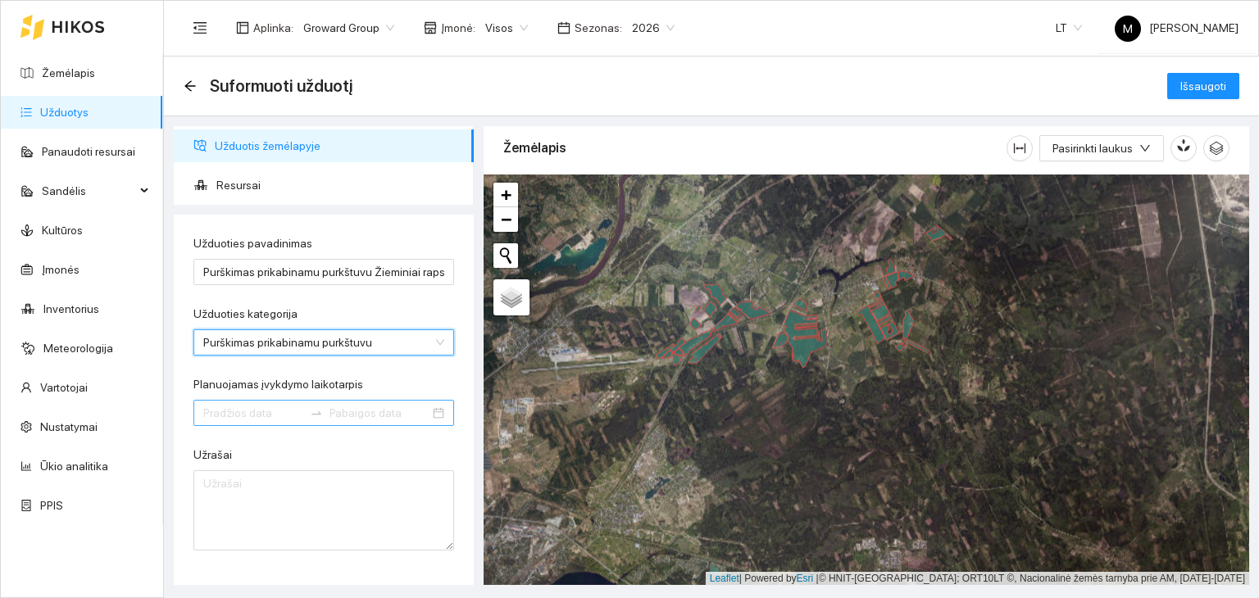
click at [249, 411] on input "Planuojamas įvykdymo laikotarpis" at bounding box center [253, 413] width 100 height 18
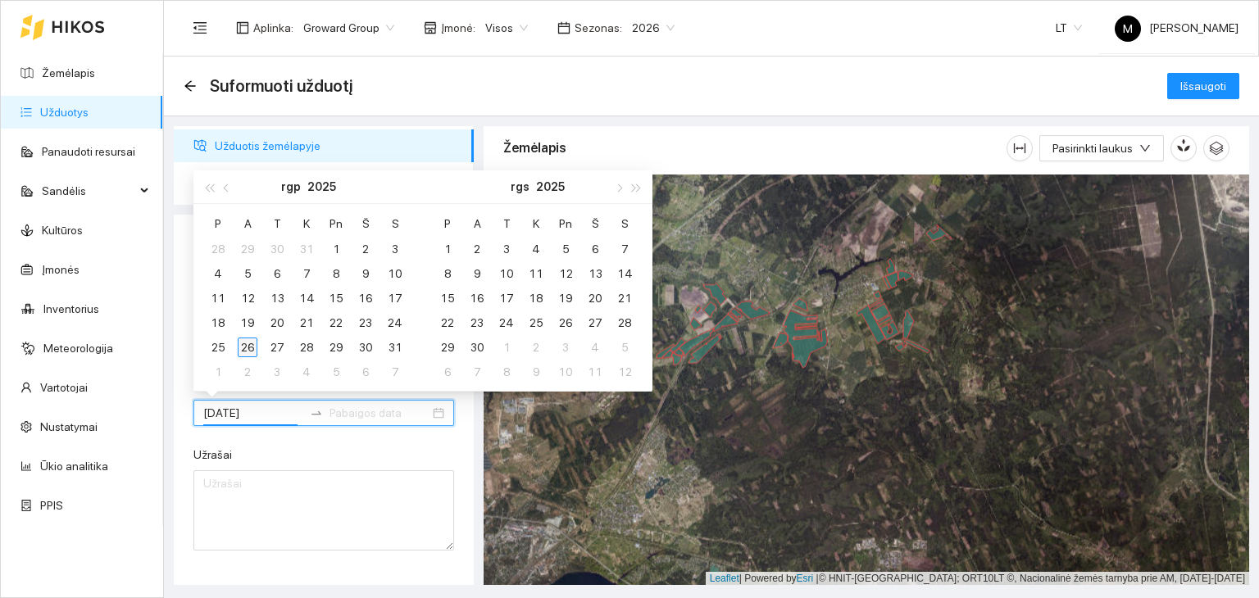
type input "[DATE]"
click at [241, 344] on div "26" at bounding box center [248, 348] width 20 height 20
type input "[DATE]"
click at [391, 348] on div "31" at bounding box center [395, 348] width 20 height 20
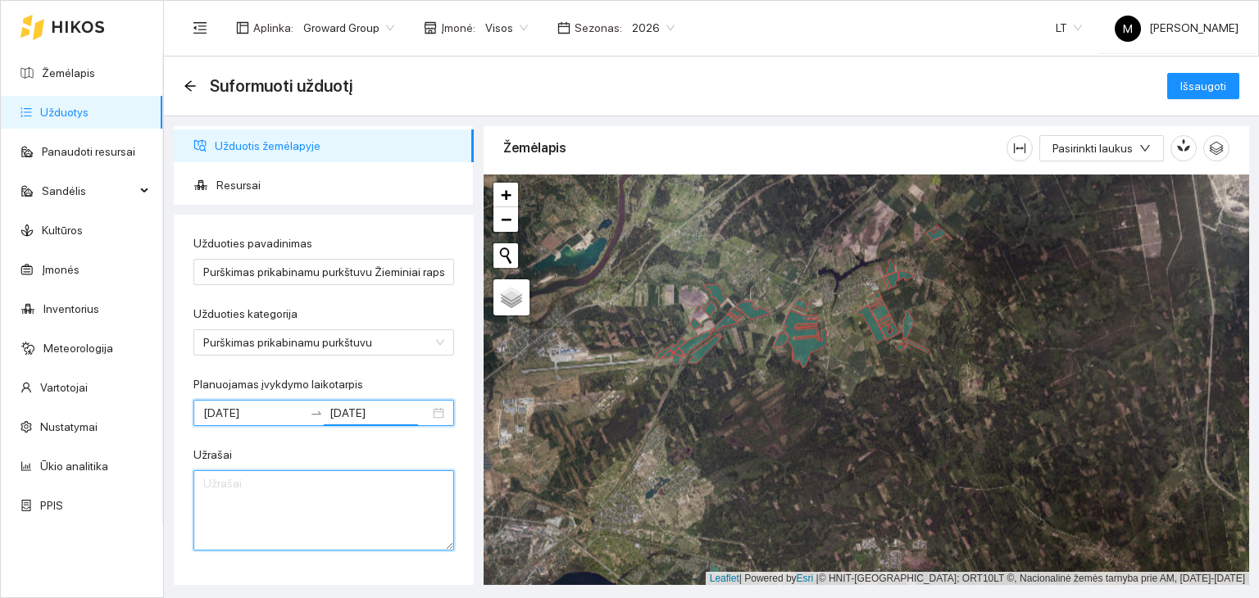
click at [323, 491] on textarea "Užrašai" at bounding box center [323, 511] width 261 height 80
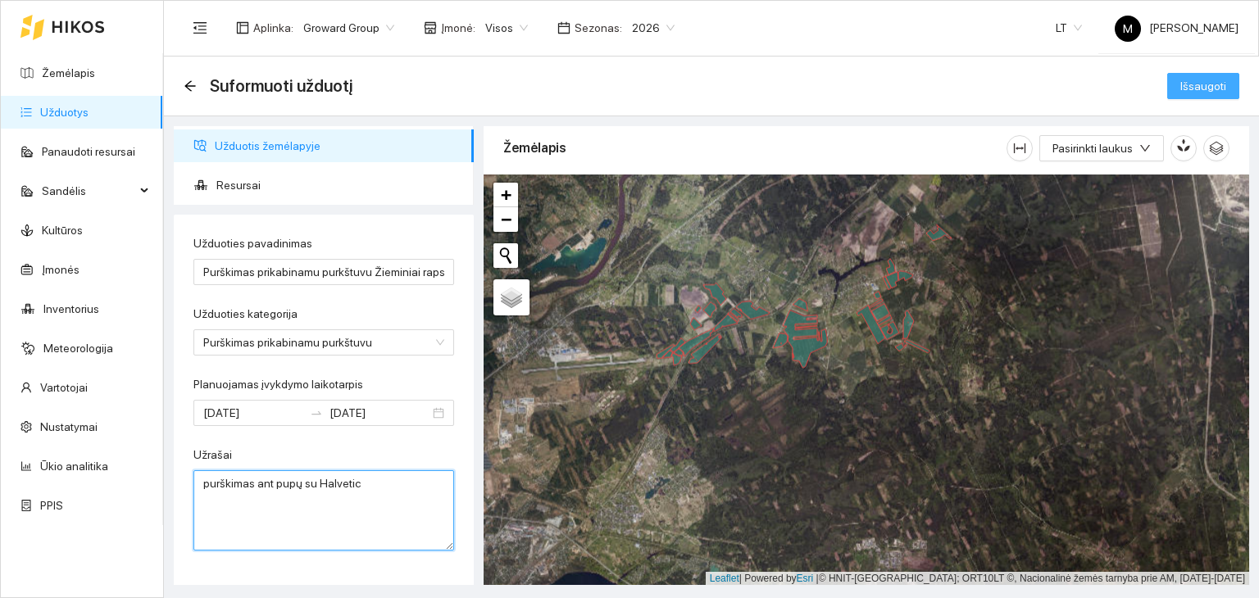
type textarea "purškimas ant pupų su Halvetic"
click at [1192, 75] on button "Išsaugoti" at bounding box center [1203, 86] width 72 height 26
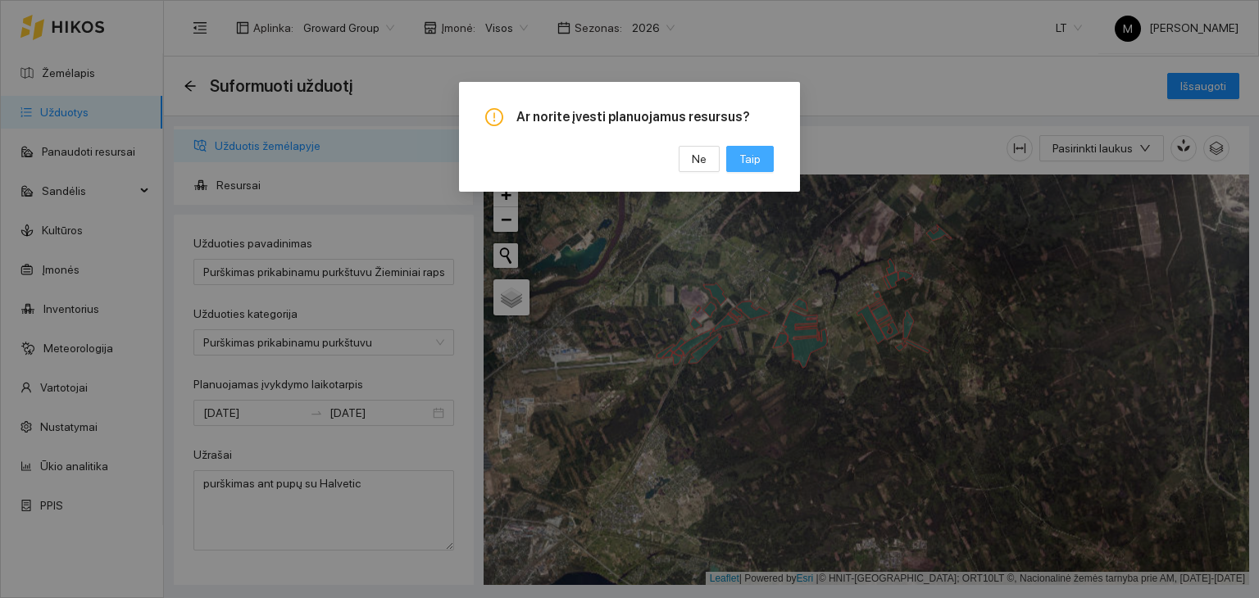
click at [753, 152] on span "Taip" at bounding box center [749, 159] width 21 height 18
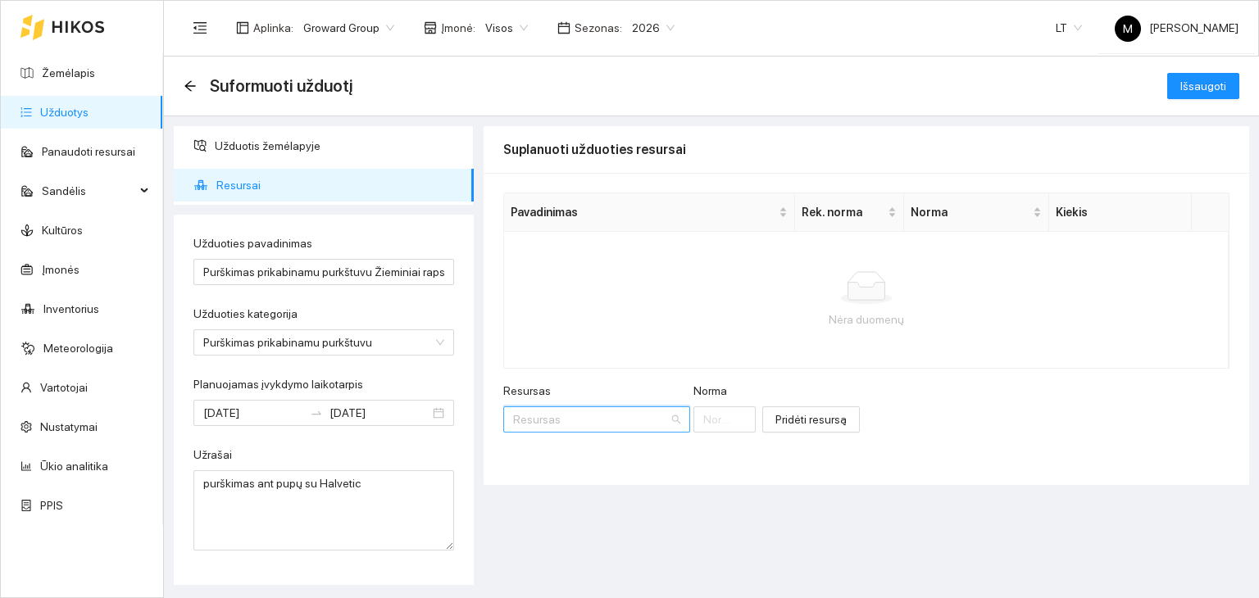
click at [584, 414] on input "Resursas" at bounding box center [591, 419] width 156 height 25
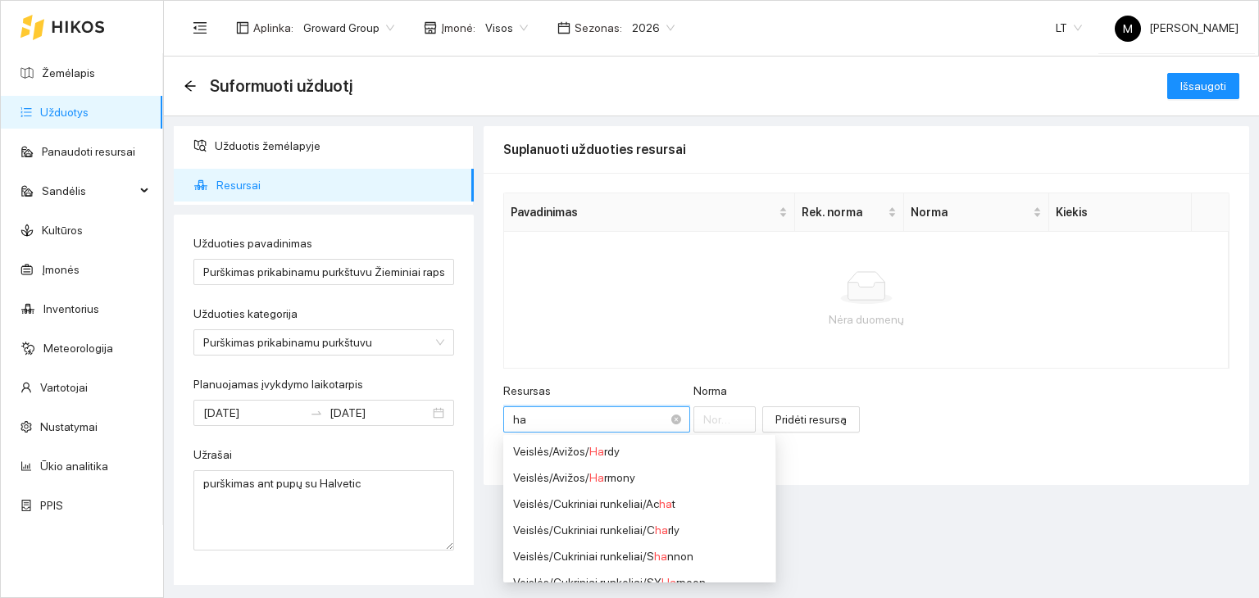
type input "hal"
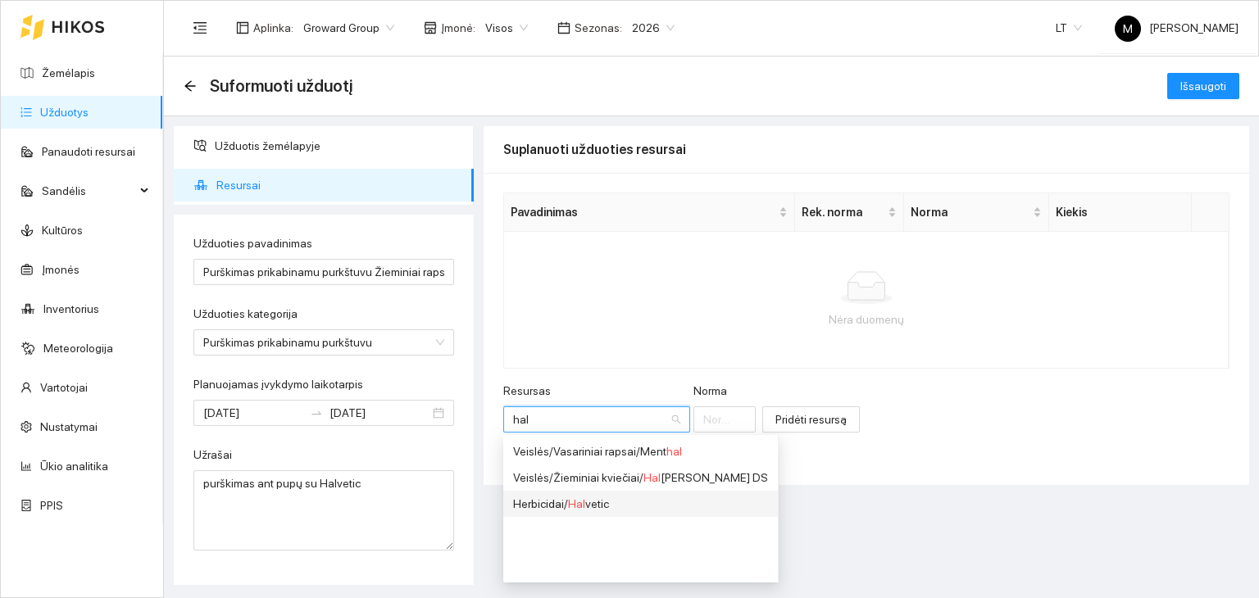
click at [583, 504] on span "Hal" at bounding box center [576, 504] width 17 height 13
type input "1"
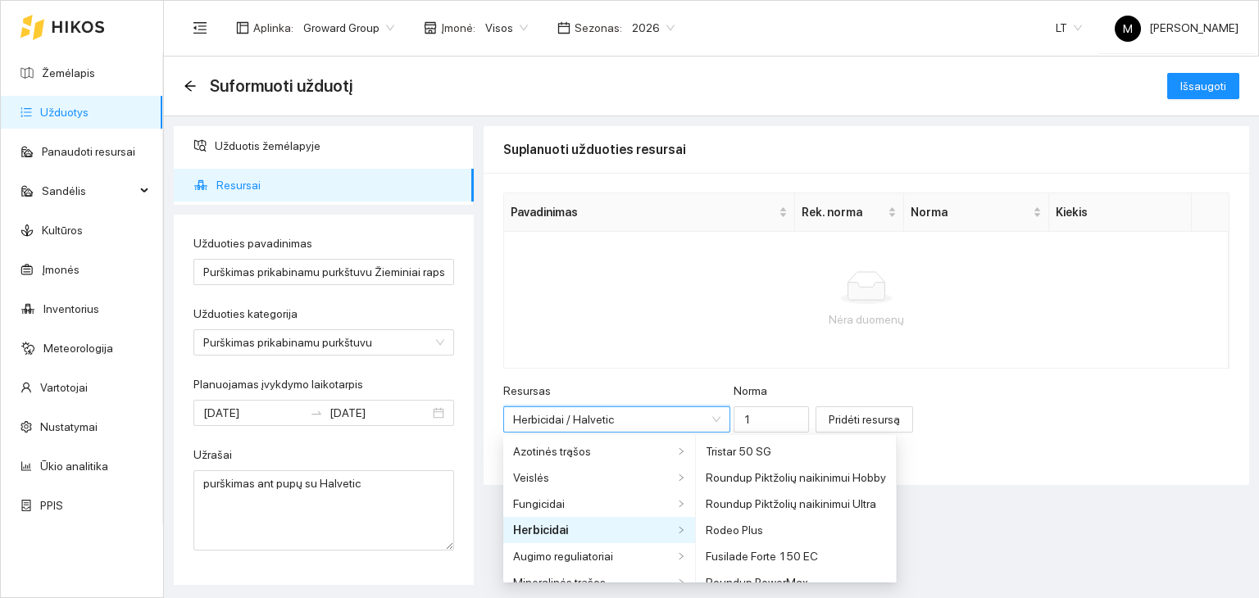
scroll to position [459, 0]
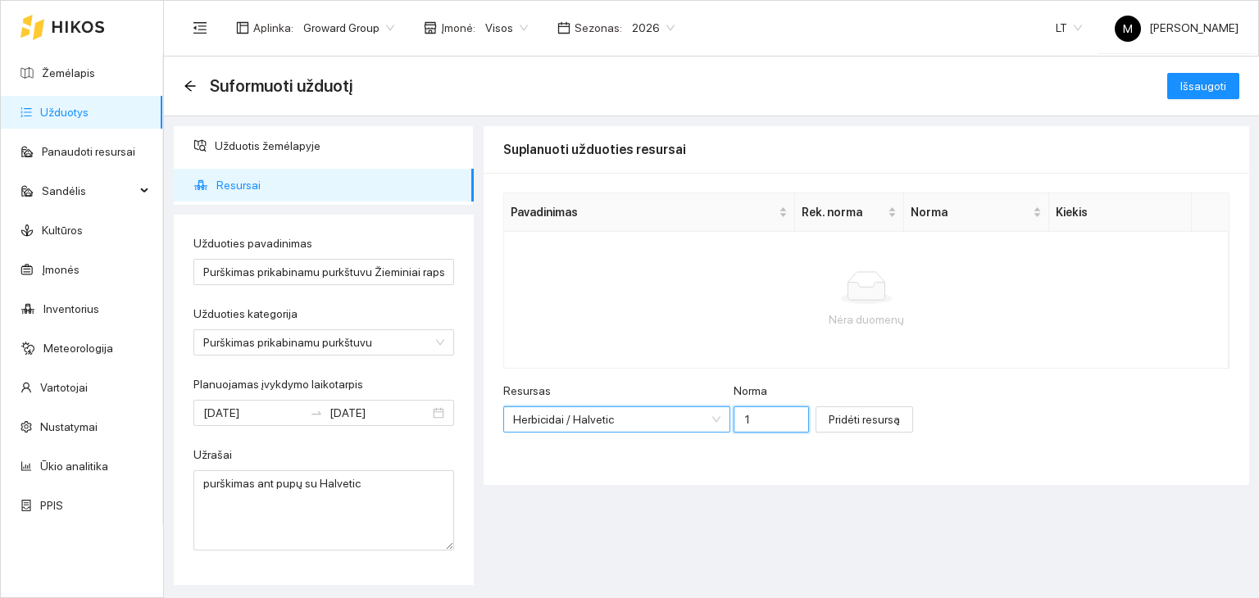
click at [734, 422] on input "1" at bounding box center [771, 420] width 75 height 26
type input "2"
click at [829, 424] on span "Pridėti resursą" at bounding box center [864, 420] width 71 height 18
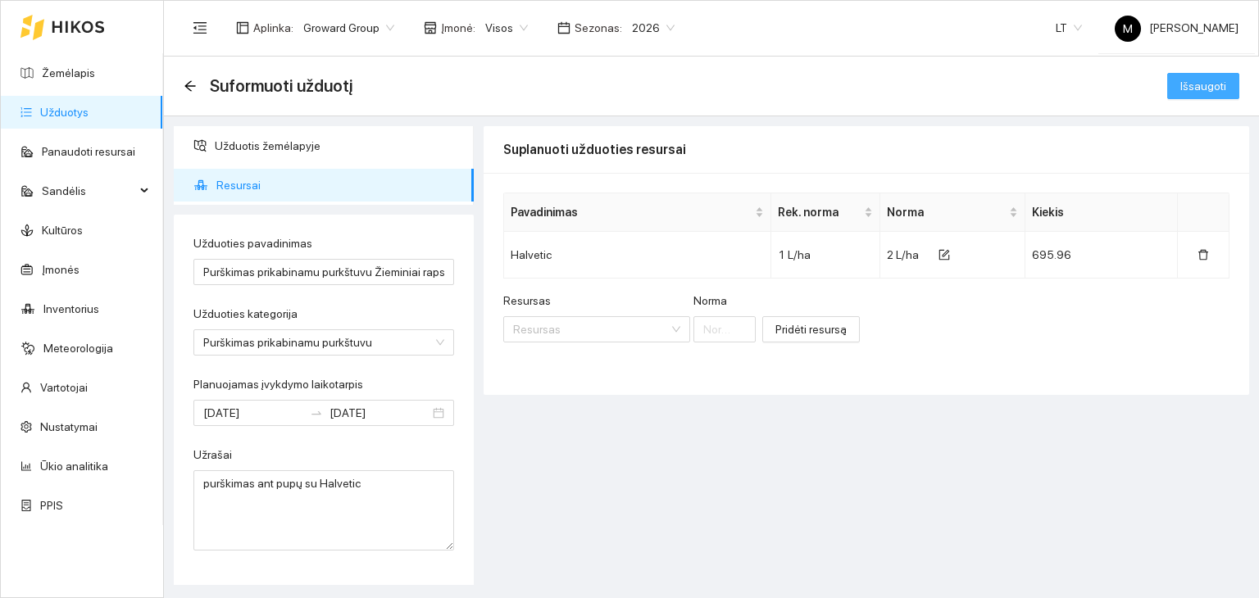
click at [1186, 95] on button "Išsaugoti" at bounding box center [1203, 86] width 72 height 26
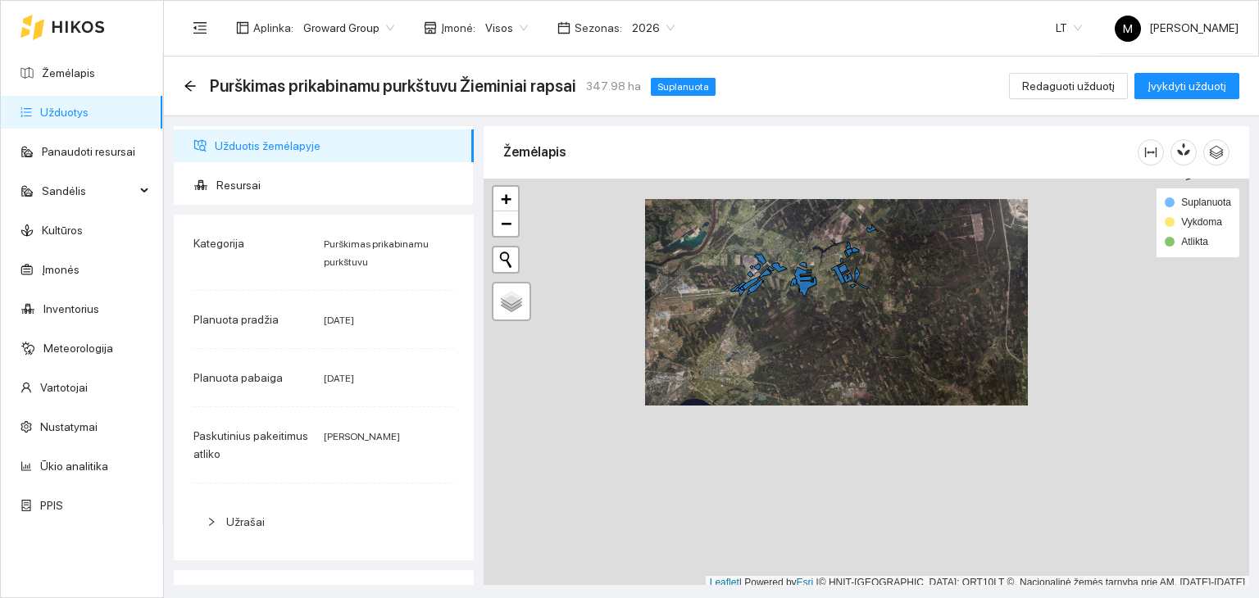
scroll to position [4, 0]
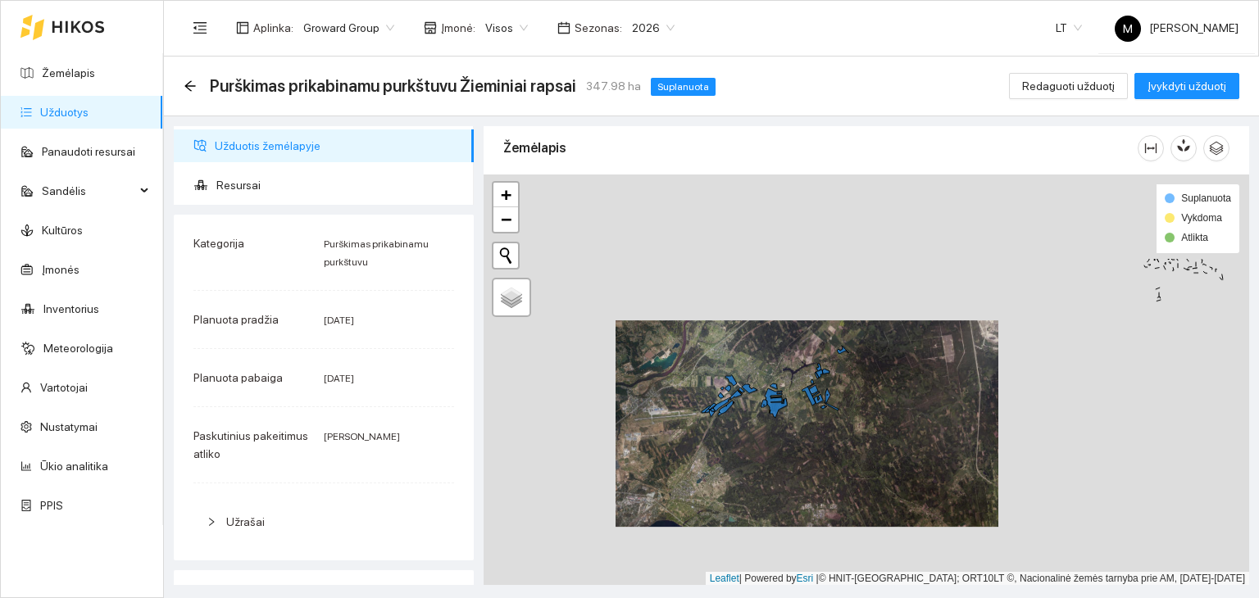
drag, startPoint x: 807, startPoint y: 227, endPoint x: 770, endPoint y: 360, distance: 137.8
click at [770, 360] on div at bounding box center [867, 381] width 766 height 412
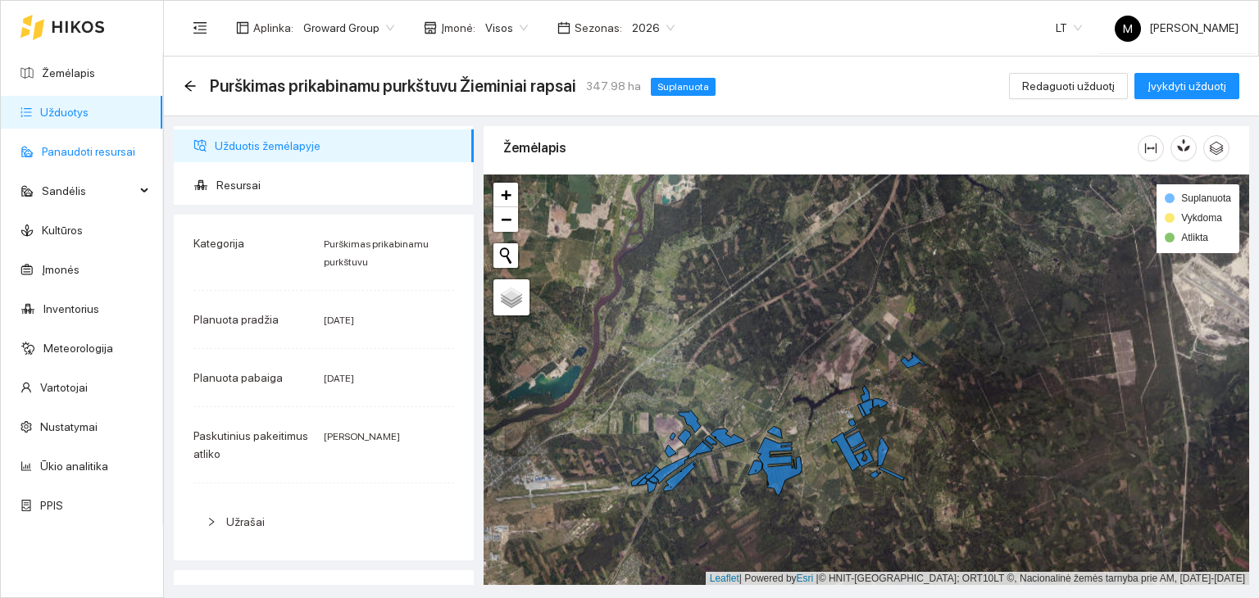
click at [125, 145] on link "Panaudoti resursai" at bounding box center [88, 151] width 93 height 13
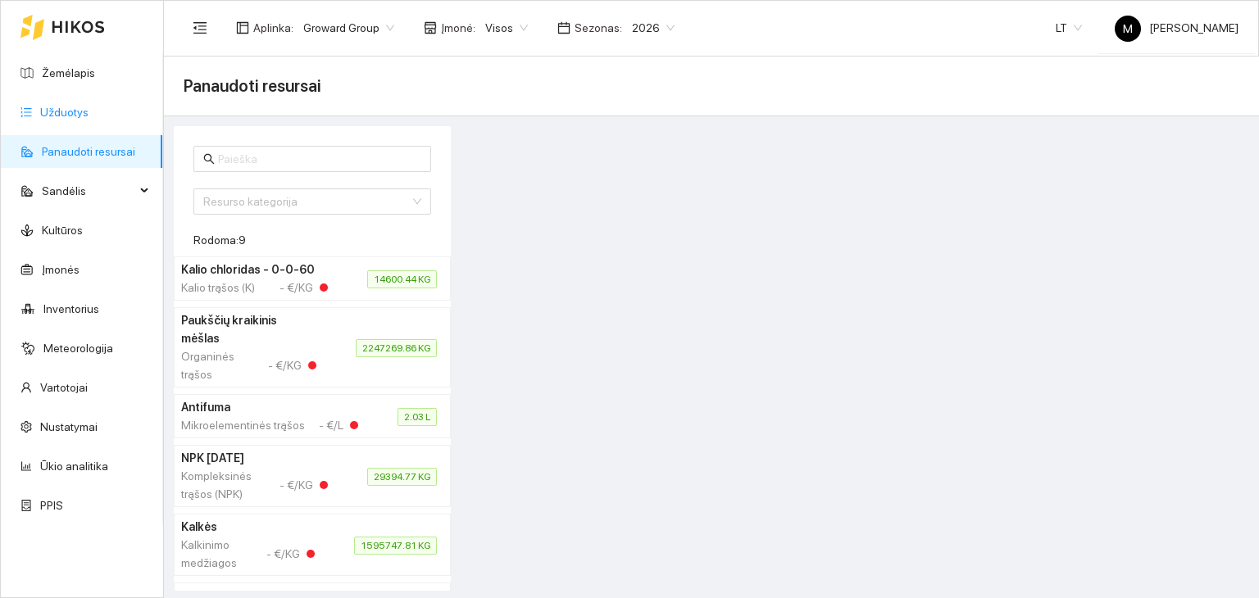
click at [89, 109] on link "Užduotys" at bounding box center [64, 112] width 48 height 13
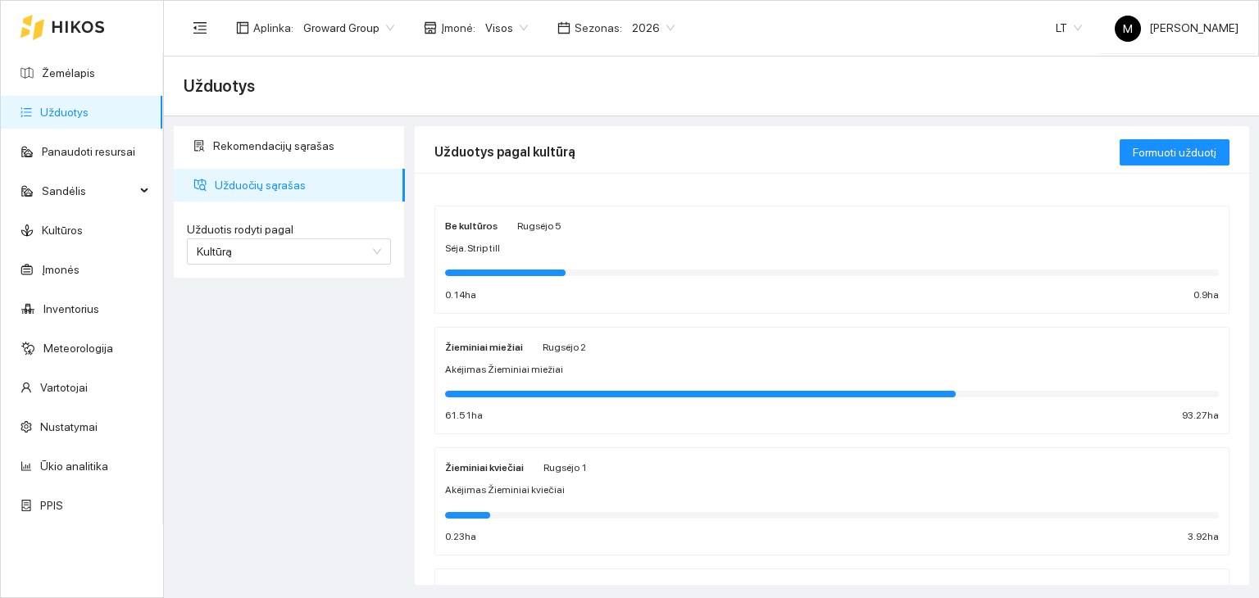
scroll to position [82, 0]
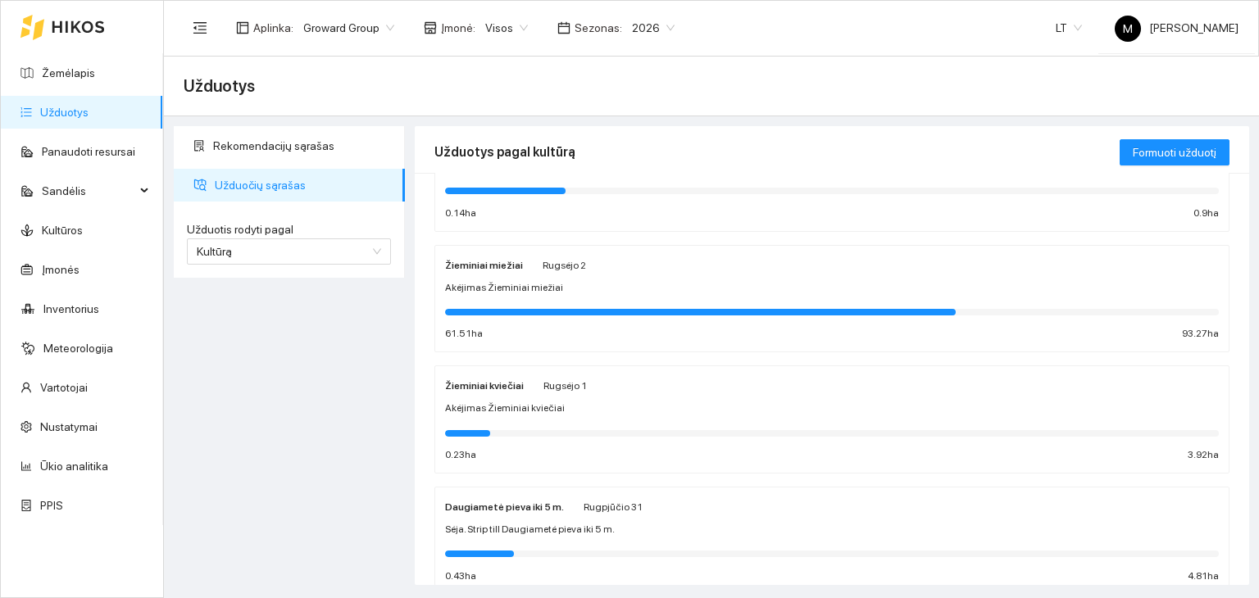
click at [515, 406] on span "Akėjimas Žieminiai kviečiai" at bounding box center [505, 409] width 120 height 16
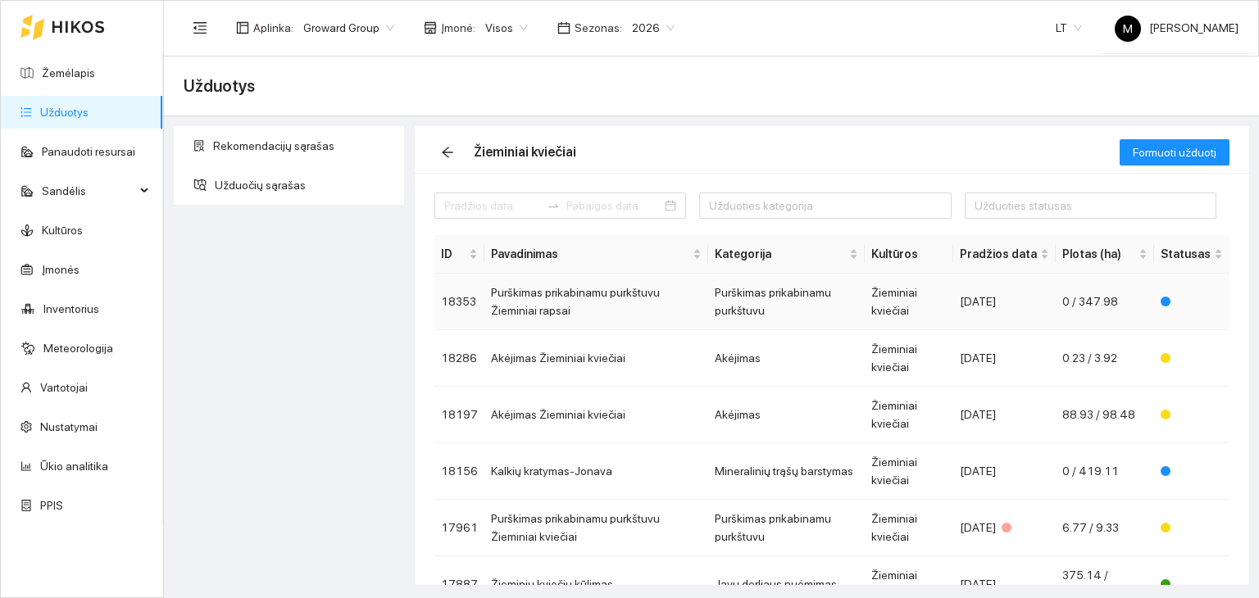
click at [576, 294] on td "Purškimas prikabinamu purkštuvu Žieminiai rapsai" at bounding box center [596, 302] width 224 height 57
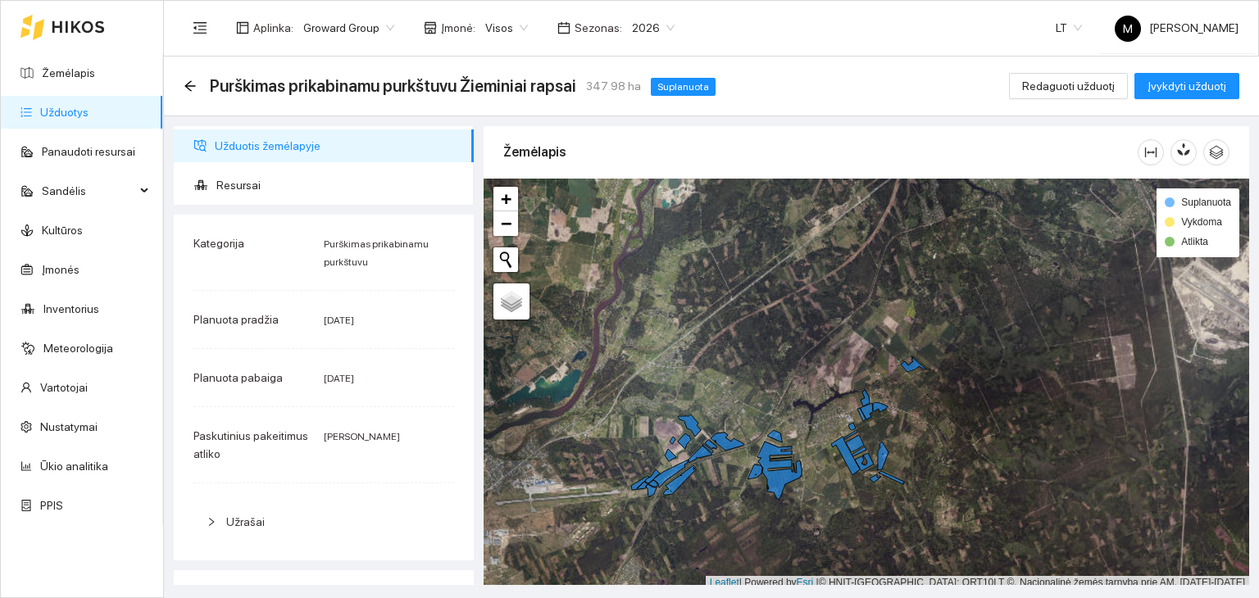
click at [88, 106] on link "Užduotys" at bounding box center [64, 112] width 48 height 13
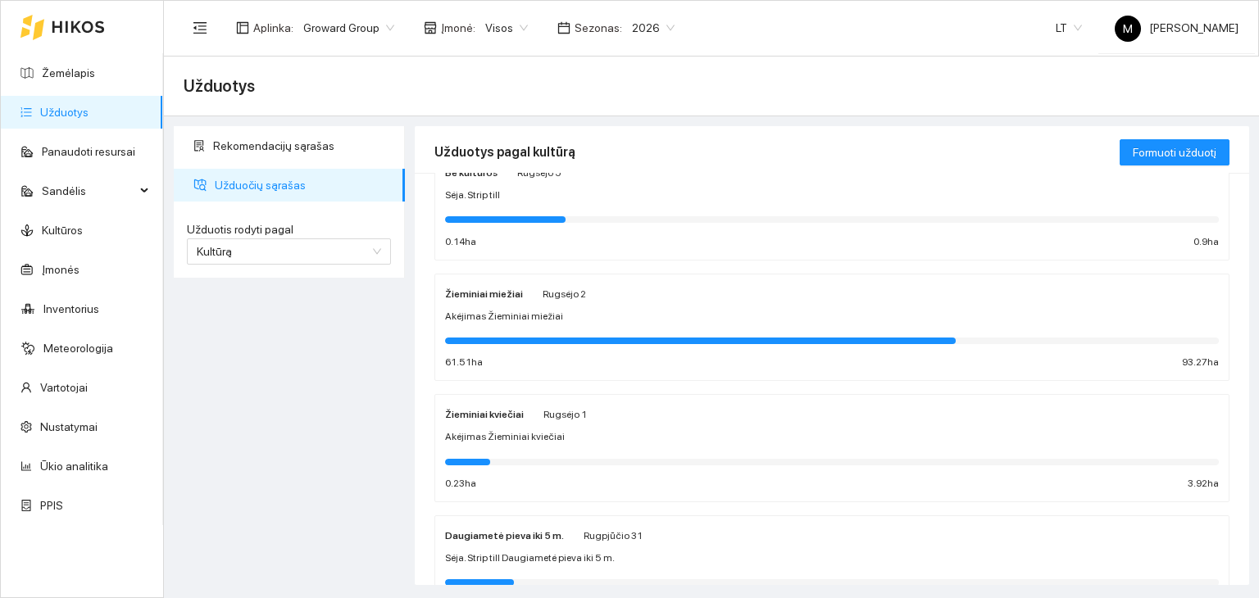
scroll to position [82, 0]
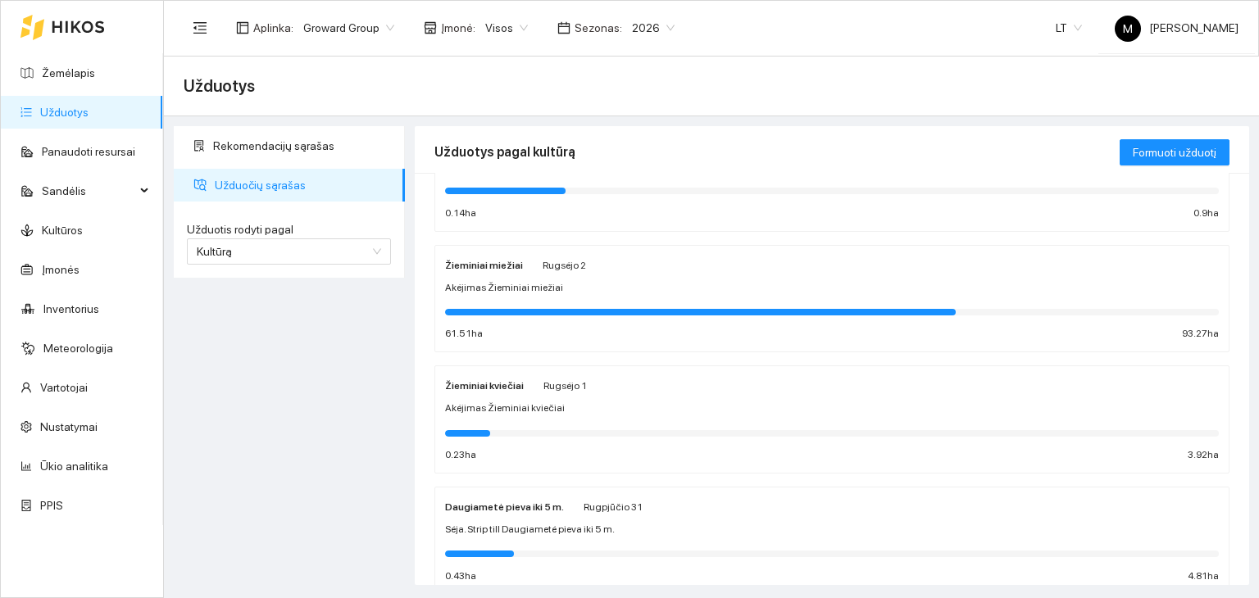
click at [566, 404] on div "Akėjimas Žieminiai kviečiai" at bounding box center [832, 409] width 774 height 16
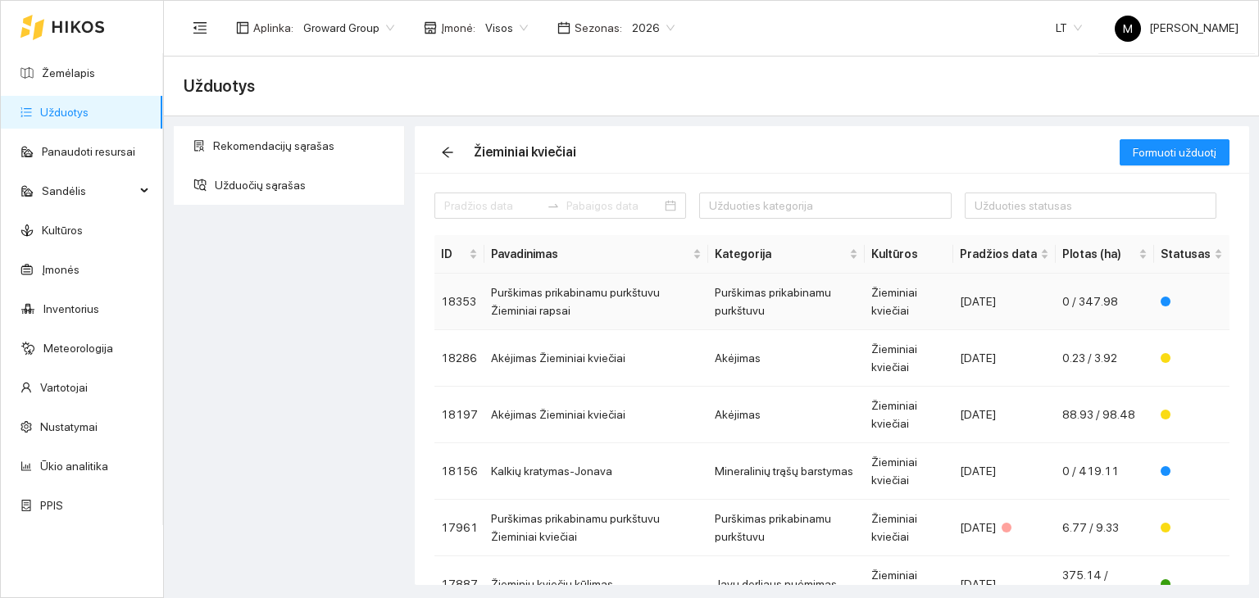
click at [620, 290] on td "Purškimas prikabinamu purkštuvu Žieminiai rapsai" at bounding box center [596, 302] width 224 height 57
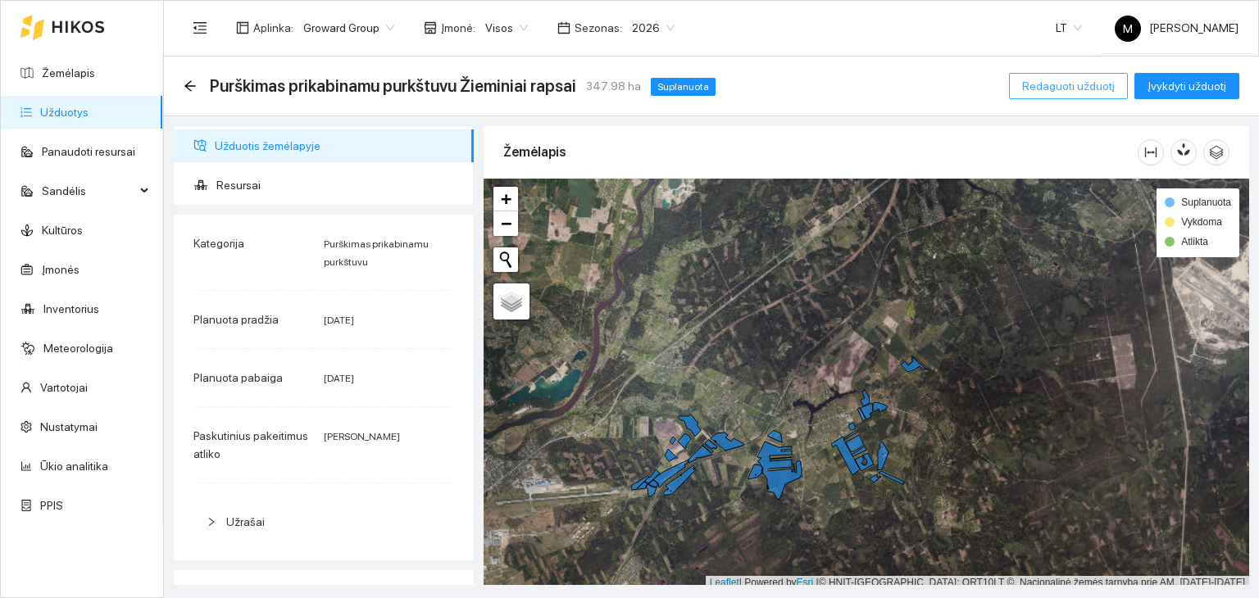
click at [1071, 87] on span "Redaguoti užduotį" at bounding box center [1068, 86] width 93 height 18
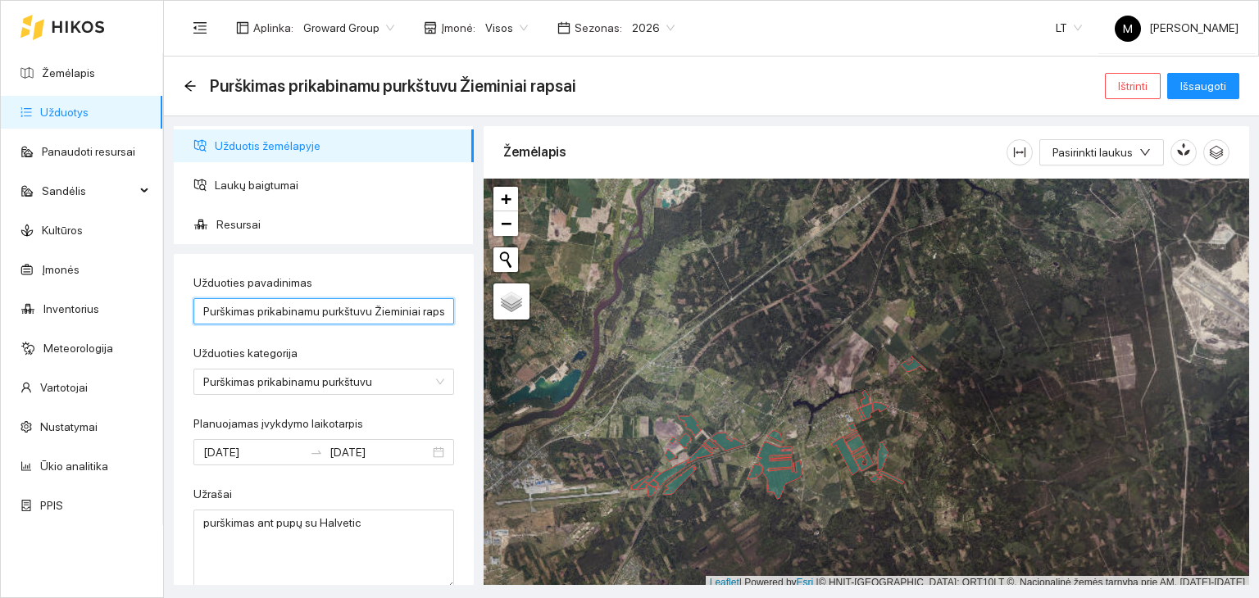
click at [316, 312] on input "Purškimas prikabinamu purkštuvu Žieminiai rapsai" at bounding box center [323, 311] width 261 height 26
click at [317, 312] on input "Purškimas prikabinamu purkštuvu Žieminiai rapsai" at bounding box center [323, 311] width 261 height 26
click at [320, 318] on input "purškimas" at bounding box center [323, 311] width 261 height 26
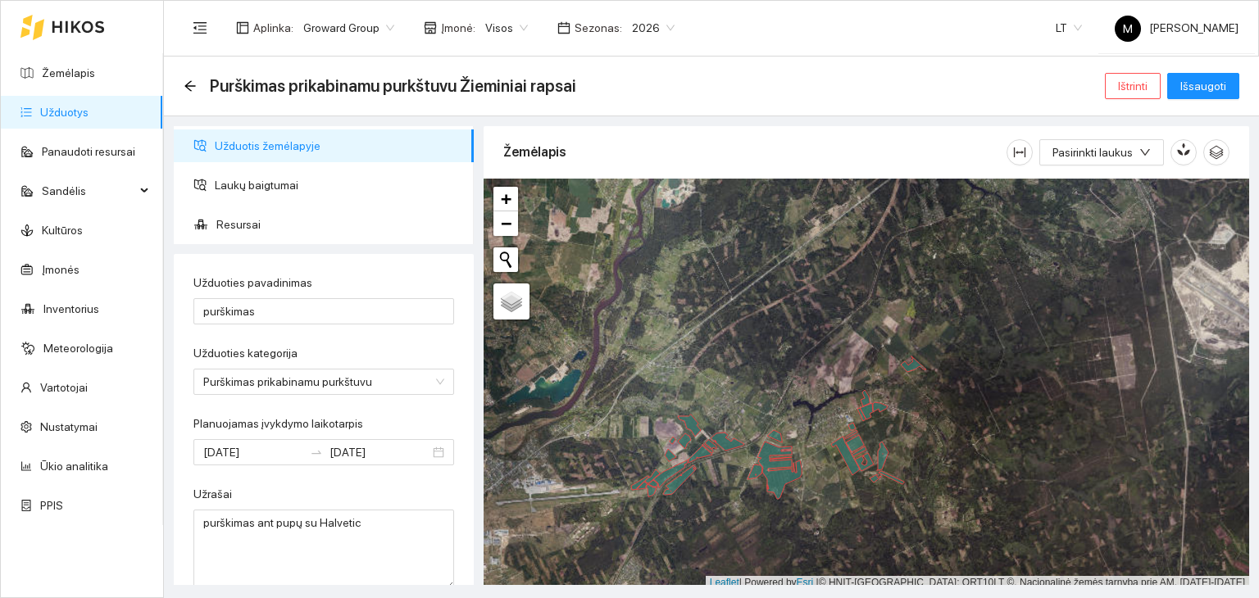
click at [250, 342] on form "Užduoties pavadinimas purškimas Užduoties kategorija Purškimas prikabinamu purk…" at bounding box center [323, 432] width 261 height 316
click at [208, 303] on input "purškimas" at bounding box center [323, 311] width 261 height 26
click at [257, 316] on input "Purškimas" at bounding box center [323, 311] width 261 height 26
type input "Purškimas žieminiai kviečiai"
click at [1186, 83] on span "Išsaugoti" at bounding box center [1203, 86] width 46 height 18
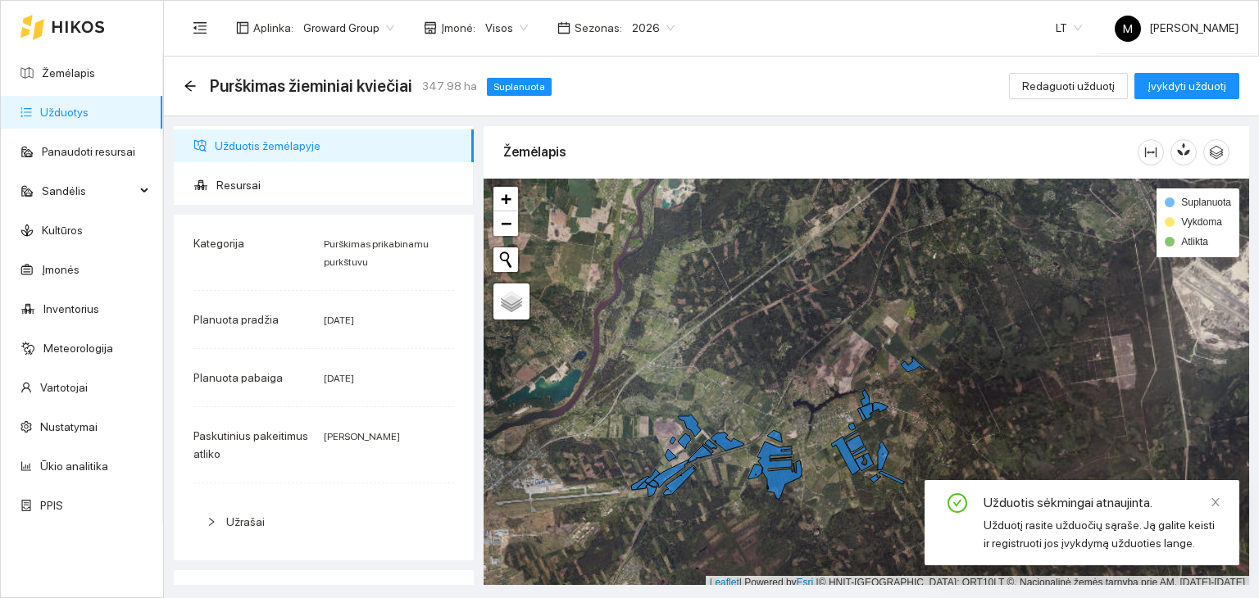
click at [72, 116] on link "Užduotys" at bounding box center [64, 112] width 48 height 13
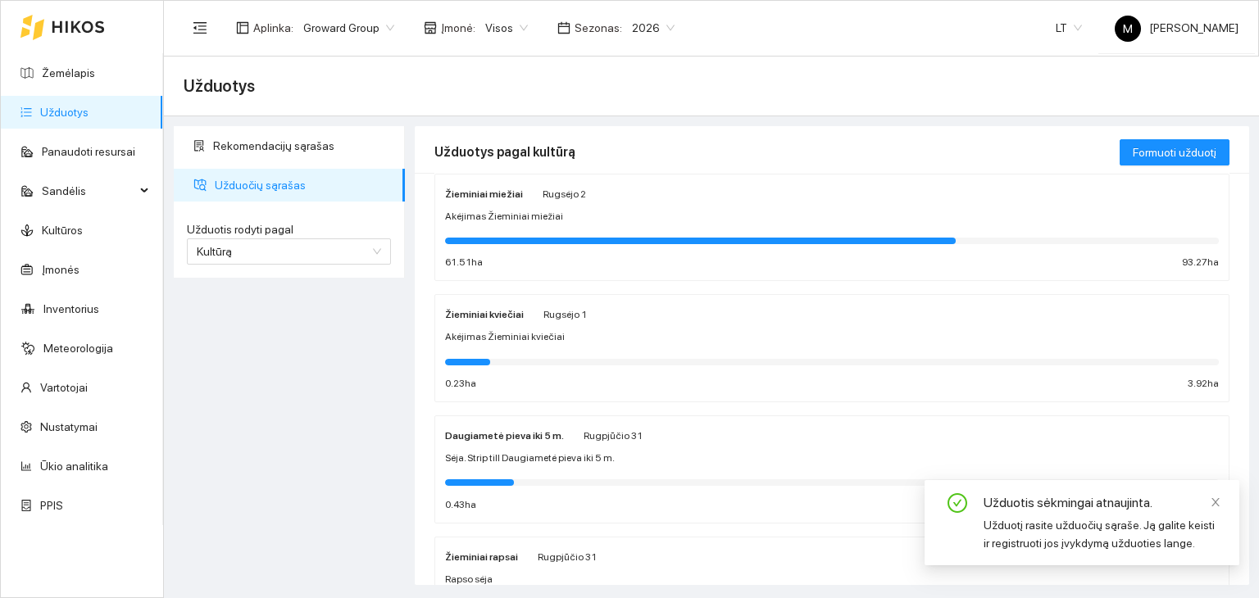
scroll to position [164, 0]
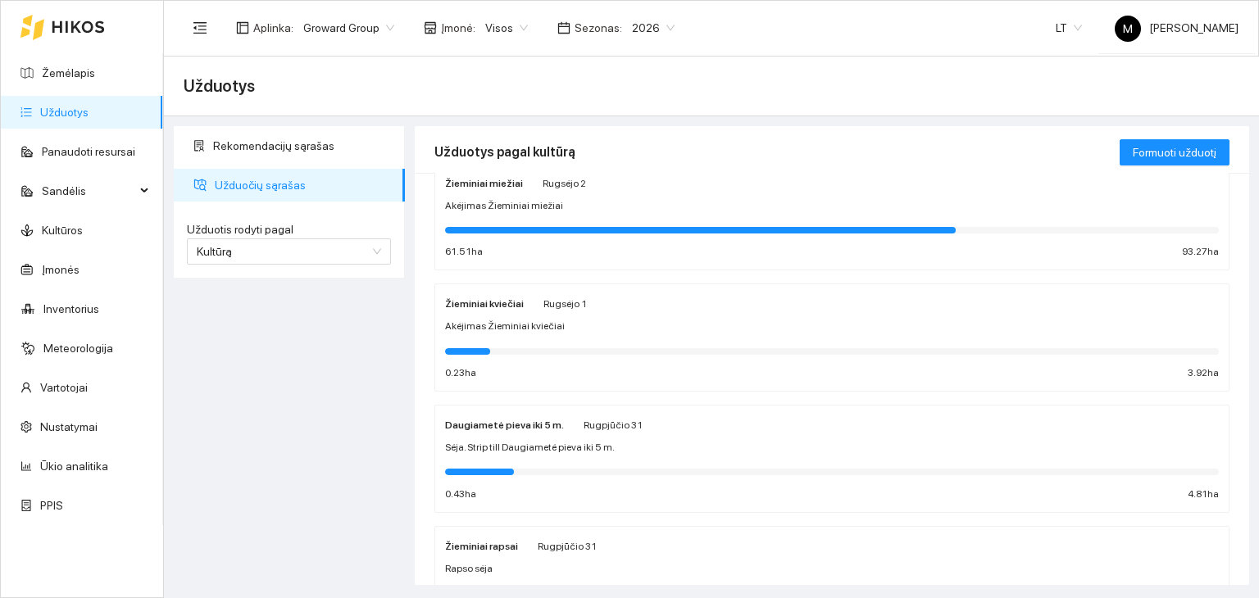
click at [608, 321] on div "Akėjimas Žieminiai kviečiai" at bounding box center [832, 327] width 774 height 16
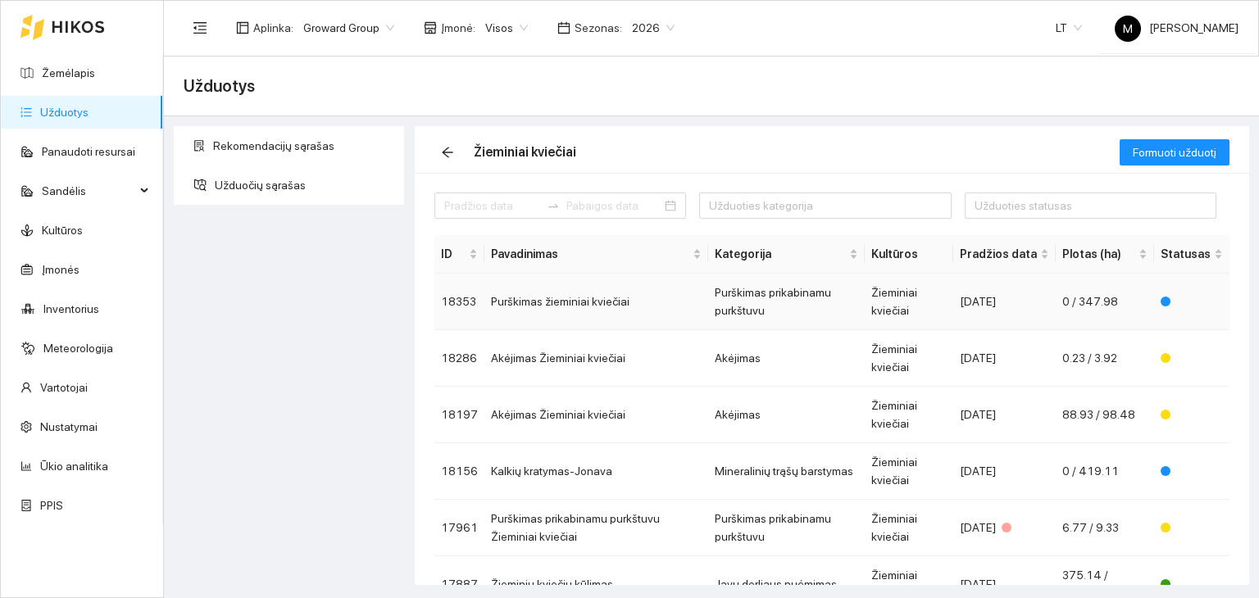
click at [635, 310] on td "Purškimas žieminiai kviečiai" at bounding box center [596, 302] width 224 height 57
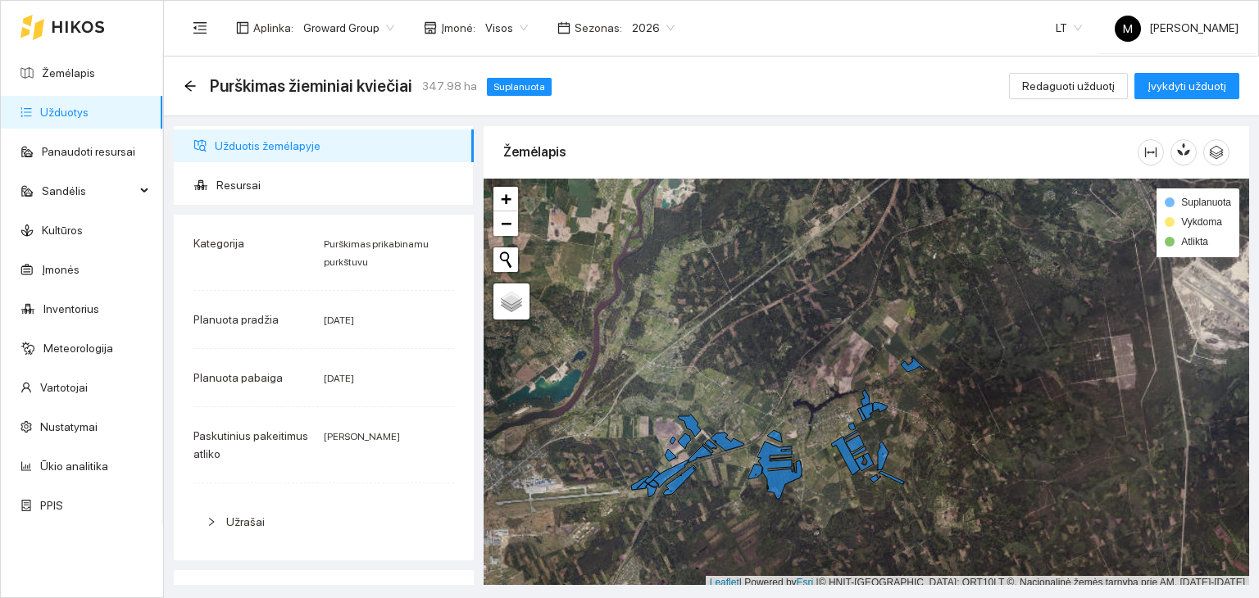
click at [49, 109] on link "Užduotys" at bounding box center [64, 112] width 48 height 13
